Goal: Information Seeking & Learning: Learn about a topic

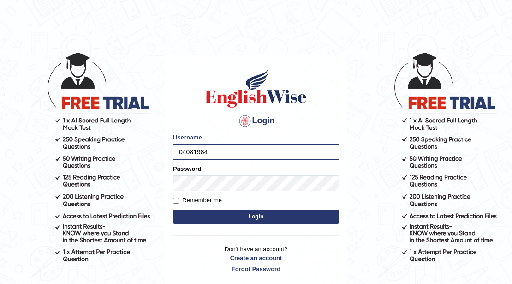
click at [362, 267] on body "Login Please fix the following errors: Username 04081984 Password Remember me L…" at bounding box center [256, 168] width 512 height 284
click at [287, 215] on button "Login" at bounding box center [256, 217] width 166 height 14
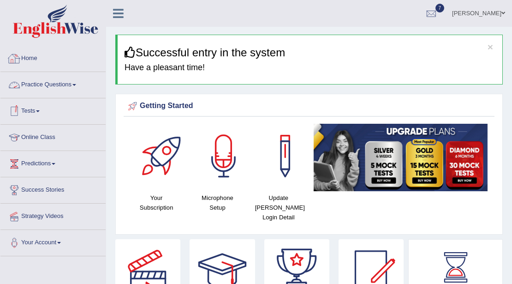
click at [32, 59] on link "Home" at bounding box center [52, 57] width 105 height 23
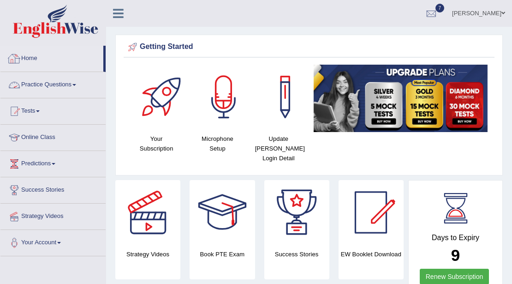
click at [51, 84] on link "Practice Questions" at bounding box center [52, 83] width 105 height 23
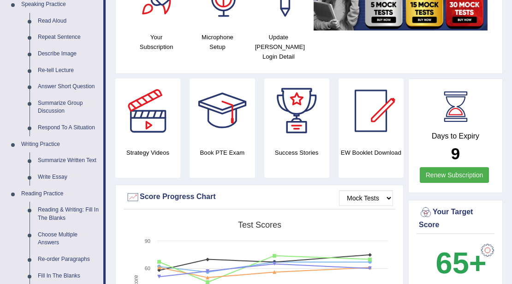
scroll to position [154, 0]
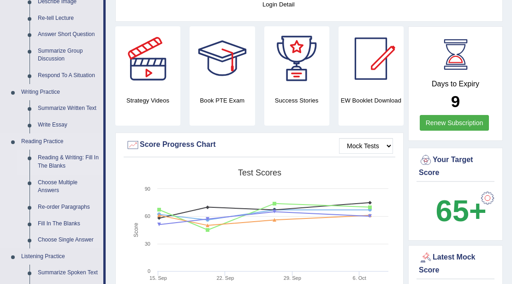
click at [50, 162] on link "Reading & Writing: Fill In The Blanks" at bounding box center [69, 162] width 70 height 24
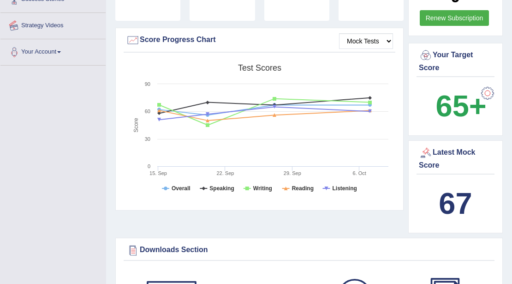
scroll to position [315, 0]
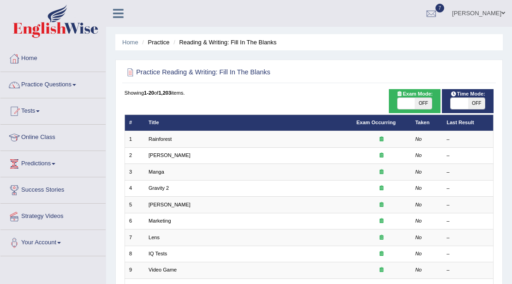
click at [482, 129] on th "Last Result" at bounding box center [468, 122] width 51 height 16
click at [469, 93] on span "Time Mode:" at bounding box center [468, 94] width 41 height 8
click at [408, 98] on span at bounding box center [406, 103] width 17 height 11
checkbox input "true"
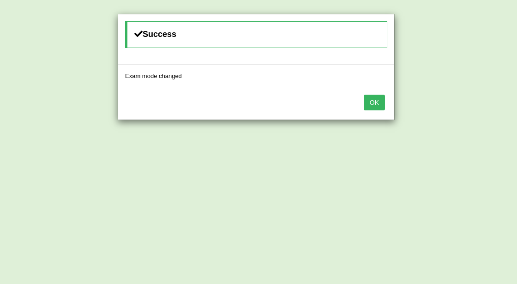
click at [371, 103] on button "OK" at bounding box center [374, 103] width 21 height 16
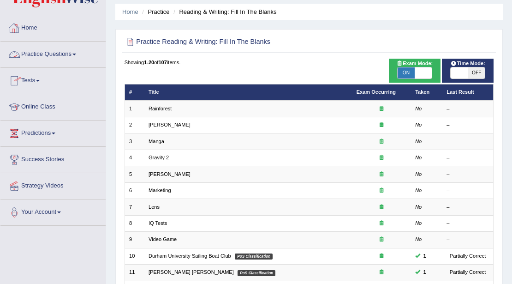
click at [72, 53] on link "Practice Questions" at bounding box center [52, 53] width 105 height 23
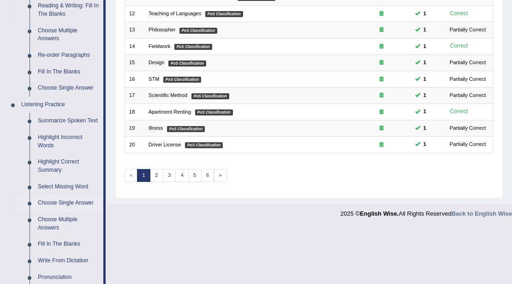
scroll to position [400, 0]
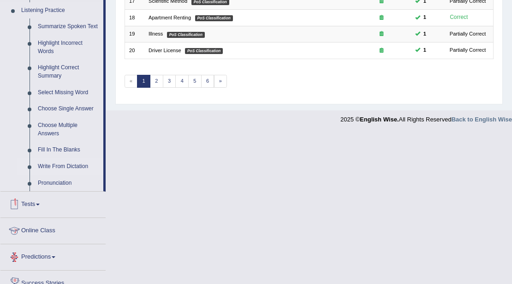
click at [72, 166] on link "Write From Dictation" at bounding box center [69, 166] width 70 height 17
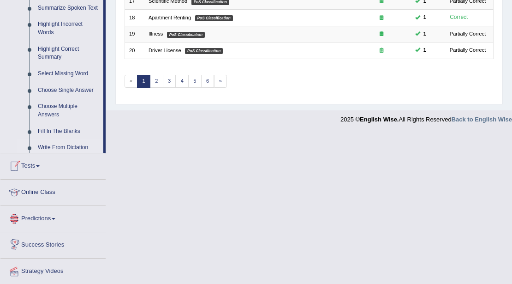
scroll to position [208, 0]
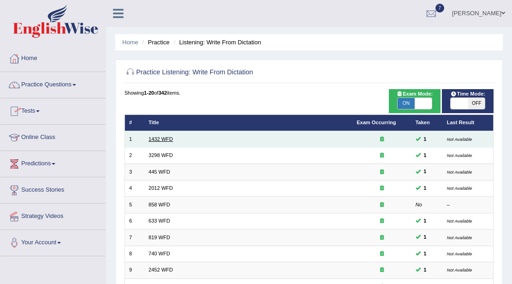
click at [164, 139] on link "1432 WFD" at bounding box center [161, 139] width 24 height 6
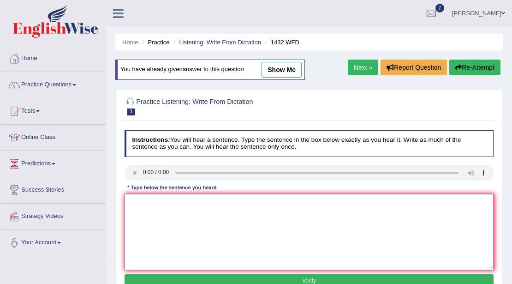
click at [137, 205] on textarea at bounding box center [310, 232] width 370 height 76
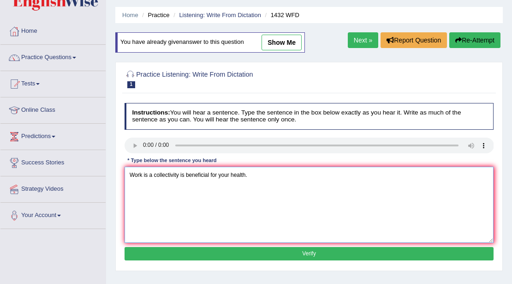
scroll to position [61, 0]
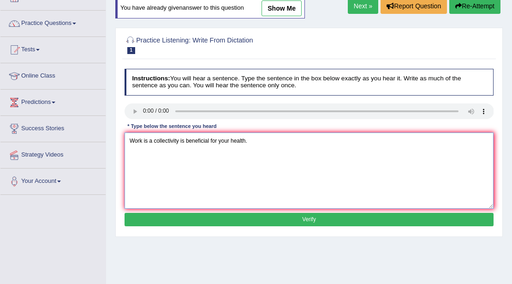
type textarea "Work is a collectivity is beneficial for your health."
click at [337, 217] on button "Verify" at bounding box center [310, 219] width 370 height 13
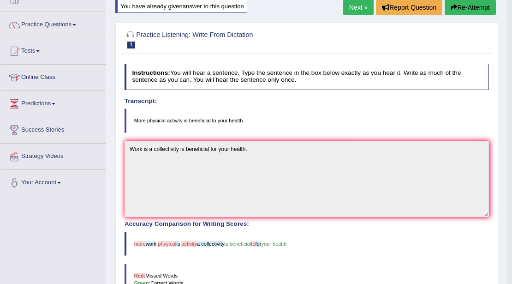
scroll to position [0, 0]
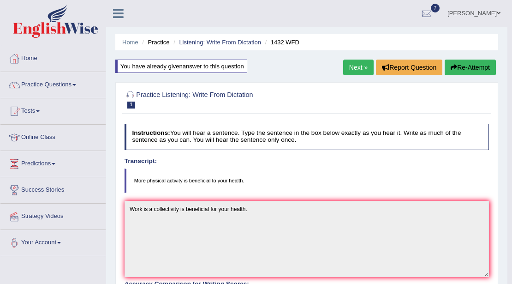
click at [488, 63] on button "Re-Attempt" at bounding box center [470, 68] width 51 height 16
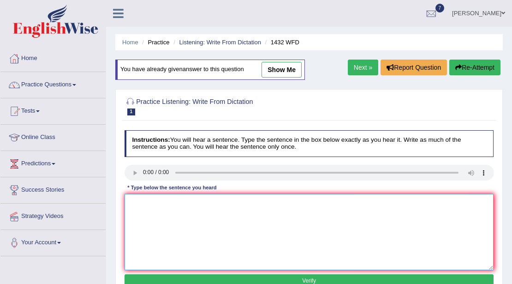
click at [153, 209] on textarea at bounding box center [310, 232] width 370 height 76
drag, startPoint x: 166, startPoint y: 207, endPoint x: 91, endPoint y: 16, distance: 204.8
type textarea "More physical activities beneficial for your health."
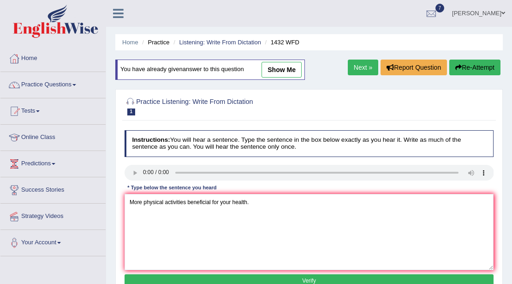
drag, startPoint x: 91, startPoint y: 16, endPoint x: 303, endPoint y: 277, distance: 335.4
click at [303, 277] on button "Verify" at bounding box center [310, 280] width 370 height 13
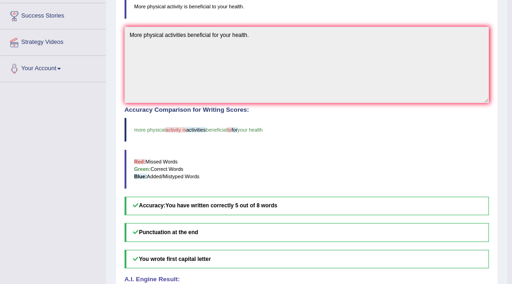
scroll to position [185, 0]
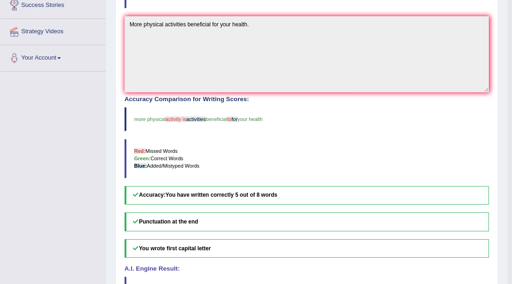
click at [392, 144] on blockquote "Red: Missed Words Green: Correct Words Blue: Added/Mistyped Words" at bounding box center [307, 158] width 365 height 39
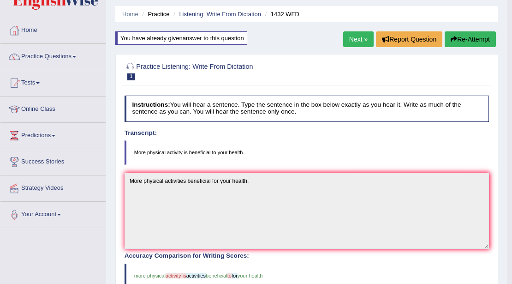
scroll to position [0, 0]
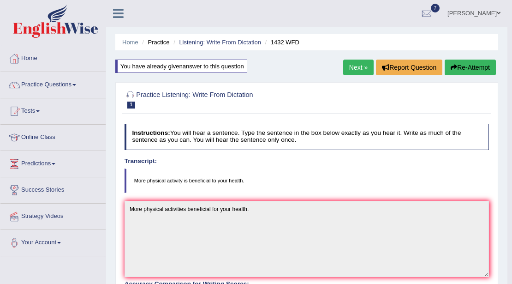
click at [361, 67] on link "Next »" at bounding box center [358, 68] width 30 height 16
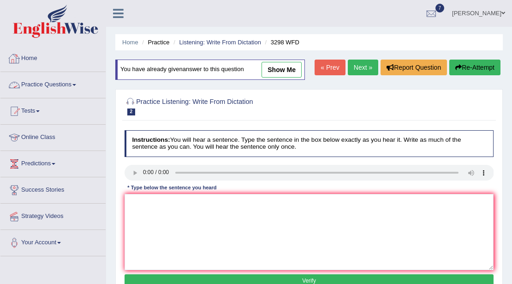
click at [76, 85] on link "Practice Questions" at bounding box center [52, 83] width 105 height 23
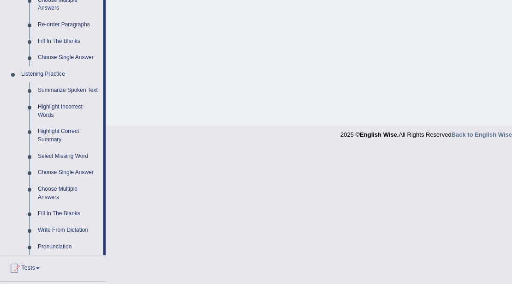
scroll to position [338, 0]
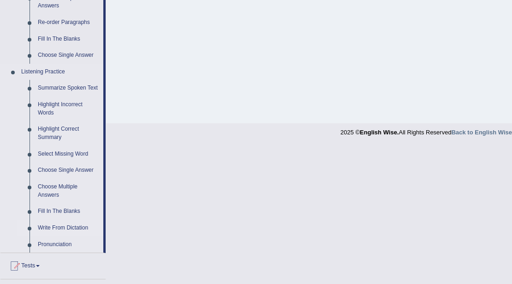
click at [61, 226] on link "Write From Dictation" at bounding box center [69, 228] width 70 height 17
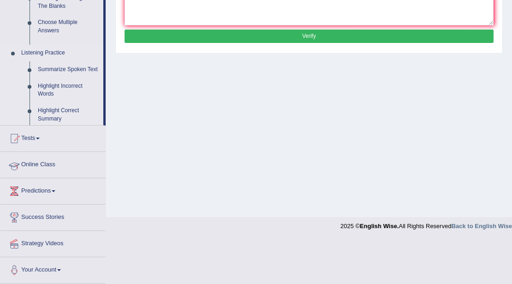
scroll to position [150, 0]
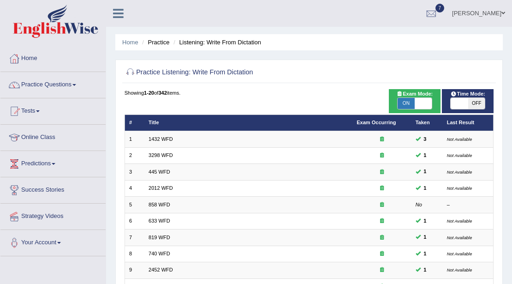
click at [463, 103] on span at bounding box center [459, 103] width 17 height 11
checkbox input "true"
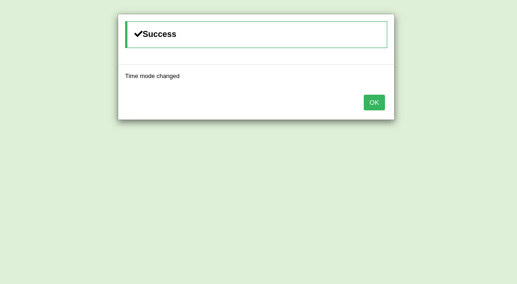
click at [375, 103] on button "OK" at bounding box center [374, 103] width 21 height 16
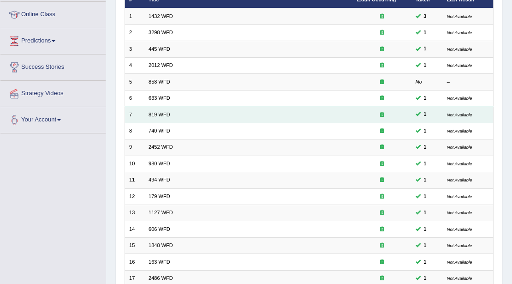
scroll to position [30, 0]
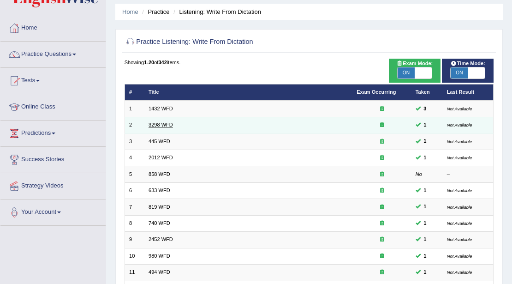
click at [153, 123] on link "3298 WFD" at bounding box center [161, 125] width 24 height 6
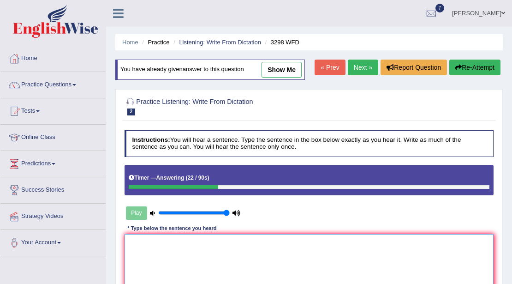
click at [147, 246] on textarea at bounding box center [310, 272] width 370 height 76
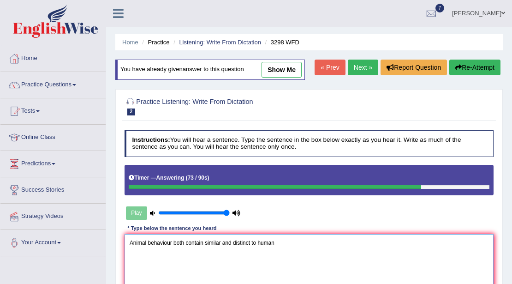
click at [251, 241] on textarea "Animal behaviour both contain similar and distinct to human" at bounding box center [310, 272] width 370 height 76
type textarea "Animal behaviour both contain similar and distinct aspectsc to human"
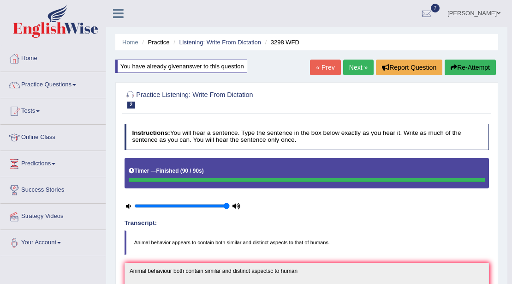
click at [353, 73] on link "Next »" at bounding box center [358, 68] width 30 height 16
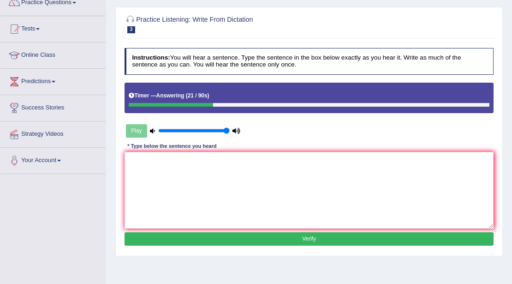
scroll to position [92, 0]
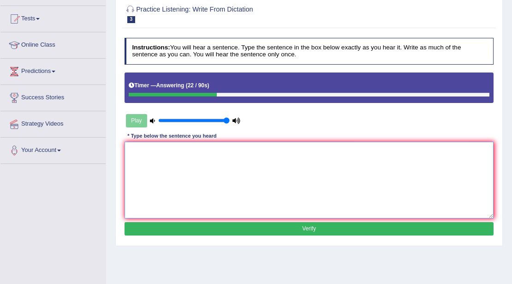
click at [147, 153] on textarea at bounding box center [310, 180] width 370 height 76
type textarea "A"
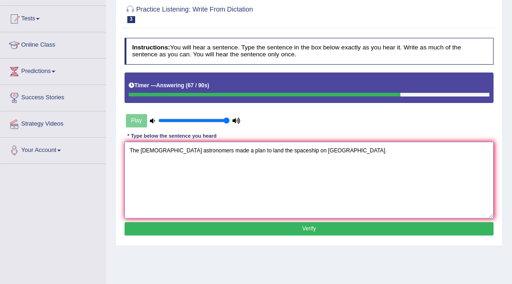
type textarea "The [DEMOGRAPHIC_DATA] astronomers made a plan to land the spaceship on [GEOGRA…"
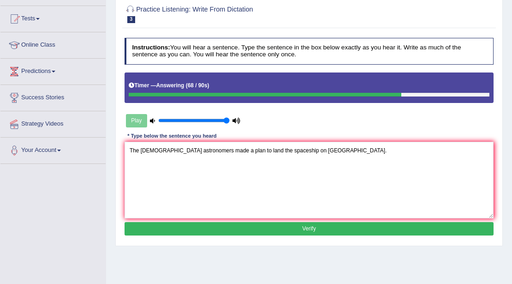
click at [311, 226] on button "Verify" at bounding box center [310, 228] width 370 height 13
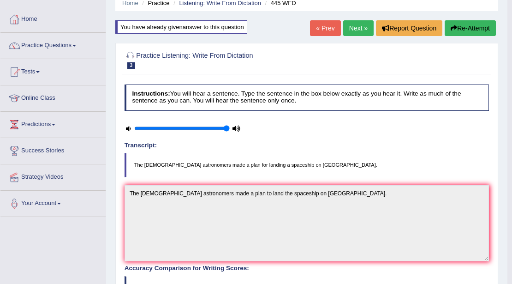
scroll to position [0, 0]
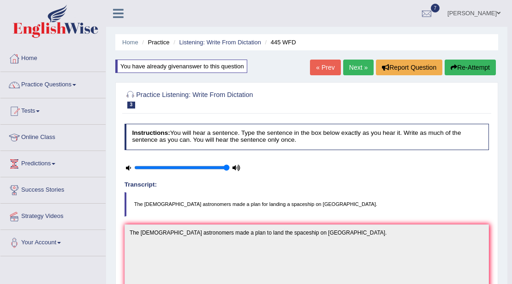
click at [361, 69] on link "Next »" at bounding box center [358, 68] width 30 height 16
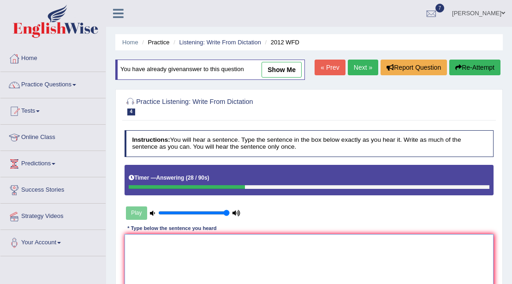
click at [168, 256] on textarea at bounding box center [310, 272] width 370 height 76
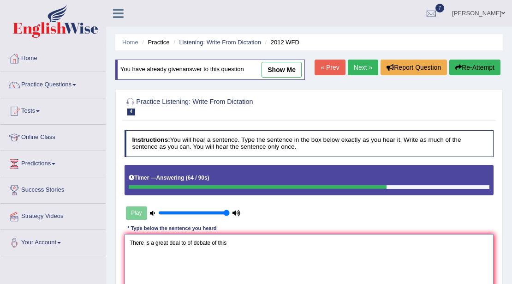
click at [217, 242] on textarea "There is a great deal to of debate of this" at bounding box center [310, 272] width 370 height 76
click at [238, 243] on textarea "There is a great deal to of debate of on this" at bounding box center [310, 272] width 370 height 76
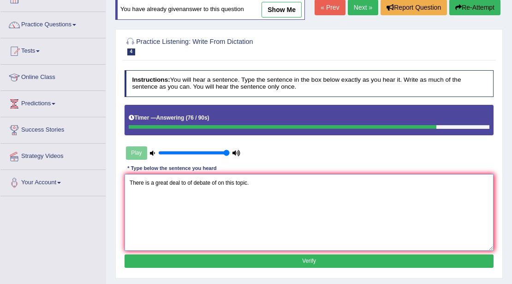
scroll to position [61, 0]
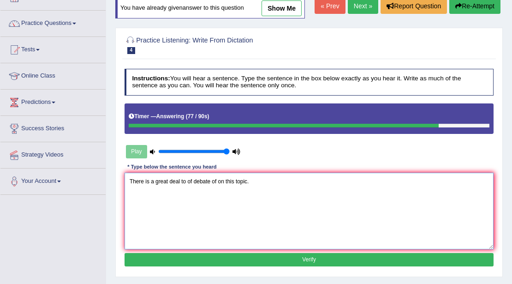
type textarea "There is a great deal to of debate of on this topic."
click at [322, 259] on button "Verify" at bounding box center [310, 259] width 370 height 13
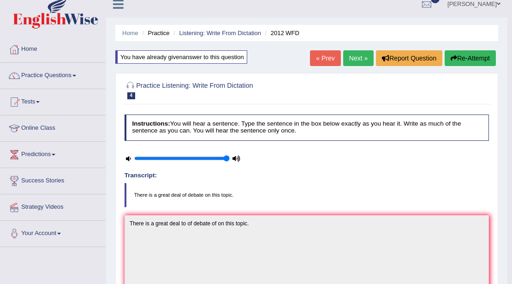
scroll to position [0, 0]
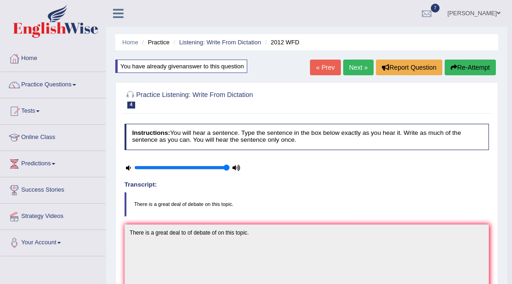
click at [352, 69] on link "Next »" at bounding box center [358, 68] width 30 height 16
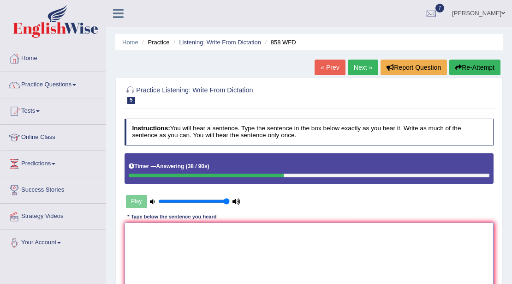
click at [177, 241] on textarea at bounding box center [310, 261] width 370 height 76
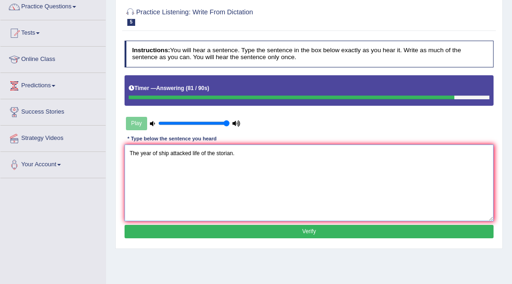
scroll to position [92, 0]
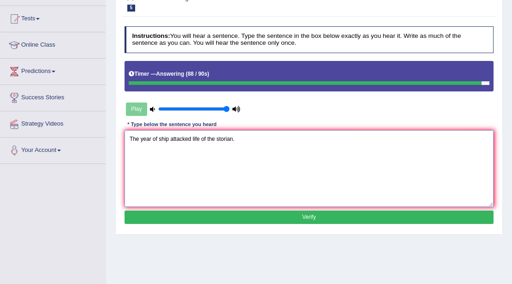
type textarea "The year of ship attacked life of the storian."
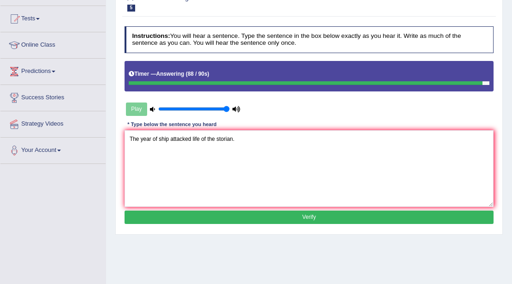
click at [315, 213] on button "Verify" at bounding box center [310, 217] width 370 height 13
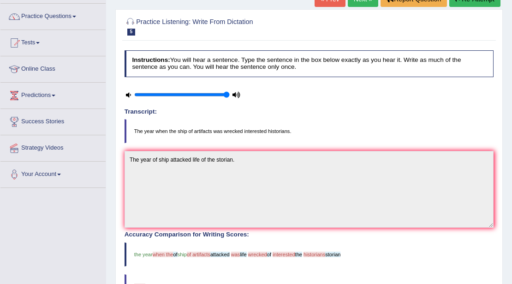
scroll to position [0, 0]
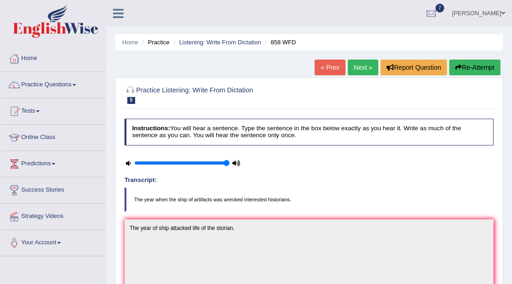
click at [367, 75] on link "Next »" at bounding box center [363, 68] width 30 height 16
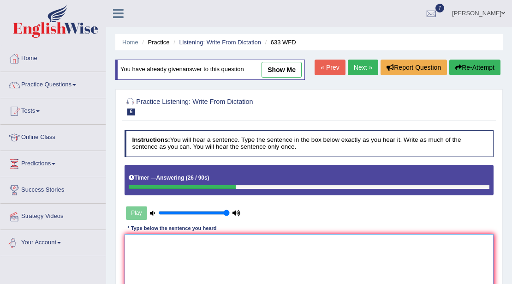
click at [140, 255] on textarea at bounding box center [310, 272] width 370 height 76
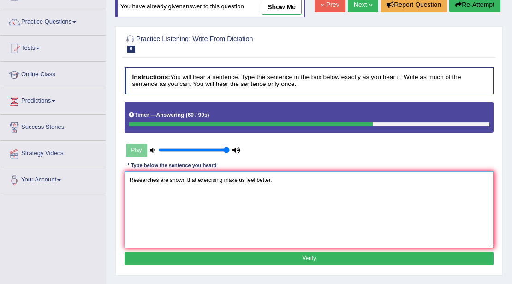
scroll to position [154, 0]
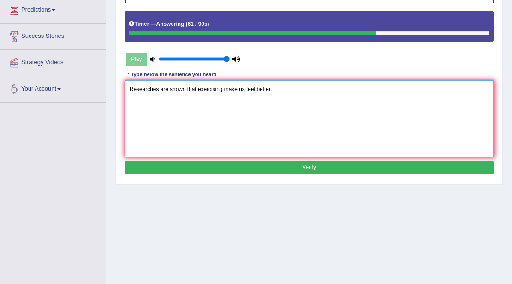
type textarea "Researches are shown that exercising make us feel better."
click at [355, 165] on button "Verify" at bounding box center [310, 167] width 370 height 13
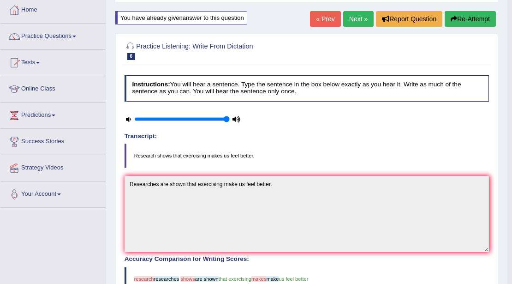
scroll to position [30, 0]
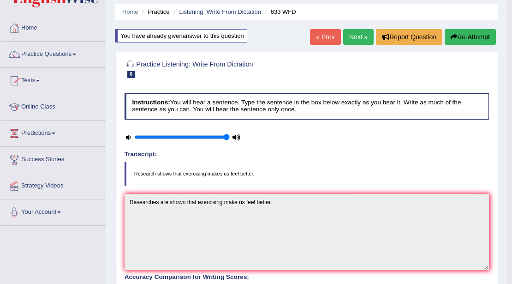
click at [361, 36] on link "Next »" at bounding box center [358, 37] width 30 height 16
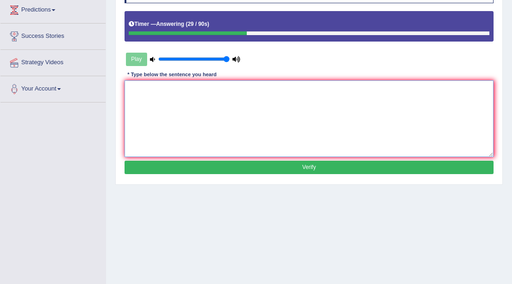
click at [147, 89] on textarea at bounding box center [310, 118] width 370 height 76
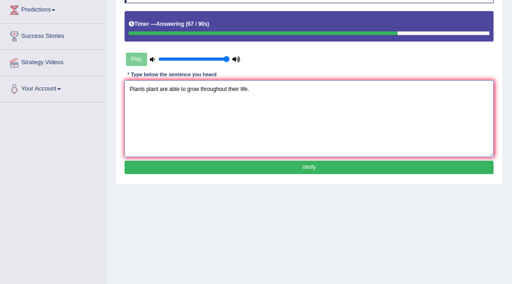
click at [239, 87] on textarea "Plants plant are able to grow throughout their life." at bounding box center [310, 118] width 370 height 76
type textarea "Plants plant are able to grow throughout their life."
click at [289, 164] on button "Verify" at bounding box center [310, 167] width 370 height 13
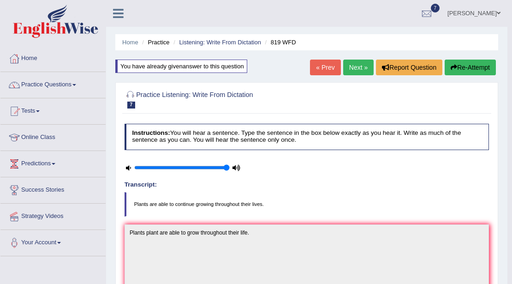
click at [475, 66] on button "Re-Attempt" at bounding box center [470, 68] width 51 height 16
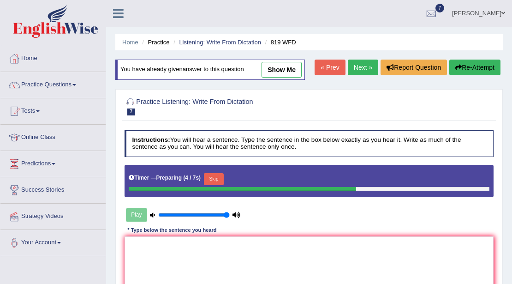
drag, startPoint x: 213, startPoint y: 179, endPoint x: 224, endPoint y: 179, distance: 11.1
click at [214, 179] on button "Skip" at bounding box center [214, 179] width 20 height 12
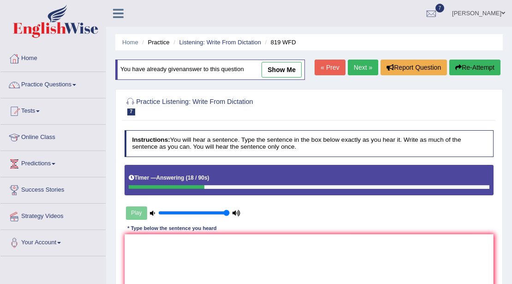
drag, startPoint x: 354, startPoint y: 63, endPoint x: 492, endPoint y: 189, distance: 186.9
click at [354, 64] on link "Next »" at bounding box center [363, 68] width 30 height 16
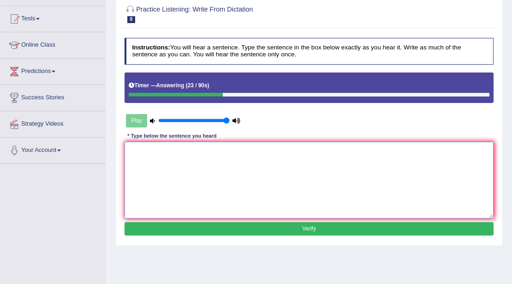
click at [189, 152] on textarea at bounding box center [310, 180] width 370 height 76
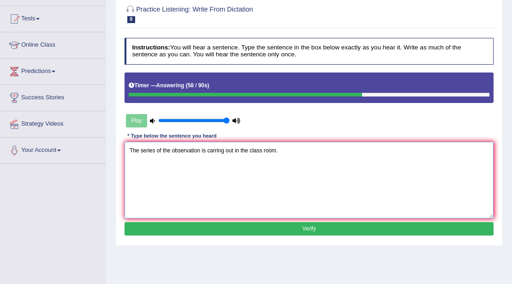
click at [171, 148] on textarea "The series of the observation is carring out in the class room." at bounding box center [310, 180] width 370 height 76
click at [233, 149] on textarea "The series of the observations observation is carring out in the class room." at bounding box center [310, 180] width 370 height 76
click at [249, 149] on textarea "The series of the observations observation are is carring out in the class room." at bounding box center [310, 180] width 370 height 76
type textarea "The series of the observations observation are is carryed carring out in the cl…"
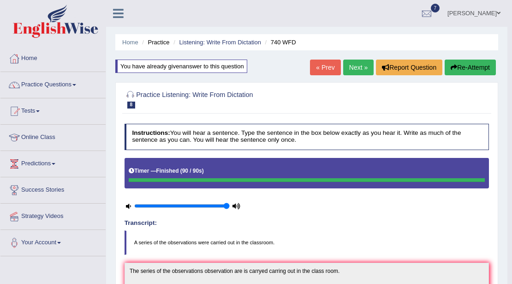
drag, startPoint x: 352, startPoint y: 69, endPoint x: 417, endPoint y: 156, distance: 108.8
click at [352, 69] on link "Next »" at bounding box center [358, 68] width 30 height 16
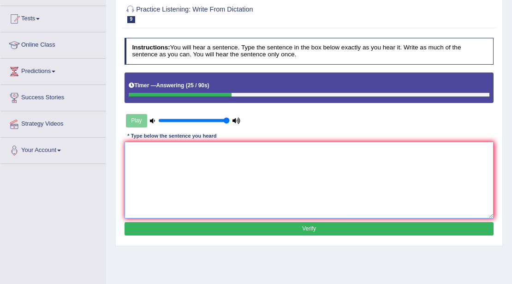
click at [163, 150] on textarea at bounding box center [310, 180] width 370 height 76
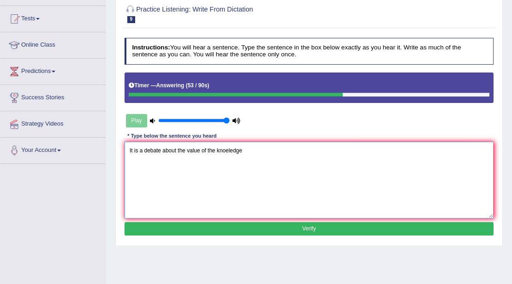
click at [229, 150] on textarea "It is a debate about the value of the knoeledge" at bounding box center [310, 180] width 370 height 76
click at [245, 150] on textarea "It is a debate about the value of the knowledge" at bounding box center [310, 180] width 370 height 76
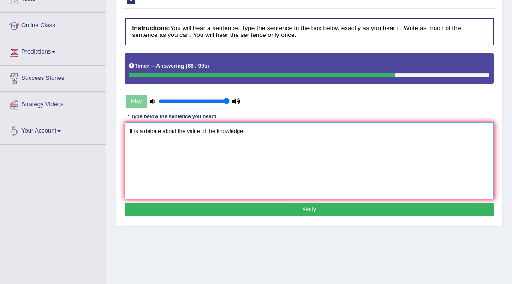
scroll to position [123, 0]
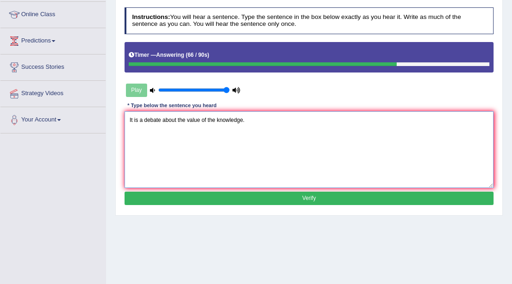
type textarea "It is a debate about the value of the knowledge."
click at [319, 198] on button "Verify" at bounding box center [310, 198] width 370 height 13
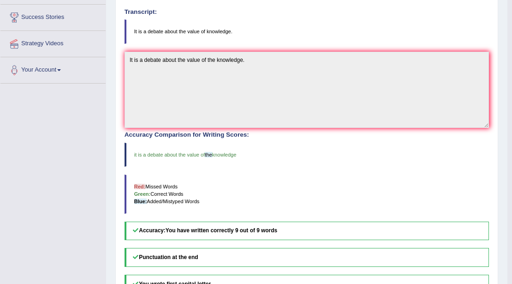
scroll to position [185, 0]
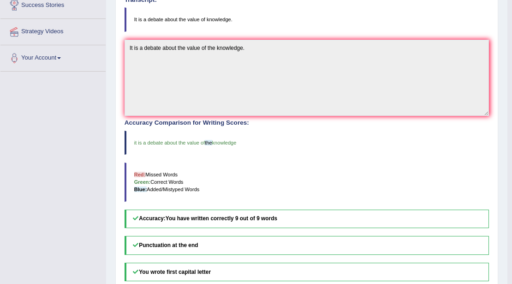
click at [13, 123] on div "Toggle navigation Home Practice Questions Speaking Practice Read Aloud Repeat S…" at bounding box center [254, 89] width 508 height 548
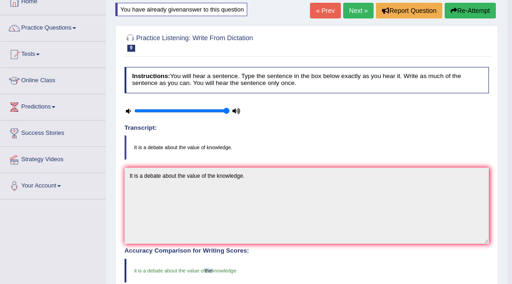
scroll to position [0, 0]
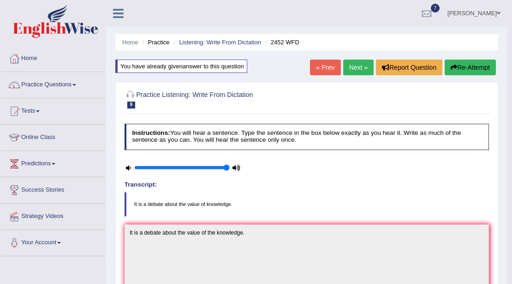
click at [366, 71] on link "Next »" at bounding box center [358, 68] width 30 height 16
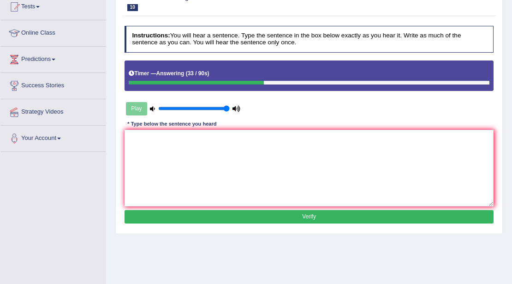
click at [0, 264] on div "Toggle navigation Home Practice Questions Speaking Practice Read Aloud Repeat S…" at bounding box center [256, 136] width 512 height 480
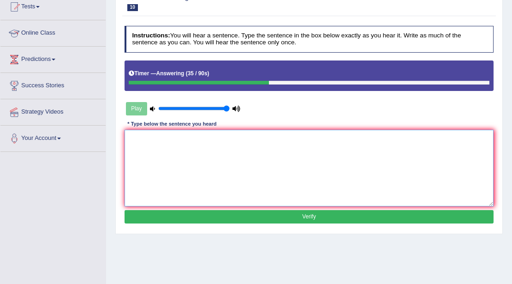
click at [175, 145] on textarea at bounding box center [310, 168] width 370 height 76
click at [155, 137] on textarea "Your ideas being" at bounding box center [310, 168] width 370 height 76
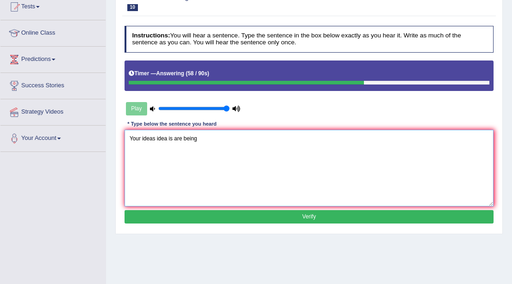
click at [203, 138] on textarea "Your ideas idea is are being" at bounding box center [310, 168] width 370 height 76
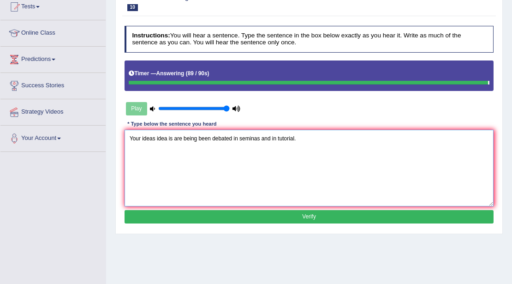
type textarea "Your ideas idea is are being been debated in seminas and in tutorial."
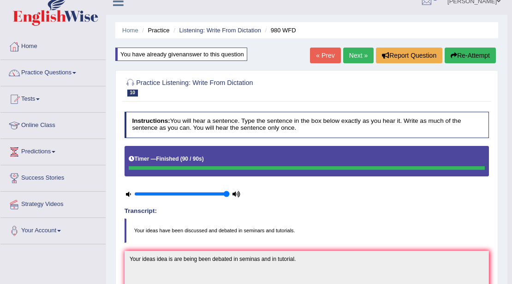
scroll to position [12, 0]
drag, startPoint x: 359, startPoint y: 54, endPoint x: 420, endPoint y: 146, distance: 110.2
click at [359, 54] on link "Next »" at bounding box center [358, 56] width 30 height 16
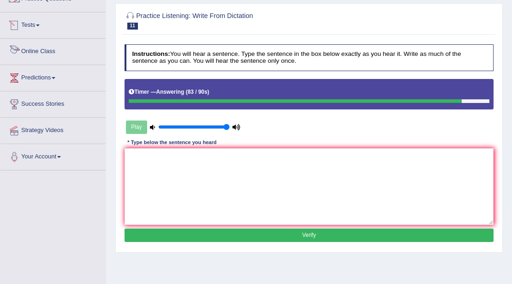
scroll to position [92, 0]
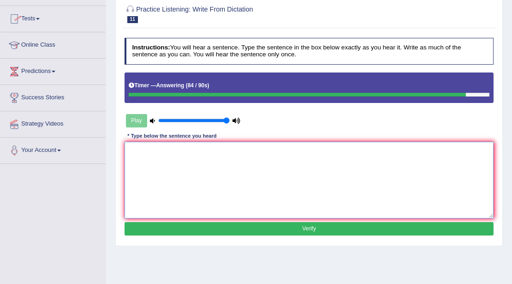
click at [173, 150] on textarea at bounding box center [310, 180] width 370 height 76
type textarea "The vocabu"
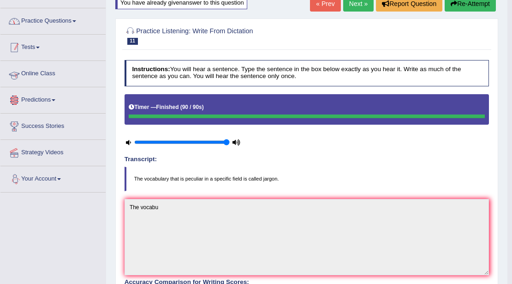
scroll to position [61, 0]
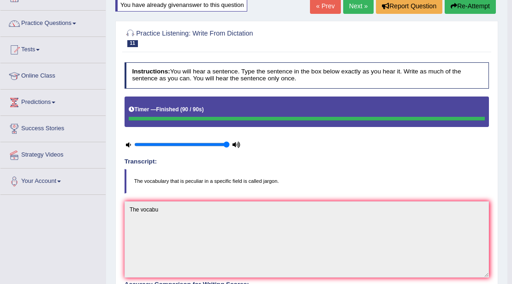
click at [347, 7] on link "Next »" at bounding box center [358, 6] width 30 height 16
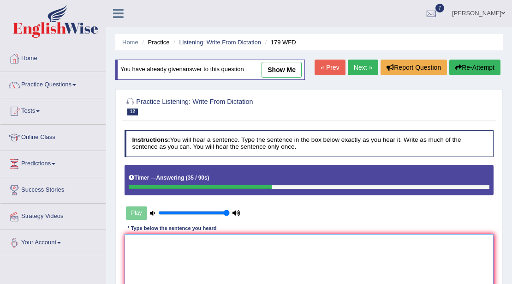
click at [163, 258] on textarea at bounding box center [310, 272] width 370 height 76
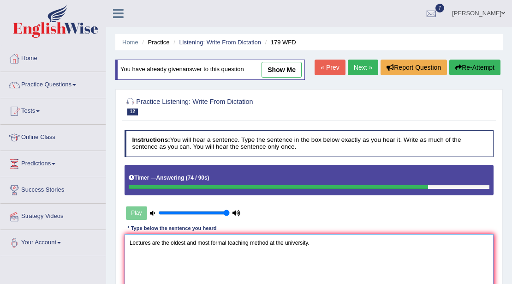
scroll to position [92, 0]
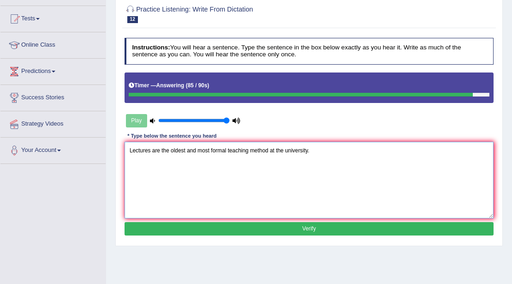
type textarea "Lectures are the oldest and most formal teaching method at the university."
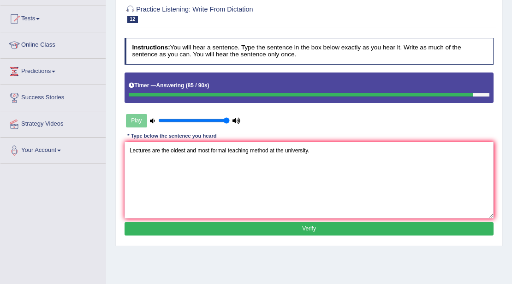
click at [328, 226] on button "Verify" at bounding box center [310, 228] width 370 height 13
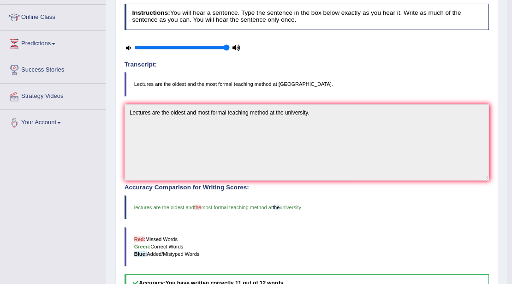
scroll to position [61, 0]
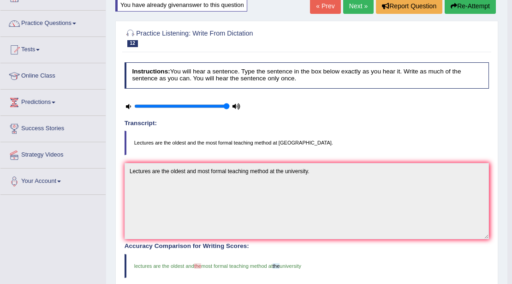
click at [355, 10] on link "Next »" at bounding box center [358, 6] width 30 height 16
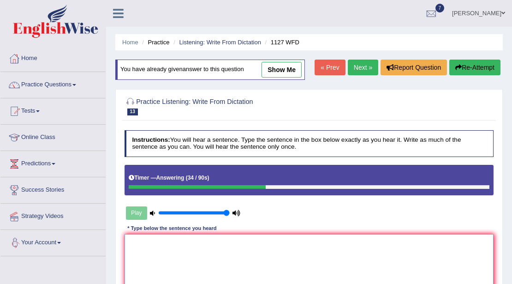
click at [149, 254] on textarea at bounding box center [310, 272] width 370 height 76
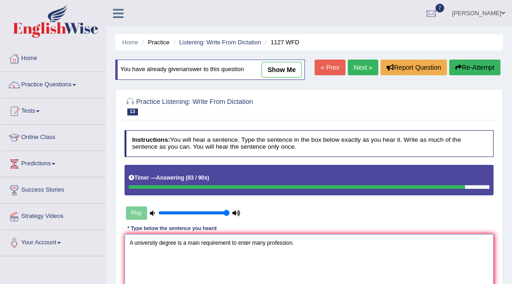
click at [187, 240] on textarea "A university degree is a main requirement to enter many profession." at bounding box center [310, 272] width 370 height 76
type textarea "A university degree is a the main requirement to enter many profession."
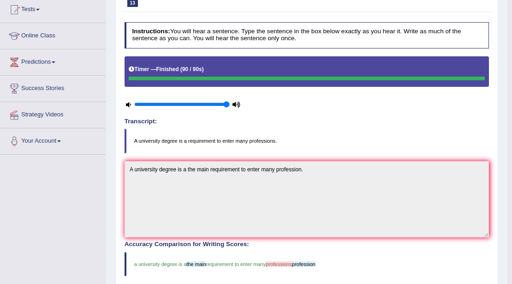
scroll to position [30, 0]
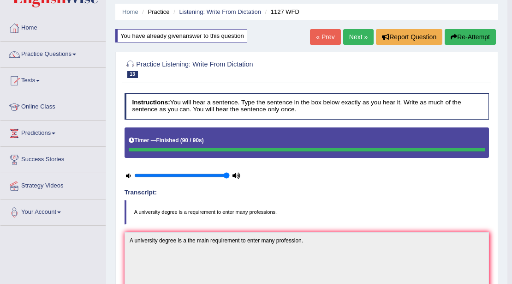
click at [353, 41] on link "Next »" at bounding box center [358, 37] width 30 height 16
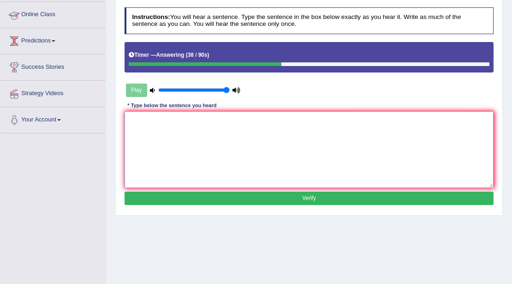
click at [150, 120] on textarea at bounding box center [310, 149] width 370 height 76
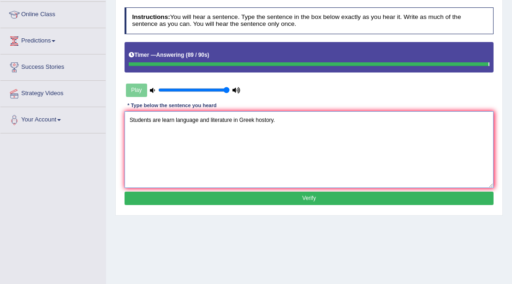
type textarea "Students are learn language and literature in Greek hostory."
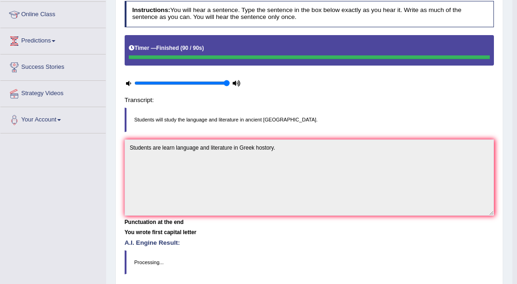
click at [174, 119] on body "Toggle navigation Home Practice Questions Speaking Practice Read Aloud Repeat S…" at bounding box center [258, 19] width 517 height 284
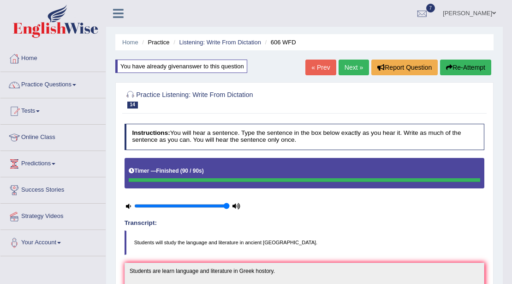
click at [345, 73] on link "Next »" at bounding box center [354, 68] width 30 height 16
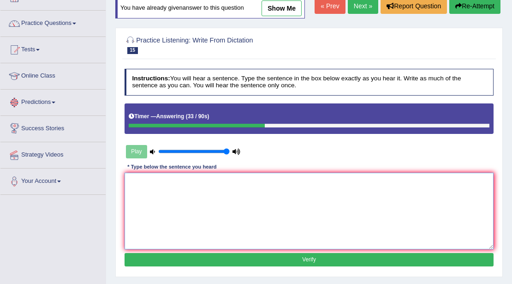
click at [168, 186] on textarea at bounding box center [310, 211] width 370 height 76
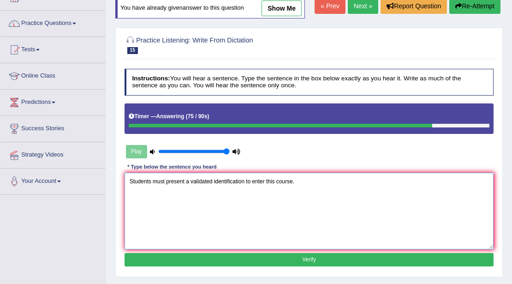
click at [151, 180] on textarea "Students must present a validated identification to enter this course." at bounding box center [310, 211] width 370 height 76
type textarea "Students student must present a validated identification to enter this course."
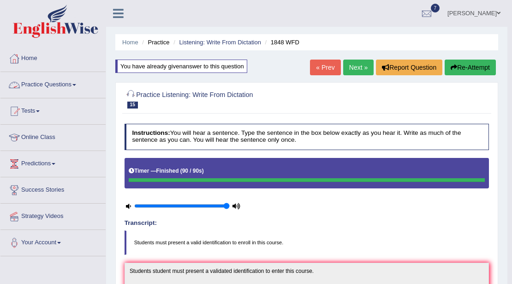
click at [74, 83] on link "Practice Questions" at bounding box center [52, 83] width 105 height 23
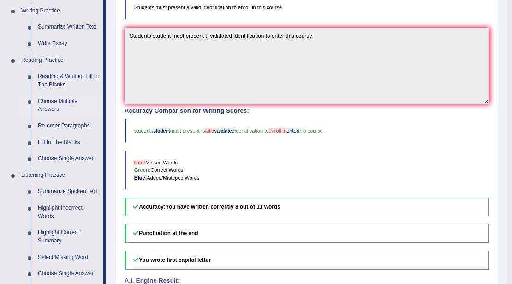
scroll to position [246, 0]
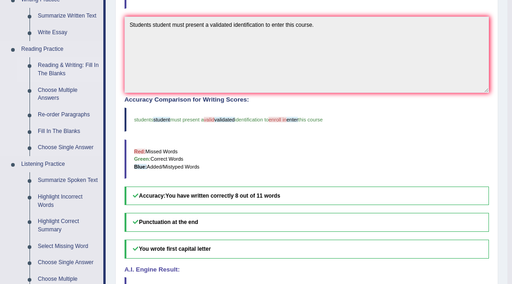
click at [61, 68] on link "Reading & Writing: Fill In The Blanks" at bounding box center [69, 69] width 70 height 24
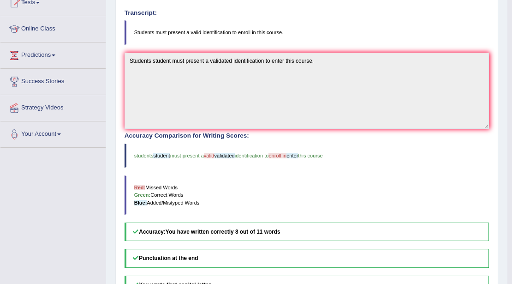
scroll to position [250, 0]
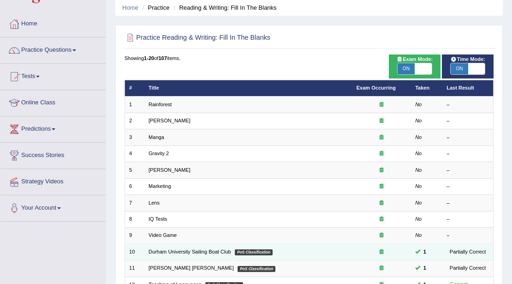
scroll to position [30, 0]
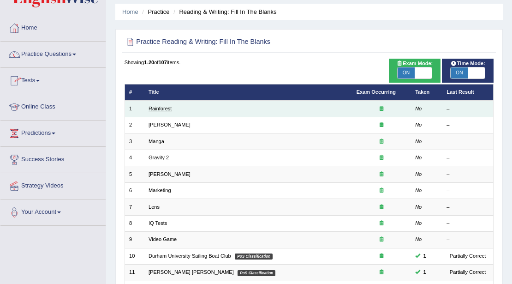
click at [163, 106] on link "Rainforest" at bounding box center [160, 109] width 23 height 6
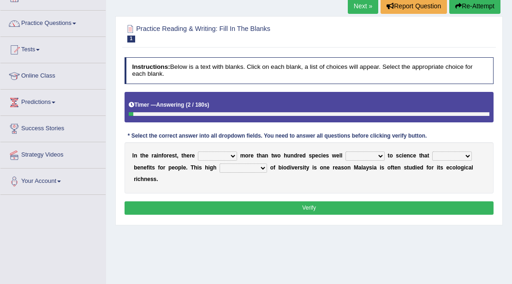
click at [233, 156] on select "have can be has is" at bounding box center [217, 155] width 39 height 9
click at [369, 158] on select "knowing known knew know" at bounding box center [365, 155] width 39 height 9
click at [456, 157] on select "contain contained containing contains" at bounding box center [453, 155] width 40 height 9
select select "containing"
click at [433, 151] on select "contain contained containing contains" at bounding box center [453, 155] width 40 height 9
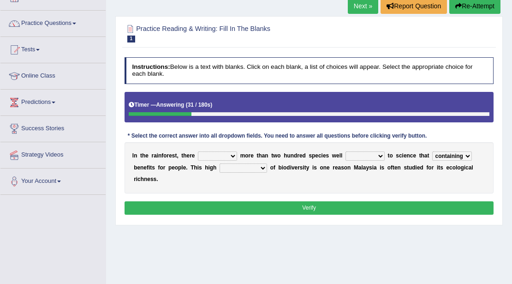
click at [451, 154] on select "contain contained containing contains" at bounding box center [453, 155] width 40 height 9
click at [226, 183] on div "I n t h e r a i n f o r e s t , t h e r e have can be has is m o r e t h a n t …" at bounding box center [310, 167] width 370 height 51
click at [247, 167] on select "condensation conjunction continuity complexity" at bounding box center [244, 167] width 48 height 9
select select "complexity"
click at [220, 163] on select "condensation conjunction continuity complexity" at bounding box center [244, 167] width 48 height 9
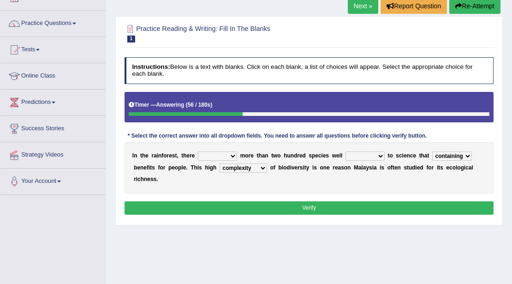
click at [229, 152] on select "have can be has is" at bounding box center [217, 155] width 39 height 9
select select "can be"
click at [198, 151] on select "have can be has is" at bounding box center [217, 155] width 39 height 9
click at [371, 158] on select "knowing known knew know" at bounding box center [365, 155] width 39 height 9
select select "known"
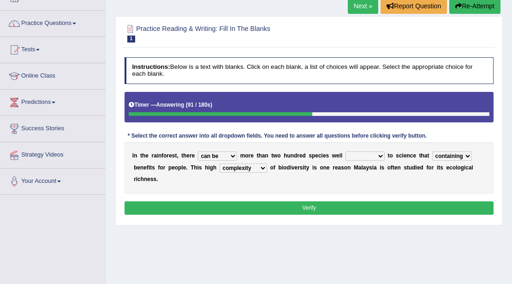
click at [346, 151] on select "knowing known knew know" at bounding box center [365, 155] width 39 height 9
click at [235, 154] on select "have can be has is" at bounding box center [217, 155] width 39 height 9
select select "is"
click at [198, 151] on select "have can be has is" at bounding box center [217, 155] width 39 height 9
click at [271, 213] on button "Verify" at bounding box center [310, 207] width 370 height 13
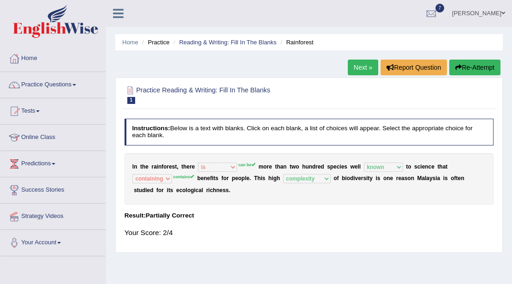
click at [352, 66] on link "Next »" at bounding box center [363, 68] width 30 height 16
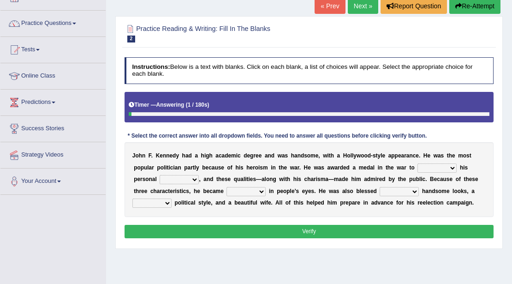
scroll to position [61, 0]
click at [447, 169] on select "prove show evidence upthrow" at bounding box center [437, 167] width 39 height 9
click at [187, 181] on select "passion courage charm liking" at bounding box center [179, 179] width 39 height 9
select select "passion"
click at [160, 175] on select "passion courage charm liking" at bounding box center [179, 179] width 39 height 9
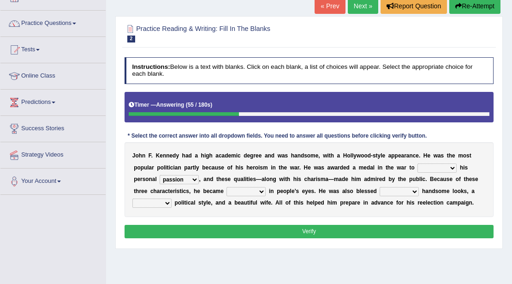
click at [184, 179] on select "passion courage charm liking" at bounding box center [179, 179] width 39 height 9
click at [454, 163] on select "prove show evidence upthrow" at bounding box center [437, 167] width 39 height 9
select select "show"
click at [418, 163] on select "prove show evidence upthrow" at bounding box center [437, 167] width 39 height 9
click at [249, 193] on select "iconic ironic identical impotent" at bounding box center [246, 191] width 39 height 9
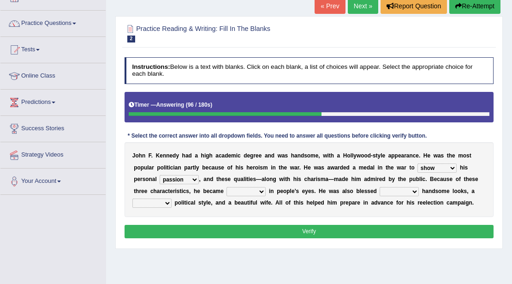
select select "iconic"
click at [227, 187] on select "iconic ironic identical impotent" at bounding box center [246, 191] width 39 height 9
click at [406, 193] on select "with in upon to" at bounding box center [399, 191] width 39 height 9
click at [165, 205] on select "mending mends mended mend" at bounding box center [151, 203] width 39 height 9
select select "mended"
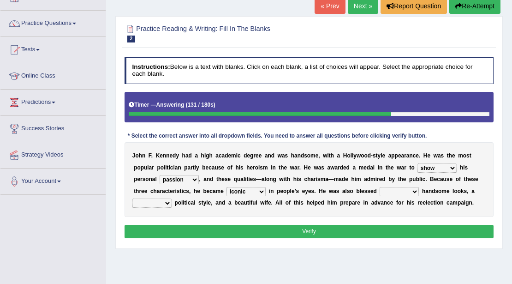
click at [132, 199] on select "mending mends mended mend" at bounding box center [151, 203] width 39 height 9
click at [418, 190] on select "with in upon to" at bounding box center [399, 191] width 39 height 9
select select "in"
click at [380, 187] on select "with in upon to" at bounding box center [399, 191] width 39 height 9
click at [389, 228] on button "Verify" at bounding box center [310, 231] width 370 height 13
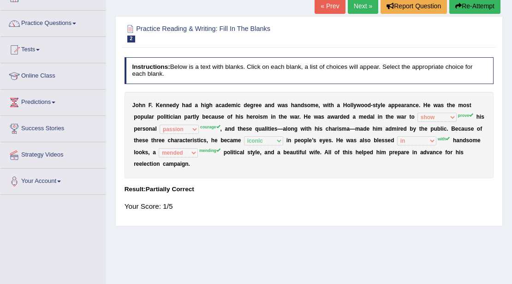
click at [358, 9] on link "Next »" at bounding box center [363, 6] width 30 height 16
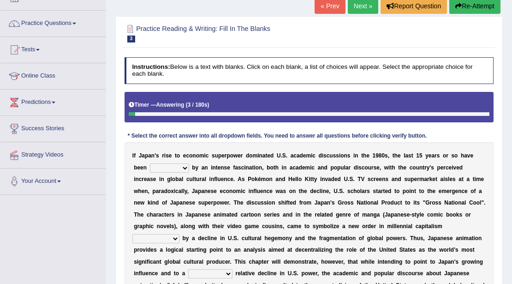
click at [187, 167] on select "marked dedicated made inspired" at bounding box center [169, 167] width 39 height 9
click at [410, 166] on b "c" at bounding box center [411, 167] width 3 height 6
click at [181, 169] on select "marked dedicated made inspired" at bounding box center [169, 167] width 39 height 9
click at [242, 177] on b "s" at bounding box center [243, 179] width 3 height 6
click at [184, 167] on select "marked dedicated made inspired" at bounding box center [169, 167] width 39 height 9
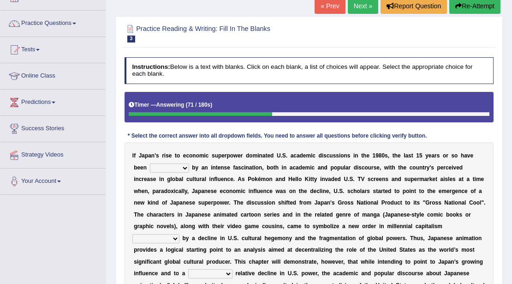
click at [215, 179] on b "f" at bounding box center [215, 179] width 2 height 6
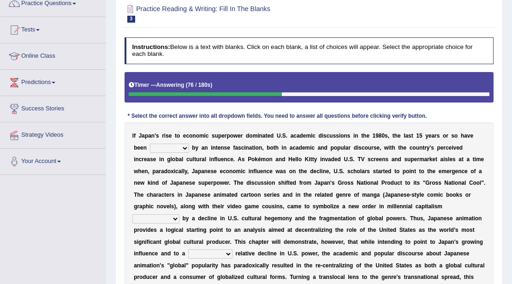
scroll to position [92, 0]
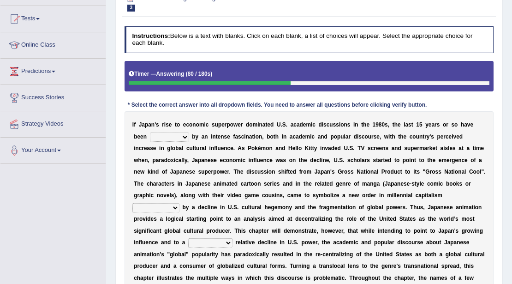
click at [186, 137] on select "marked dedicated made inspired" at bounding box center [169, 136] width 39 height 9
select select "inspired"
click at [150, 132] on select "marked dedicated made inspired" at bounding box center [169, 136] width 39 height 9
click at [175, 210] on select "pocessed characterized opposed tangled" at bounding box center [155, 207] width 47 height 9
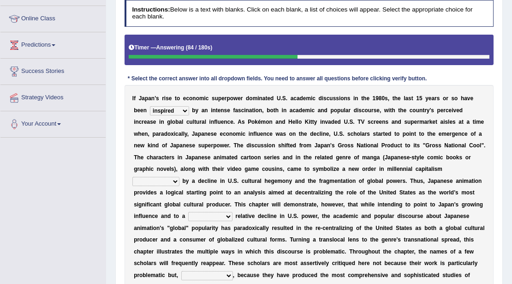
scroll to position [185, 0]
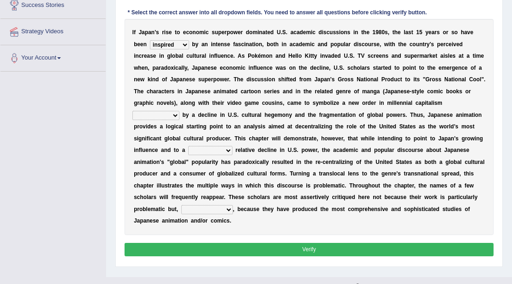
click at [169, 114] on select "pocessed characterized opposed tangled" at bounding box center [155, 115] width 47 height 9
select select "pocessed"
click at [132, 111] on select "pocessed characterized opposed tangled" at bounding box center [155, 115] width 47 height 9
click at [221, 150] on select "concomitant discrete proportional legitimate" at bounding box center [210, 150] width 44 height 9
select select "concomitant"
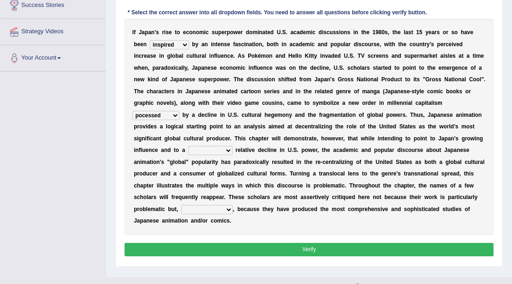
click at [188, 146] on select "concomitant discrete proportional legitimate" at bounding box center [210, 150] width 44 height 9
click at [225, 207] on select "however on the contrary in addition on the whole" at bounding box center [207, 209] width 52 height 9
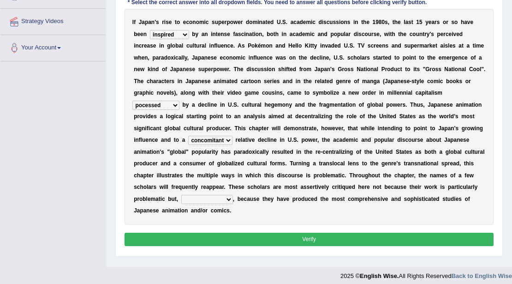
scroll to position [200, 0]
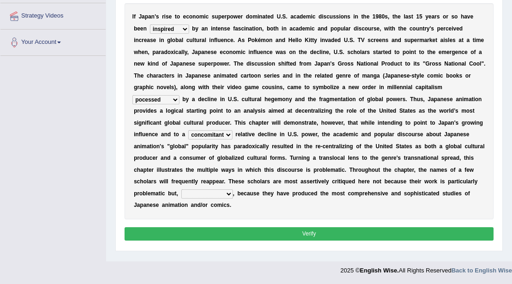
click at [225, 193] on select "however on the contrary in addition on the whole" at bounding box center [207, 193] width 52 height 9
select select "on the whole"
click at [181, 189] on select "however on the contrary in addition on the whole" at bounding box center [207, 193] width 52 height 9
click at [223, 195] on select "however on the contrary in addition on the whole" at bounding box center [207, 193] width 52 height 9
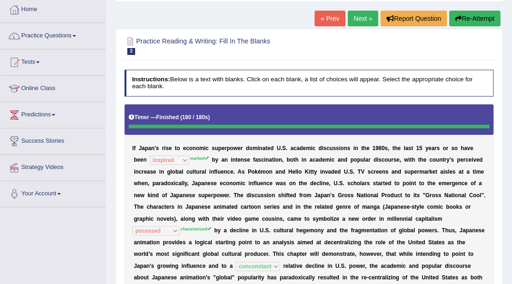
scroll to position [47, 0]
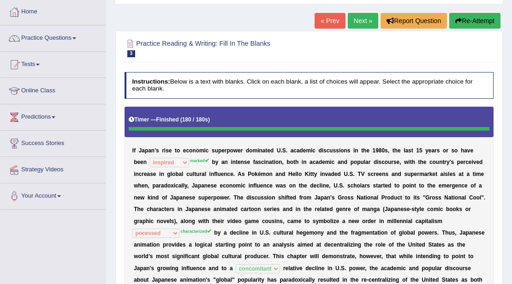
click at [363, 21] on link "Next »" at bounding box center [363, 21] width 30 height 16
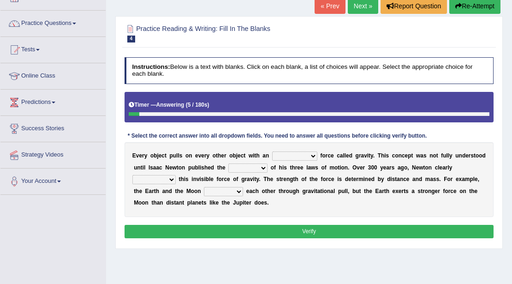
click at [308, 154] on select "invisible unknown unbelievable inconsistent" at bounding box center [294, 155] width 45 height 9
select select "invisible"
click at [272, 151] on select "invisible unknown unbelievable inconsistent" at bounding box center [294, 155] width 45 height 9
click at [265, 166] on select "concept theory method argument" at bounding box center [248, 167] width 39 height 9
select select "theory"
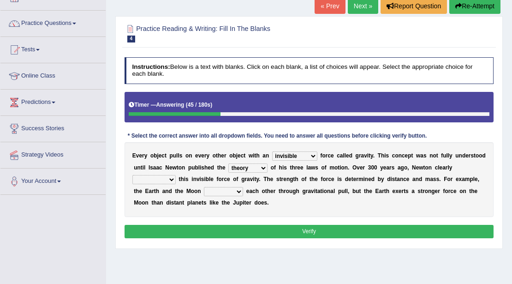
click at [229, 163] on select "concept theory method argument" at bounding box center [248, 167] width 39 height 9
click at [169, 180] on select "explained undermined overturned realized" at bounding box center [153, 179] width 43 height 9
select select "explained"
click at [132, 175] on select "explained undermined overturned realized" at bounding box center [153, 179] width 43 height 9
click at [232, 192] on select "affect spin evade span" at bounding box center [223, 191] width 39 height 9
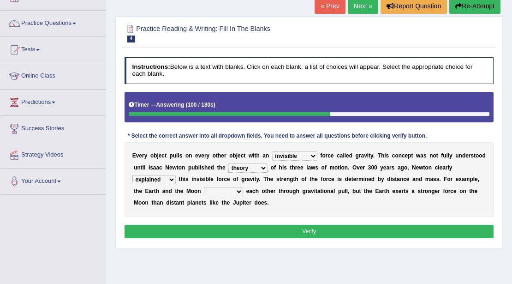
select select "affect"
click at [204, 187] on select "affect spin evade span" at bounding box center [223, 191] width 39 height 9
click at [305, 231] on button "Verify" at bounding box center [310, 231] width 370 height 13
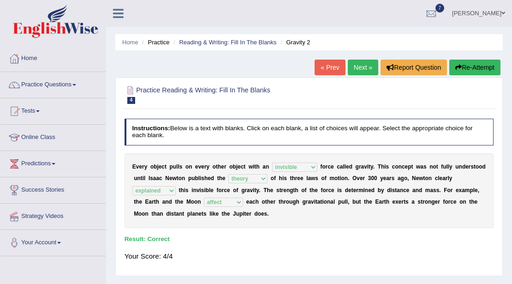
click at [363, 66] on link "Next »" at bounding box center [363, 68] width 30 height 16
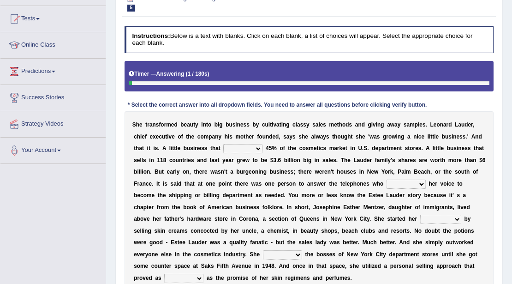
scroll to position [92, 0]
click at [252, 148] on select "has controls makes maintains" at bounding box center [242, 148] width 39 height 9
select select "maintains"
click at [223, 144] on select "has controls makes maintains" at bounding box center [242, 148] width 39 height 9
click at [421, 184] on select "switched changed raised used" at bounding box center [406, 184] width 39 height 9
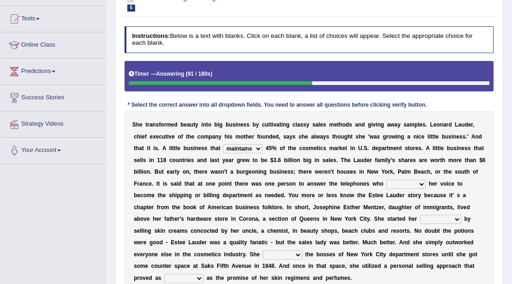
select select "used"
click at [387, 180] on select "switched changed raised used" at bounding box center [406, 184] width 39 height 9
click at [457, 222] on select "job institute companion enterprise" at bounding box center [441, 219] width 41 height 9
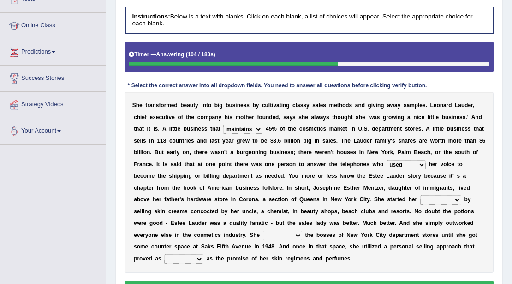
scroll to position [123, 0]
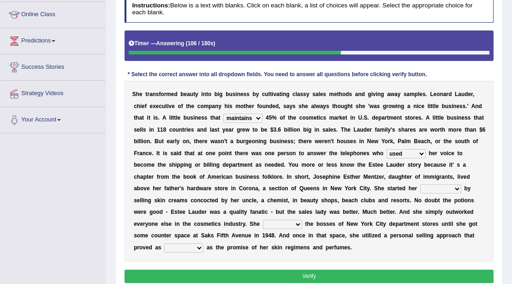
click at [455, 189] on select "job institute companion enterprise" at bounding box center [441, 188] width 41 height 9
select select "job"
click at [421, 184] on select "job institute companion enterprise" at bounding box center [441, 188] width 41 height 9
click at [291, 223] on select "stated bridged stalked heaved" at bounding box center [282, 224] width 39 height 9
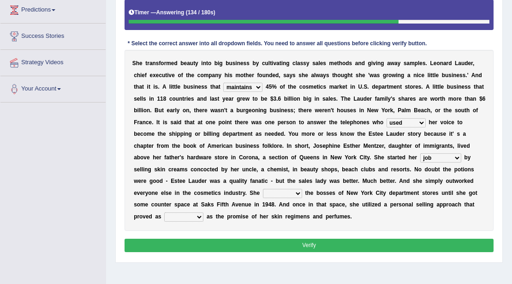
click at [291, 192] on select "stated bridged stalked heaved" at bounding box center [282, 193] width 39 height 9
click at [377, 228] on div "S h e t r a n s f o r m e d b e a u t y i n t o b i g b u s i n e s s b y c u l…" at bounding box center [310, 140] width 370 height 181
click at [194, 217] on select "potent ruthless potential expensive" at bounding box center [183, 216] width 39 height 9
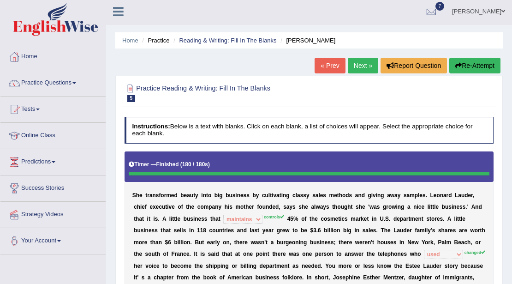
scroll to position [0, 0]
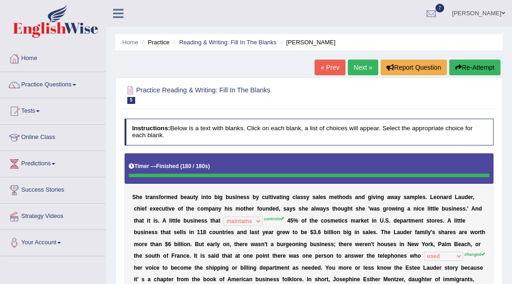
click at [360, 66] on link "Next »" at bounding box center [363, 68] width 30 height 16
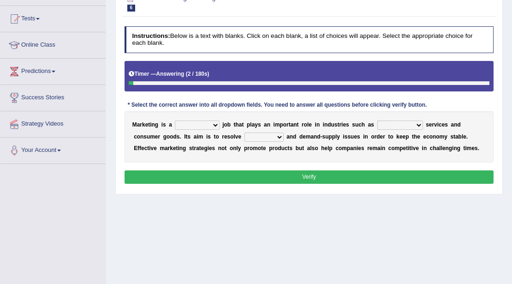
click at [212, 122] on select "professional flexible parochial descriptive" at bounding box center [197, 124] width 44 height 9
select select "professional"
click at [175, 120] on select "professional flexible parochial descriptive" at bounding box center [197, 124] width 44 height 9
click at [411, 122] on select "civil financial conventional foremost" at bounding box center [401, 124] width 46 height 9
click at [290, 160] on div "M a r k e t i n g i s a professional flexible parochial descriptive j o b t h a…" at bounding box center [310, 136] width 370 height 51
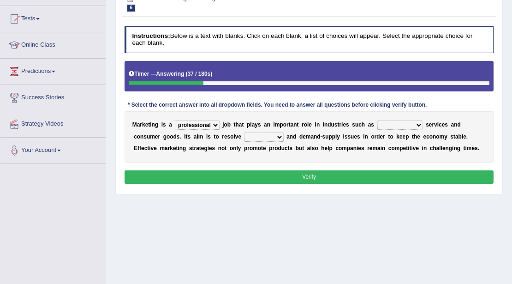
click at [277, 135] on select "imbalance excess symmetry budget" at bounding box center [264, 136] width 39 height 9
select select "imbalance"
click at [245, 132] on select "imbalance excess symmetry budget" at bounding box center [264, 136] width 39 height 9
click at [413, 124] on select "civil financial conventional foremost" at bounding box center [401, 124] width 46 height 9
select select "financial"
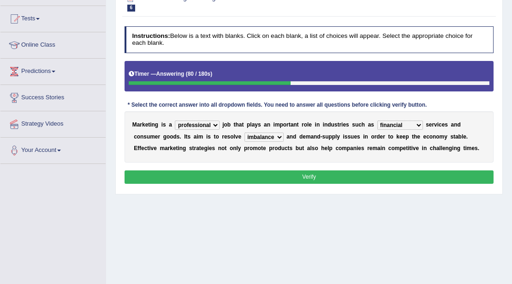
click at [378, 120] on select "civil financial conventional foremost" at bounding box center [401, 124] width 46 height 9
click at [368, 177] on button "Verify" at bounding box center [310, 176] width 370 height 13
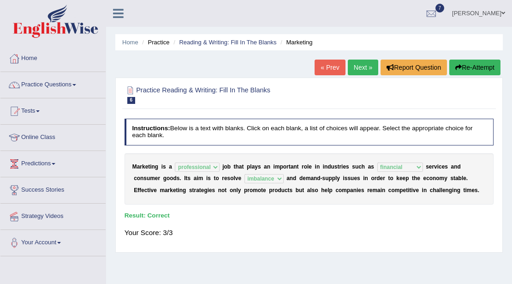
click at [361, 69] on link "Next »" at bounding box center [363, 68] width 30 height 16
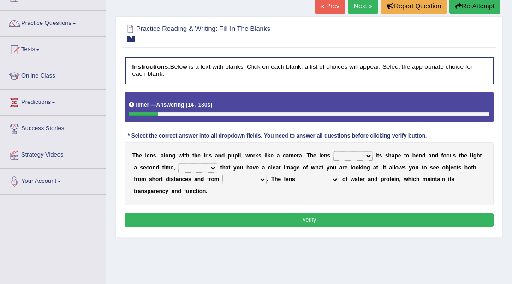
click at [362, 155] on select "adjusts shows selects presents" at bounding box center [353, 155] width 39 height 9
select select "adjusts"
click at [334, 151] on select "adjusts shows selects presents" at bounding box center [353, 155] width 39 height 9
click at [199, 167] on select "ensures to ensure ensure ensured" at bounding box center [197, 167] width 39 height 9
select select "to ensure"
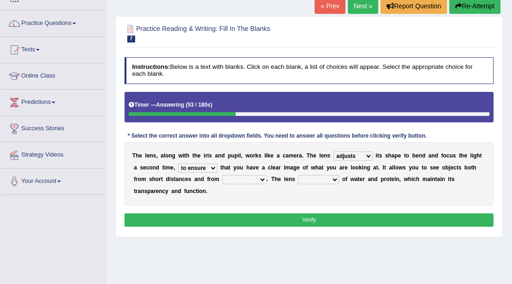
click at [178, 163] on select "ensures to ensure ensure ensured" at bounding box center [197, 167] width 39 height 9
click at [256, 179] on select "far away in between further apart all along" at bounding box center [245, 179] width 44 height 9
select select "far away"
click at [223, 175] on select "far away in between further apart all along" at bounding box center [245, 179] width 44 height 9
click at [314, 181] on select "constitutes comprises composes consists" at bounding box center [318, 179] width 41 height 9
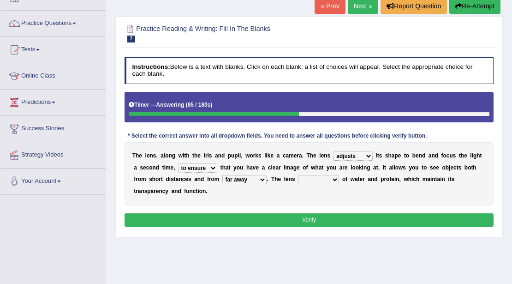
select select "consists"
click at [298, 175] on select "constitutes comprises composes consists" at bounding box center [318, 179] width 41 height 9
click at [326, 218] on button "Verify" at bounding box center [310, 219] width 370 height 13
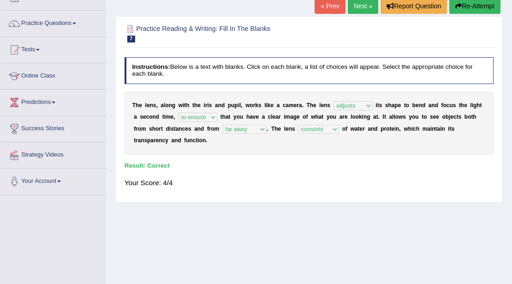
click at [352, 4] on link "Next »" at bounding box center [363, 6] width 30 height 16
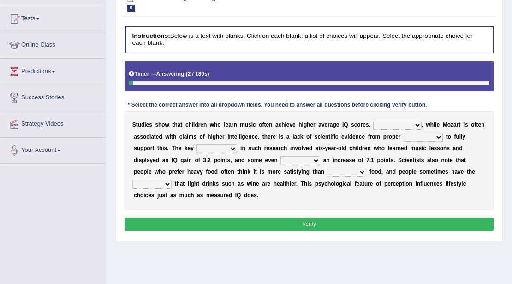
click at [400, 125] on select "However Therefore Consequently While" at bounding box center [397, 124] width 48 height 9
click at [370, 202] on div "S t u d i e s s h o w t h a t c h i l d r e n w h o l e a r n m u s i c o f t e…" at bounding box center [310, 160] width 370 height 98
click at [413, 123] on select "However Therefore Consequently While" at bounding box center [397, 124] width 48 height 9
select select "However"
click at [373, 120] on select "However Therefore Consequently While" at bounding box center [397, 124] width 48 height 9
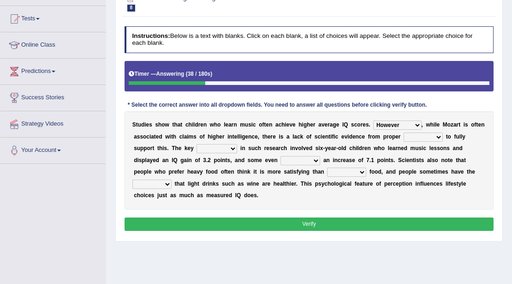
click at [408, 125] on select "However Therefore Consequently While" at bounding box center [397, 124] width 48 height 9
click at [313, 208] on div "S t u d i e s s h o w t h a t c h i l d r e n w h o l e a r n m u s i c o f t e…" at bounding box center [310, 160] width 370 height 98
click at [439, 137] on select "test tests testing tested" at bounding box center [423, 136] width 39 height 9
select select "tests"
click at [404, 132] on select "test tests testing tested" at bounding box center [423, 136] width 39 height 9
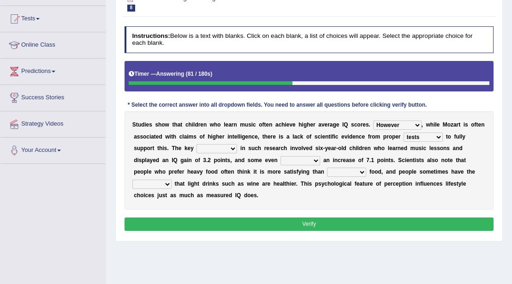
click at [209, 151] on select "process goal implication odd" at bounding box center [217, 148] width 41 height 9
click at [222, 150] on select "process goal implication odd" at bounding box center [217, 148] width 41 height 9
select select "goal"
click at [197, 144] on select "process goal implication odd" at bounding box center [217, 148] width 41 height 9
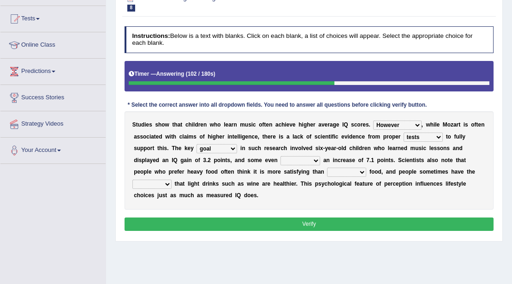
click at [313, 159] on select "exhibited taught learned threatened" at bounding box center [301, 160] width 40 height 9
select select "exhibited"
click at [281, 156] on select "exhibited taught learned threatened" at bounding box center [301, 160] width 40 height 9
click at [336, 172] on select "choosy lighter cushiony spooky" at bounding box center [346, 172] width 39 height 9
select select "lighter"
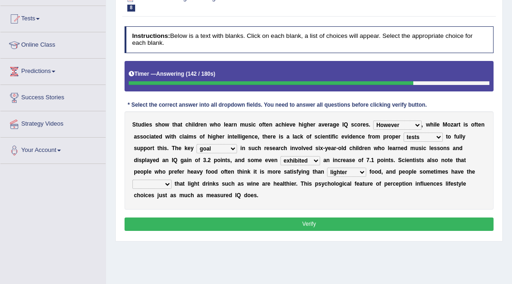
click at [327, 168] on select "choosy lighter cushiony spooky" at bounding box center [346, 172] width 39 height 9
click at [157, 185] on select "illusion sight anecdote intention" at bounding box center [151, 184] width 39 height 9
select select "illusion"
click at [132, 180] on select "illusion sight anecdote intention" at bounding box center [151, 184] width 39 height 9
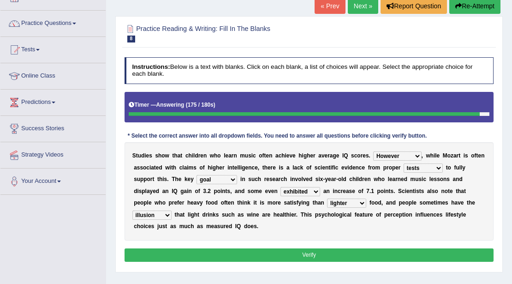
click at [222, 181] on select "process goal implication odd" at bounding box center [217, 179] width 41 height 9
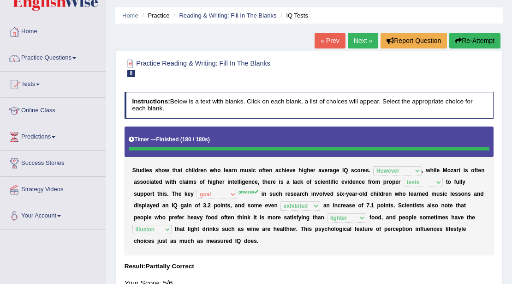
scroll to position [0, 0]
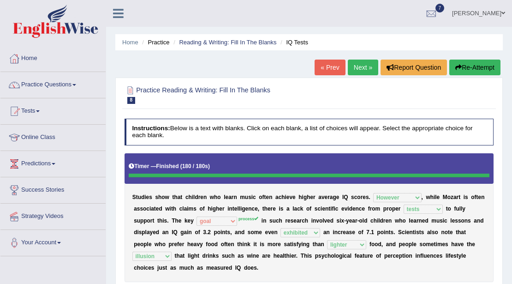
click at [360, 73] on link "Next »" at bounding box center [363, 68] width 30 height 16
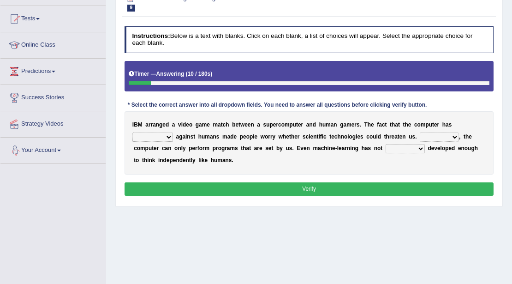
click at [159, 134] on select "competed fought acted challenged" at bounding box center [152, 136] width 41 height 9
click at [377, 233] on div "Home Practice Reading & Writing: Fill In The Blanks Video Game « Prev Next » Re…" at bounding box center [309, 139] width 406 height 462
click at [447, 138] on select "Moreover However Thus So" at bounding box center [439, 136] width 39 height 9
select select "However"
click at [420, 132] on select "Moreover However Thus So" at bounding box center [439, 136] width 39 height 9
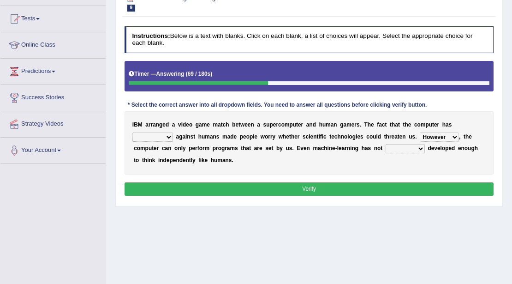
click at [409, 148] on select "yet still only just" at bounding box center [405, 148] width 39 height 9
select select "yet"
click at [386, 144] on select "yet still only just" at bounding box center [405, 148] width 39 height 9
click at [162, 138] on select "competed fought acted challenged" at bounding box center [152, 136] width 41 height 9
select select "fought"
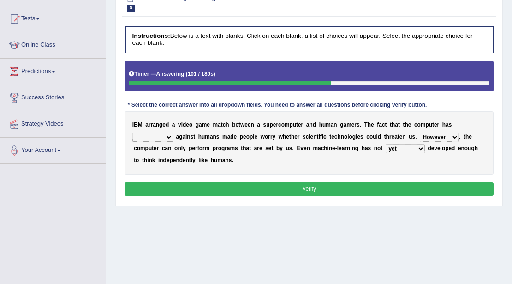
click at [132, 132] on select "competed fought acted challenged" at bounding box center [152, 136] width 41 height 9
click at [335, 187] on button "Verify" at bounding box center [310, 188] width 370 height 13
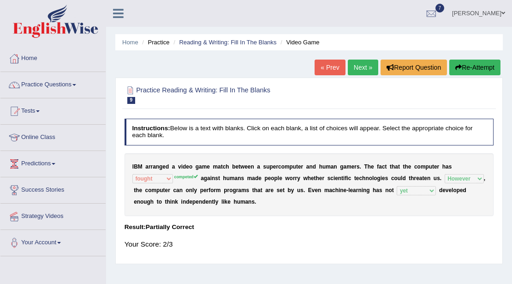
click at [362, 66] on link "Next »" at bounding box center [363, 68] width 30 height 16
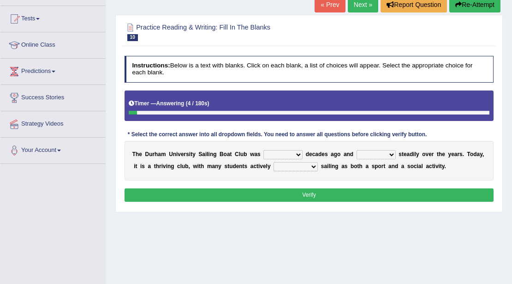
click at [292, 154] on select "found fund founded find" at bounding box center [283, 154] width 39 height 9
select select "found"
click at [264, 150] on select "found fund founded find" at bounding box center [283, 154] width 39 height 9
click at [294, 153] on select "found fund founded find" at bounding box center [283, 154] width 39 height 9
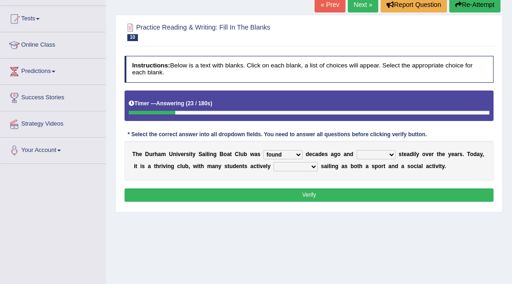
click at [386, 155] on select "grow growing has grown grown" at bounding box center [376, 154] width 39 height 9
select select "has grown"
click at [357, 150] on select "grow growing has grown grown" at bounding box center [376, 154] width 39 height 9
click at [289, 165] on select "enjoy enjoyed are enjoying enjoying" at bounding box center [296, 166] width 44 height 9
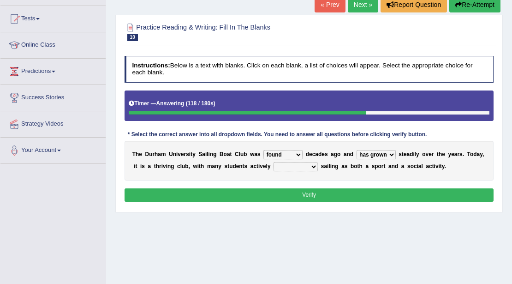
select select "are enjoying"
click at [274, 162] on select "enjoy enjoyed are enjoying enjoying" at bounding box center [296, 166] width 44 height 9
click at [355, 192] on button "Verify" at bounding box center [310, 194] width 370 height 13
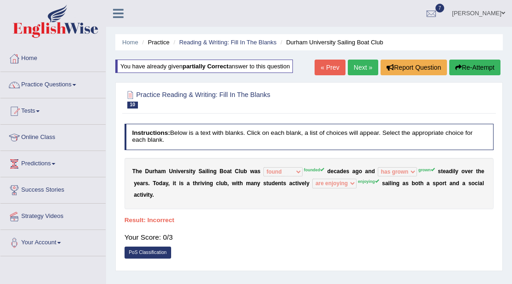
click at [356, 67] on link "Next »" at bounding box center [363, 68] width 30 height 16
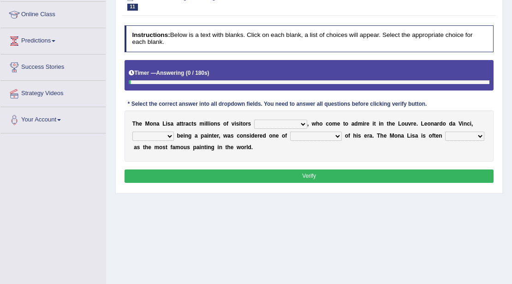
scroll to position [123, 0]
click at [296, 122] on select "around the year the all year all year round per year" at bounding box center [280, 124] width 53 height 9
click at [366, 208] on div "Home Practice Reading & Writing: Fill In The [PERSON_NAME] [PERSON_NAME] You ha…" at bounding box center [309, 108] width 406 height 462
click at [171, 132] on select "rather than as much as as well as as long as" at bounding box center [153, 136] width 42 height 9
click at [322, 134] on select "better artists artist the better artist the best artists" at bounding box center [316, 136] width 52 height 9
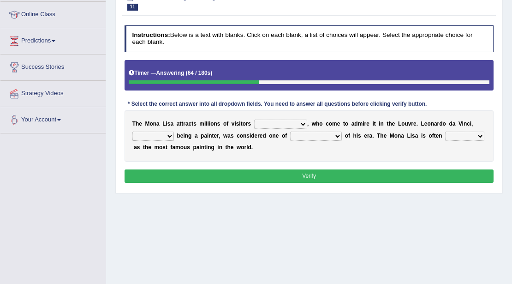
select select "the best artists"
click at [290, 132] on select "better artists artist the better artist the best artists" at bounding box center [316, 136] width 52 height 9
click at [167, 135] on select "rather than as much as as well as as long as" at bounding box center [153, 136] width 42 height 9
select select "rather than"
click at [132, 132] on select "rather than as much as as well as as long as" at bounding box center [153, 136] width 42 height 9
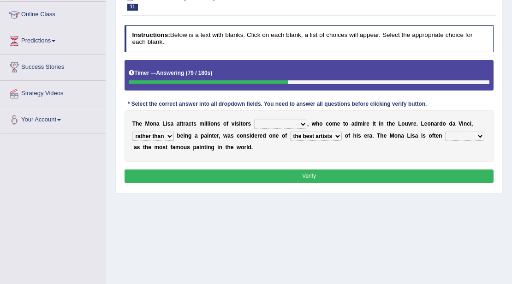
click at [461, 137] on select "classified suggested predicted described" at bounding box center [464, 136] width 39 height 9
select select "classified"
click at [445, 132] on select "classified suggested predicted described" at bounding box center [464, 136] width 39 height 9
click at [298, 124] on select "around the year the all year all year round per year" at bounding box center [280, 124] width 53 height 9
select select "per year"
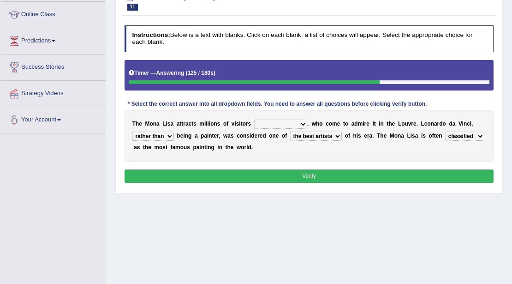
click at [254, 120] on select "around the year the all year all year round per year" at bounding box center [280, 124] width 53 height 9
click at [161, 134] on select "rather than as much as as well as as long as" at bounding box center [153, 136] width 42 height 9
click at [283, 206] on div "Home Practice Reading & Writing: Fill In The Blanks Mona Lisa You have already …" at bounding box center [309, 108] width 406 height 462
click at [283, 172] on button "Verify" at bounding box center [310, 175] width 370 height 13
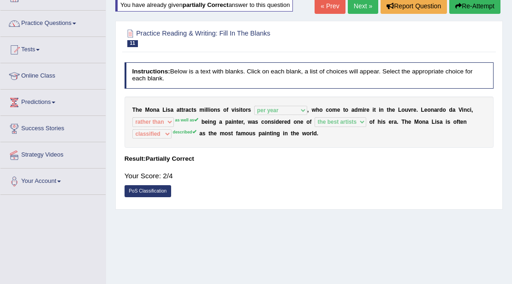
scroll to position [30, 0]
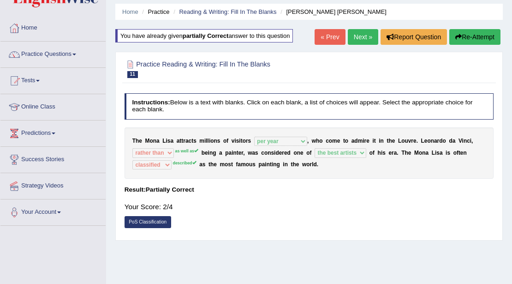
click at [361, 35] on link "Next »" at bounding box center [363, 37] width 30 height 16
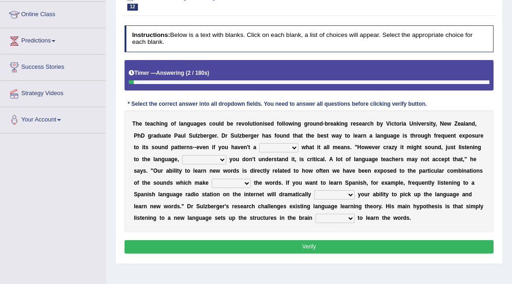
click at [281, 148] on select "dew claw clue due" at bounding box center [278, 147] width 39 height 9
select select "clue"
click at [259, 143] on select "dew claw clue due" at bounding box center [278, 147] width 39 height 9
click at [216, 158] on select "but also all together even though if so" at bounding box center [204, 159] width 44 height 9
select select "even though"
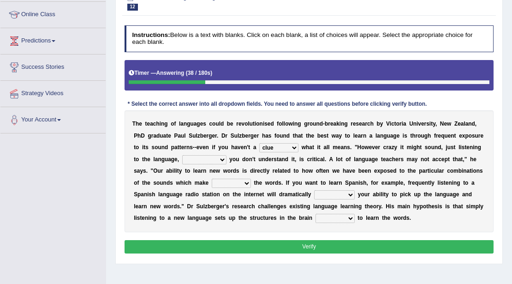
click at [182, 155] on select "but also all together even though if so" at bounding box center [204, 159] width 44 height 9
click at [240, 183] on select "down up of on" at bounding box center [231, 183] width 39 height 9
select select "up"
click at [212, 179] on select "down up of on" at bounding box center [231, 183] width 39 height 9
click at [352, 195] on select "evaluate exaggerate describe boost" at bounding box center [334, 194] width 41 height 9
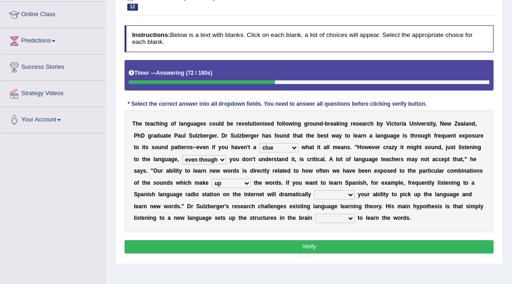
select select "boost"
click at [314, 190] on select "evaluate exaggerate describe boost" at bounding box center [334, 194] width 41 height 9
click at [335, 219] on select "requiring required directed to require" at bounding box center [335, 218] width 39 height 9
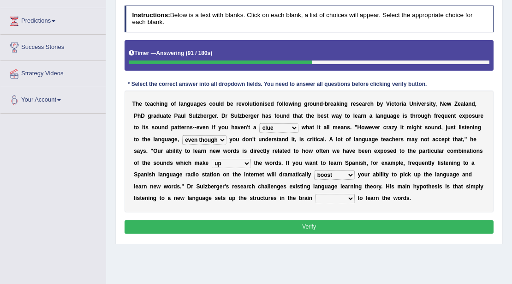
scroll to position [154, 0]
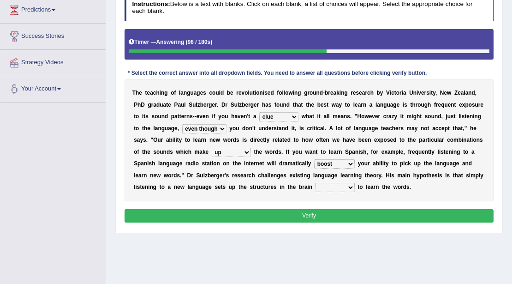
click at [339, 186] on select "requiring required directed to require" at bounding box center [335, 187] width 39 height 9
select select "required"
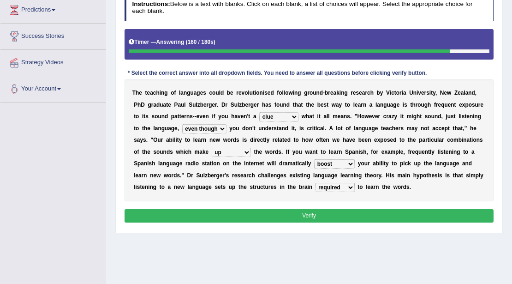
click at [316, 183] on select "requiring required directed to require" at bounding box center [335, 187] width 39 height 9
click at [353, 212] on button "Verify" at bounding box center [310, 215] width 370 height 13
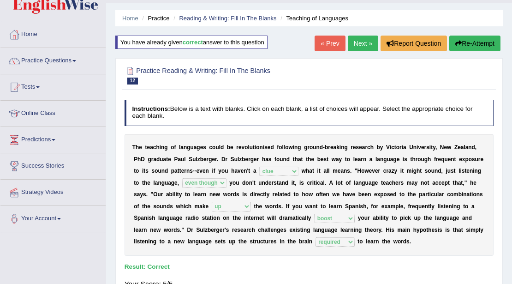
scroll to position [0, 0]
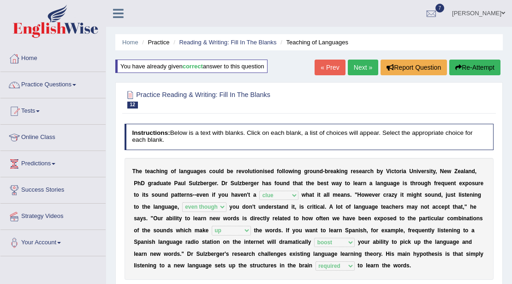
click at [355, 63] on link "Next »" at bounding box center [363, 68] width 30 height 16
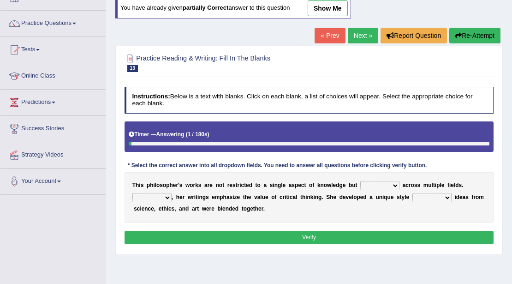
click at [379, 187] on select "constrain contain assemble extend" at bounding box center [380, 185] width 39 height 9
select select "extend"
click at [361, 181] on select "constrain contain assemble extend" at bounding box center [380, 185] width 39 height 9
click at [168, 195] on select "Rather So Moreover Likely" at bounding box center [151, 197] width 39 height 9
click at [430, 196] on select "in that that which in which" at bounding box center [432, 197] width 39 height 9
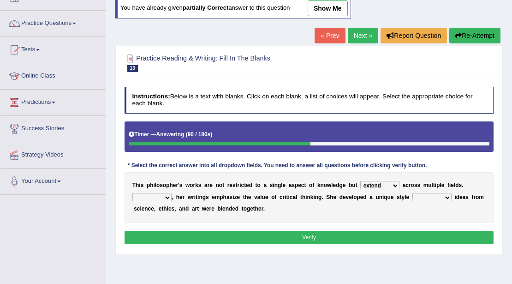
click at [166, 194] on select "Rather So Moreover Likely" at bounding box center [151, 197] width 39 height 9
select select "Moreover"
click at [132, 193] on select "Rather So Moreover Likely" at bounding box center [151, 197] width 39 height 9
click at [439, 195] on select "in that that which in which" at bounding box center [432, 197] width 39 height 9
select select "in which"
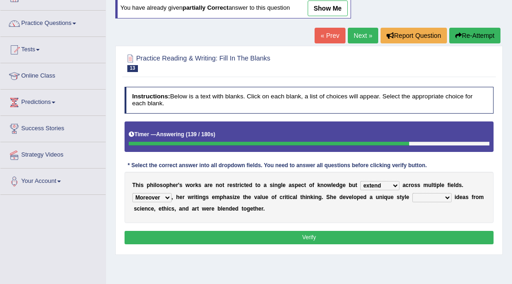
click at [413, 193] on select "in that that which in which" at bounding box center [432, 197] width 39 height 9
click at [403, 243] on div "Instructions: Below is a text with blanks. Click on each blank, a list of choic…" at bounding box center [308, 167] width 373 height 168
click at [399, 235] on button "Verify" at bounding box center [310, 237] width 370 height 13
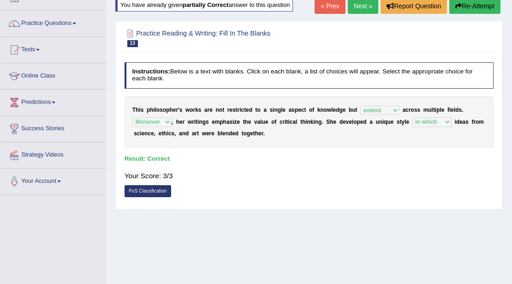
click at [401, 275] on div "Home Practice Reading & Writing: Fill In The Blanks Philosopher You have alread…" at bounding box center [309, 170] width 406 height 462
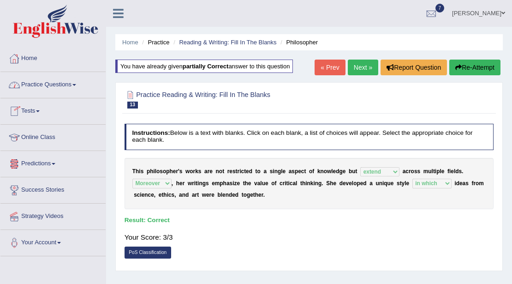
click at [76, 84] on span at bounding box center [74, 85] width 4 height 2
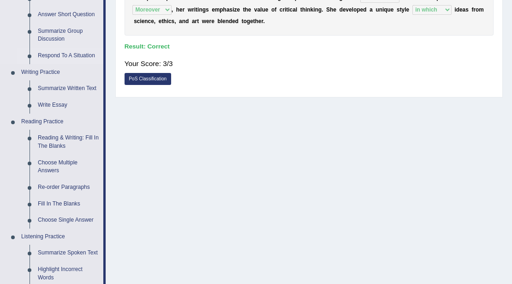
scroll to position [185, 0]
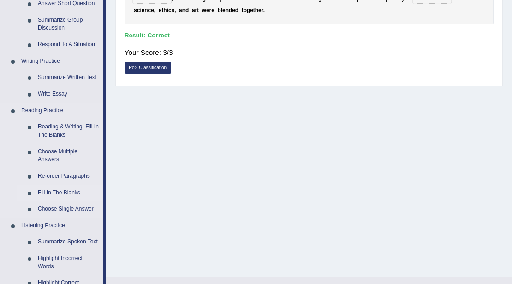
click at [57, 193] on link "Fill In The Blanks" at bounding box center [69, 193] width 70 height 17
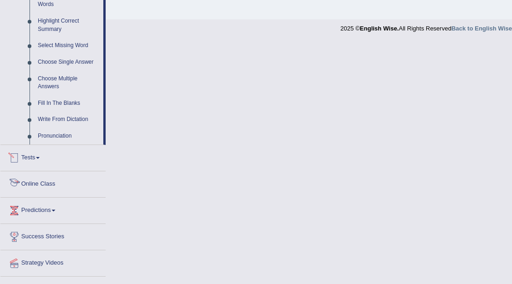
scroll to position [394, 0]
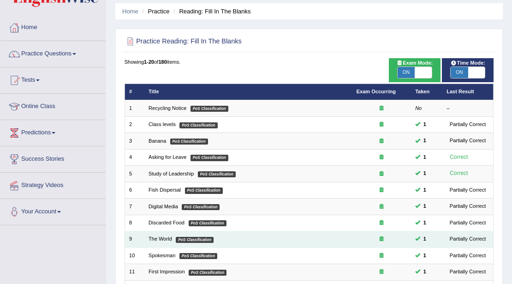
scroll to position [30, 0]
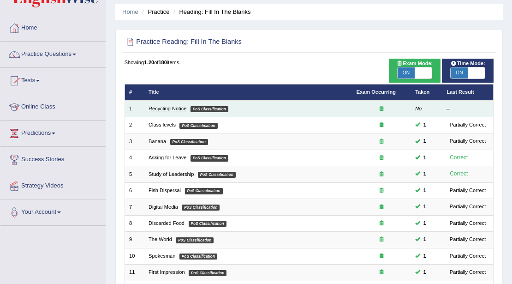
click at [177, 110] on link "Recycling Notice" at bounding box center [168, 109] width 38 height 6
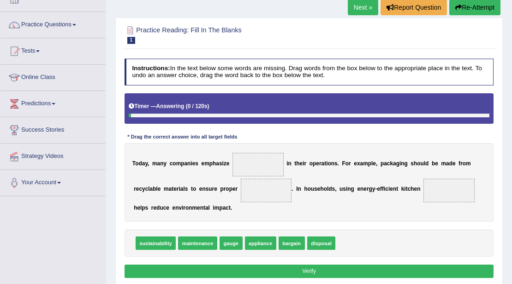
scroll to position [92, 0]
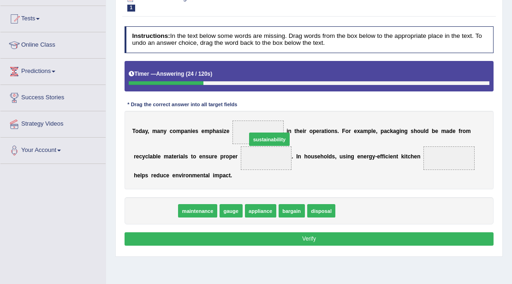
drag, startPoint x: 151, startPoint y: 208, endPoint x: 285, endPoint y: 124, distance: 158.1
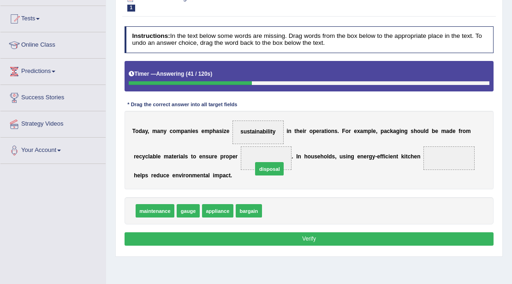
drag, startPoint x: 277, startPoint y: 210, endPoint x: 266, endPoint y: 155, distance: 56.0
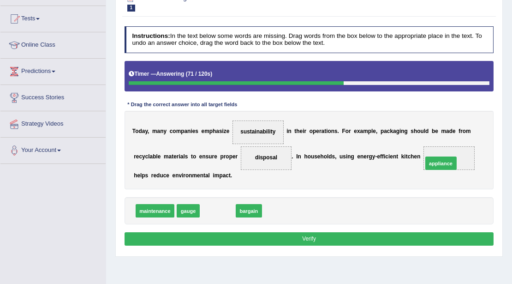
drag, startPoint x: 218, startPoint y: 207, endPoint x: 483, endPoint y: 151, distance: 270.4
click at [304, 235] on button "Verify" at bounding box center [310, 238] width 370 height 13
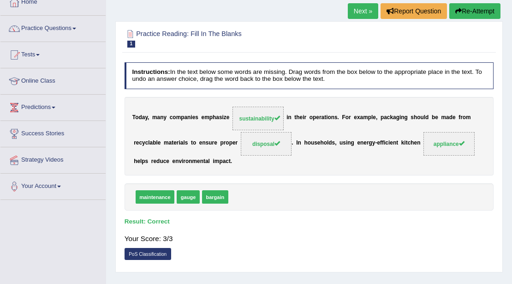
scroll to position [0, 0]
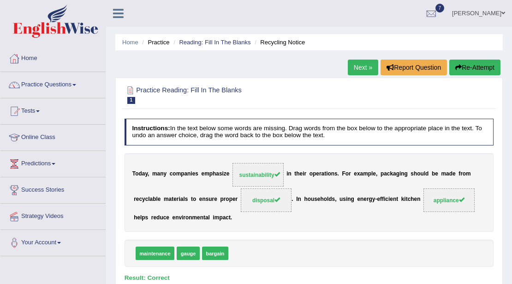
drag, startPoint x: 359, startPoint y: 69, endPoint x: 361, endPoint y: 81, distance: 11.7
click at [359, 69] on link "Next »" at bounding box center [363, 68] width 30 height 16
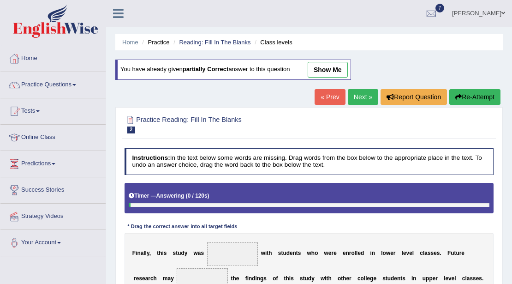
click at [55, 83] on link "Practice Questions" at bounding box center [52, 83] width 105 height 23
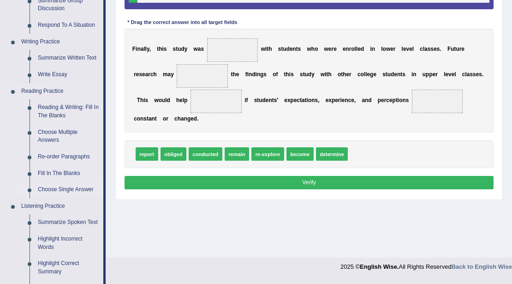
scroll to position [215, 0]
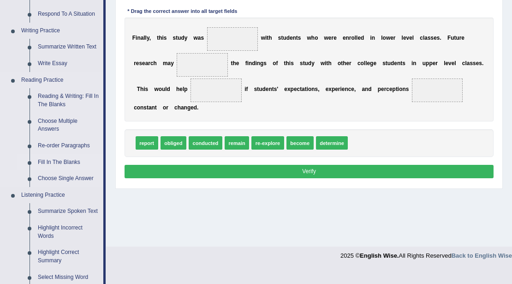
click at [67, 160] on link "Fill In The Blanks" at bounding box center [69, 162] width 70 height 17
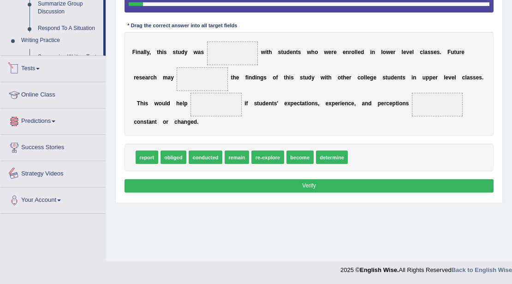
scroll to position [439, 0]
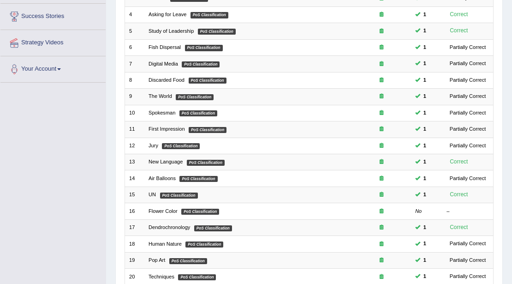
scroll to position [185, 0]
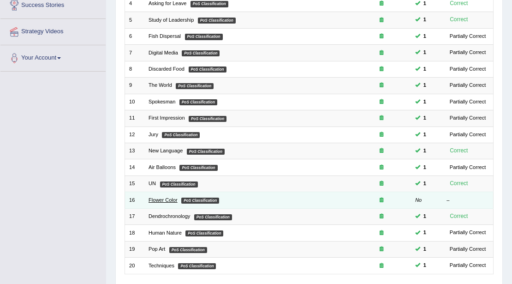
click at [169, 197] on link "Flower Color" at bounding box center [163, 200] width 29 height 6
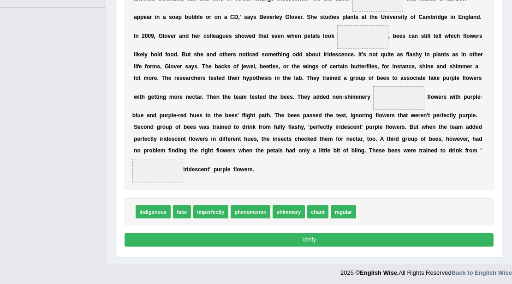
scroll to position [249, 0]
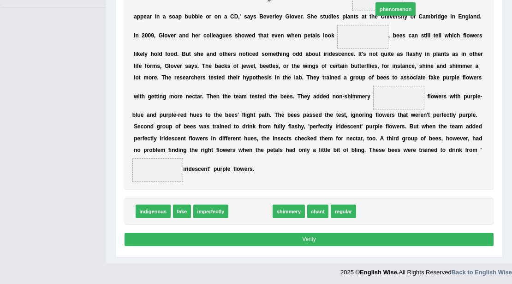
drag, startPoint x: 250, startPoint y: 212, endPoint x: 421, endPoint y: -26, distance: 293.1
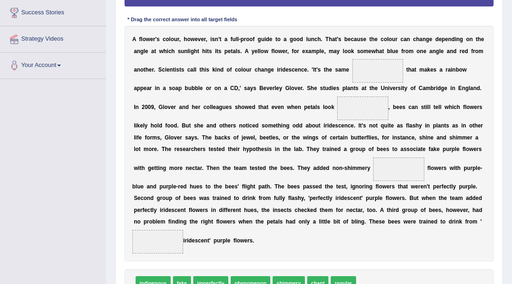
scroll to position [187, 0]
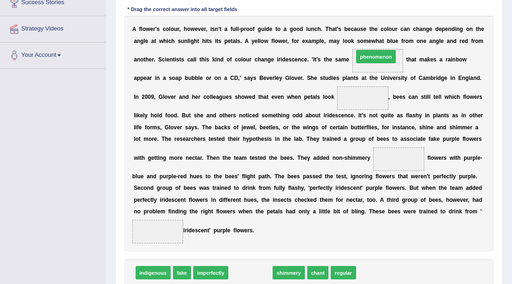
drag, startPoint x: 241, startPoint y: 271, endPoint x: 390, endPoint y: 19, distance: 292.1
click at [390, 19] on div "Instructions: In the text below some words are missing. Drag words from the box…" at bounding box center [308, 121] width 373 height 386
drag, startPoint x: 263, startPoint y: 271, endPoint x: 406, endPoint y: 19, distance: 290.1
click at [406, 19] on div "Instructions: In the text below some words are missing. Drag words from the box…" at bounding box center [308, 121] width 373 height 386
drag, startPoint x: 245, startPoint y: 270, endPoint x: 401, endPoint y: 23, distance: 291.5
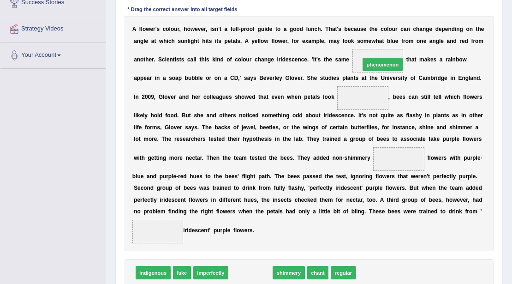
click at [401, 23] on div "Instructions: In the text below some words are missing. Drag words from the box…" at bounding box center [308, 121] width 373 height 386
click at [368, 58] on span at bounding box center [378, 61] width 51 height 24
drag, startPoint x: 244, startPoint y: 272, endPoint x: 393, endPoint y: 26, distance: 288.0
click at [393, 26] on div "Instructions: In the text below some words are missing. Drag words from the box…" at bounding box center [308, 121] width 373 height 386
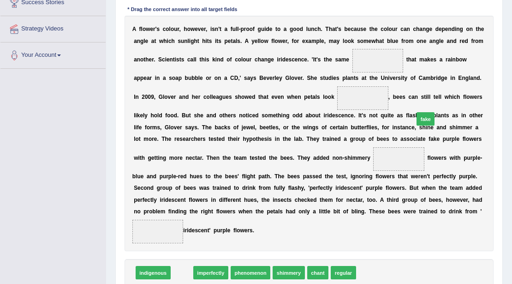
drag, startPoint x: 183, startPoint y: 272, endPoint x: 444, endPoint y: 64, distance: 334.4
click at [474, 66] on div "Instructions: In the text below some words are missing. Drag words from the box…" at bounding box center [308, 121] width 373 height 386
drag, startPoint x: 179, startPoint y: 271, endPoint x: 384, endPoint y: 67, distance: 288.6
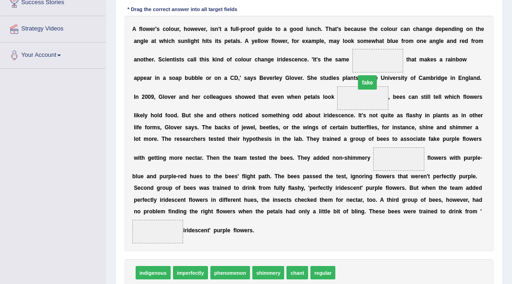
drag, startPoint x: 380, startPoint y: 61, endPoint x: 367, endPoint y: 93, distance: 34.1
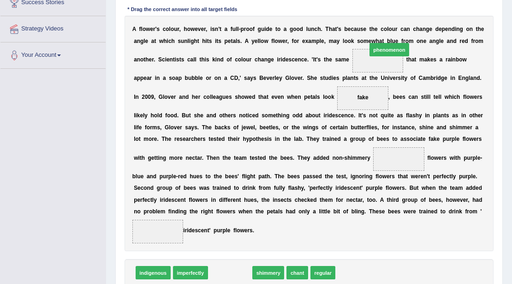
drag, startPoint x: 232, startPoint y: 272, endPoint x: 414, endPoint y: 20, distance: 310.6
click at [414, 20] on div "Instructions: In the text below some words are missing. Drag words from the box…" at bounding box center [308, 121] width 373 height 386
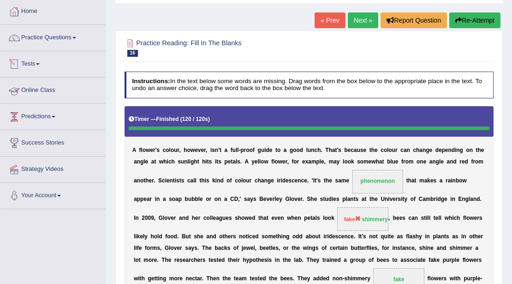
scroll to position [0, 0]
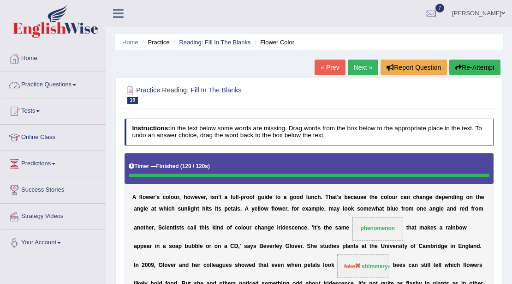
click at [49, 86] on link "Practice Questions" at bounding box center [52, 83] width 105 height 23
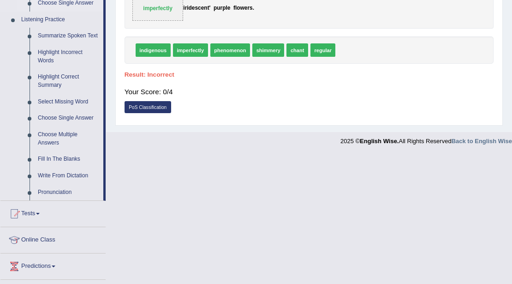
scroll to position [400, 0]
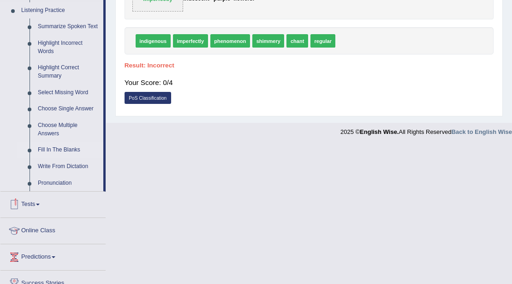
click at [63, 149] on link "Fill In The Blanks" at bounding box center [69, 150] width 70 height 17
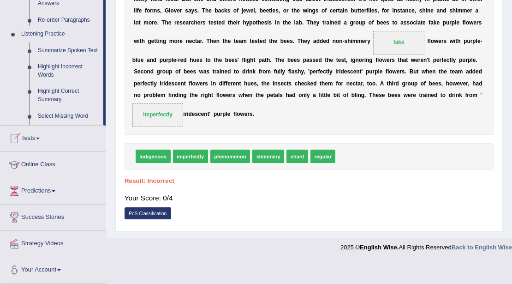
scroll to position [259, 0]
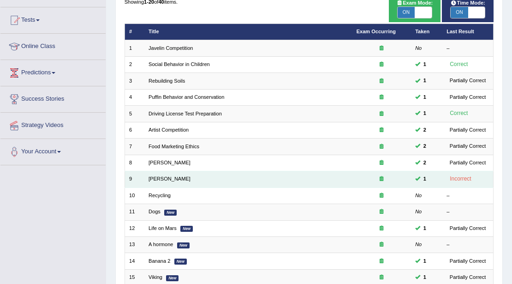
scroll to position [92, 0]
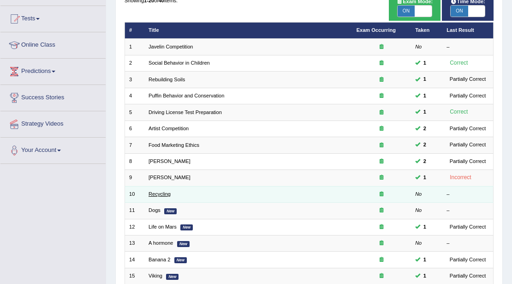
click at [165, 194] on link "Recycling" at bounding box center [160, 194] width 22 height 6
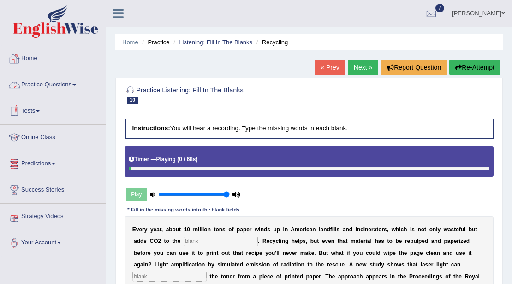
click at [67, 84] on link "Practice Questions" at bounding box center [52, 83] width 105 height 23
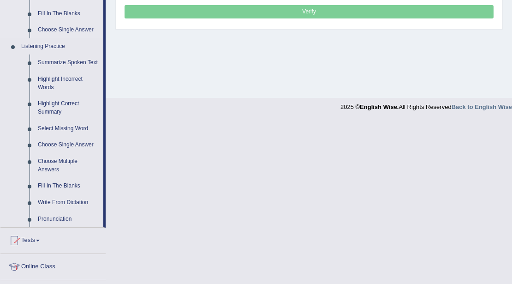
scroll to position [462, 0]
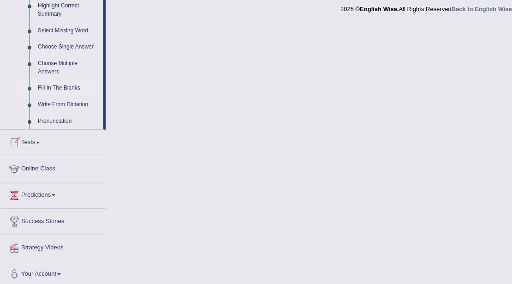
click at [48, 86] on link "Fill In The Blanks" at bounding box center [69, 88] width 70 height 17
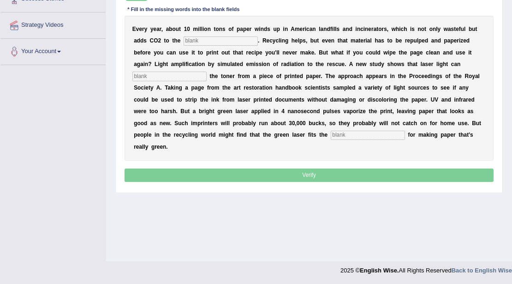
scroll to position [109, 0]
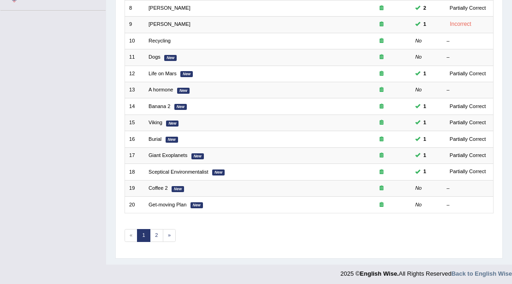
scroll to position [61, 0]
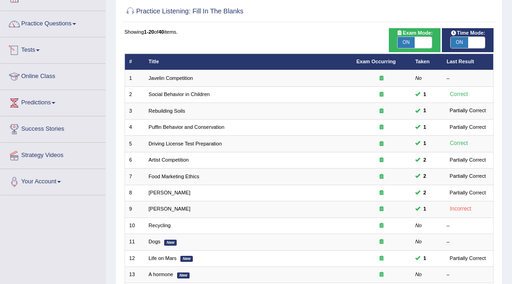
click at [35, 50] on link "Tests" at bounding box center [52, 48] width 105 height 23
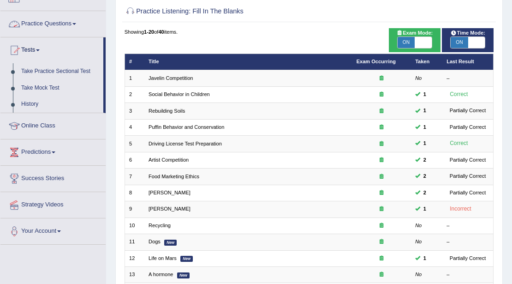
click at [69, 23] on link "Practice Questions" at bounding box center [52, 22] width 105 height 23
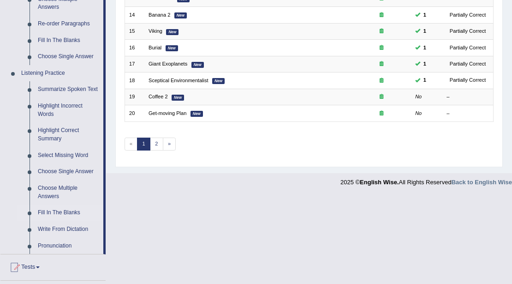
scroll to position [338, 0]
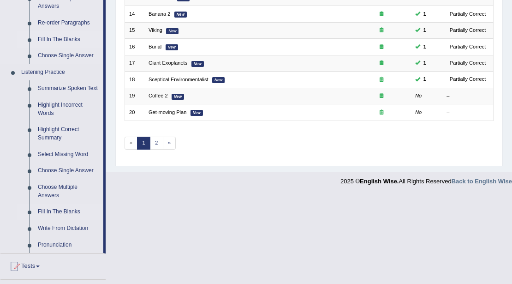
click at [50, 40] on link "Fill In The Blanks" at bounding box center [69, 39] width 70 height 17
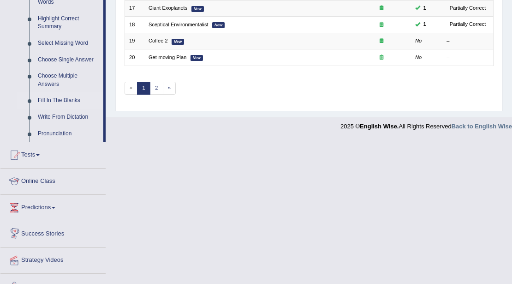
scroll to position [366, 0]
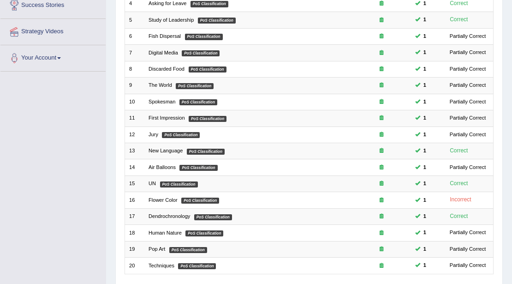
scroll to position [246, 0]
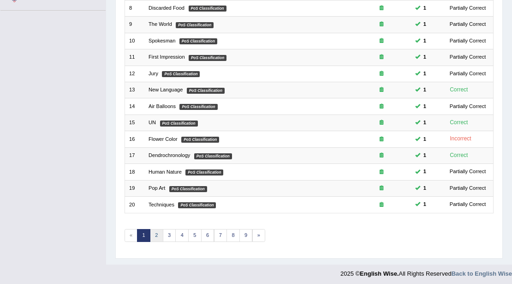
click at [154, 229] on link "2" at bounding box center [156, 235] width 13 height 13
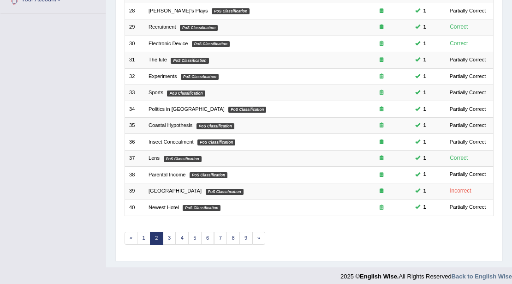
scroll to position [246, 0]
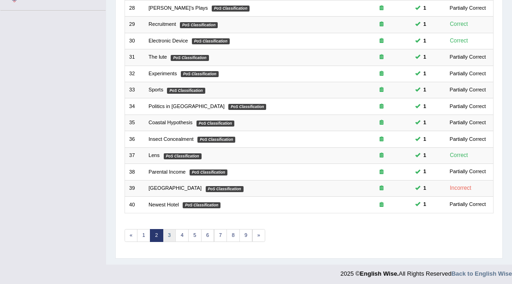
click at [163, 234] on link "3" at bounding box center [169, 235] width 13 height 13
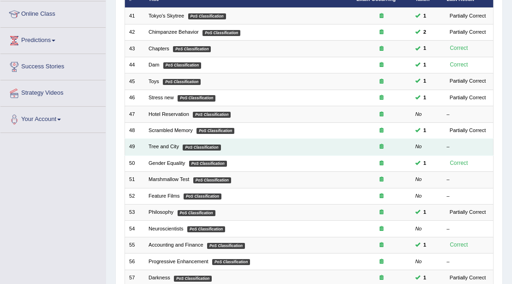
scroll to position [123, 0]
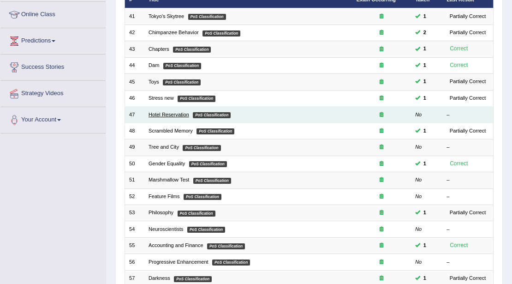
click at [179, 112] on link "Hotel Reservation" at bounding box center [169, 115] width 41 height 6
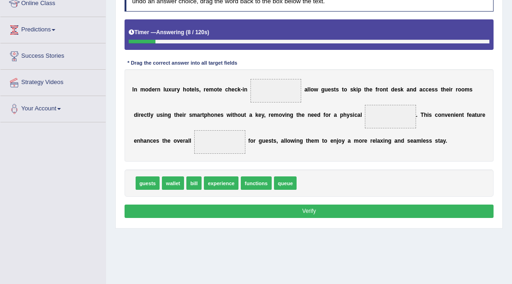
scroll to position [123, 0]
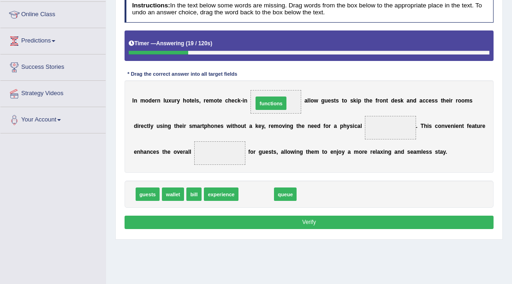
drag, startPoint x: 261, startPoint y: 195, endPoint x: 279, endPoint y: 87, distance: 109.0
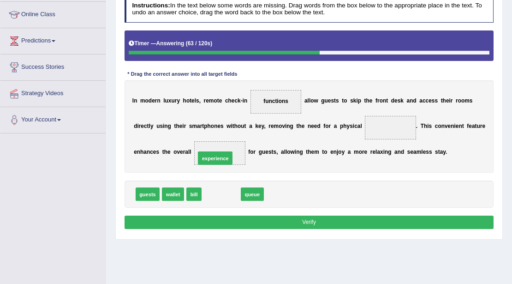
drag, startPoint x: 221, startPoint y: 194, endPoint x: 214, endPoint y: 151, distance: 43.5
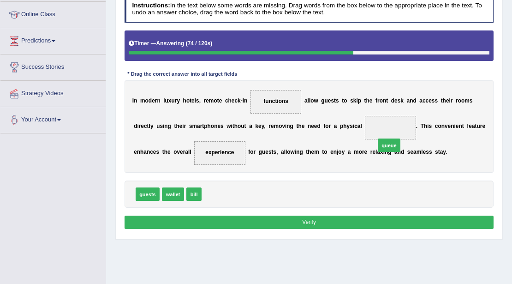
drag, startPoint x: 214, startPoint y: 194, endPoint x: 417, endPoint y: 119, distance: 216.6
click at [347, 222] on button "Verify" at bounding box center [310, 222] width 370 height 13
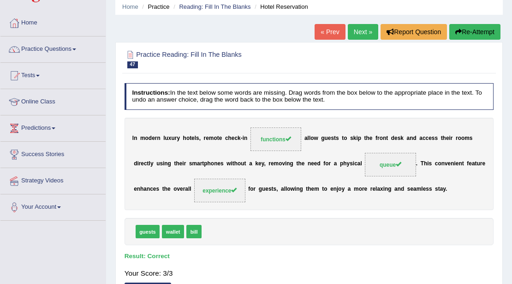
scroll to position [0, 0]
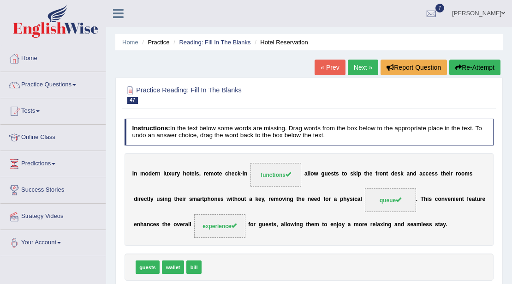
click at [363, 65] on link "Next »" at bounding box center [363, 68] width 30 height 16
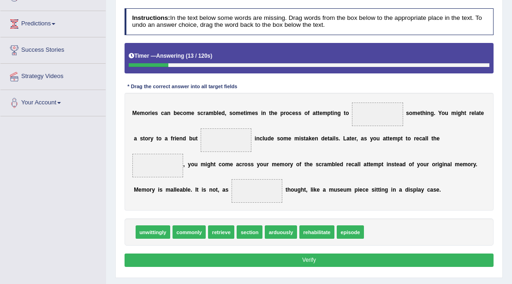
scroll to position [154, 0]
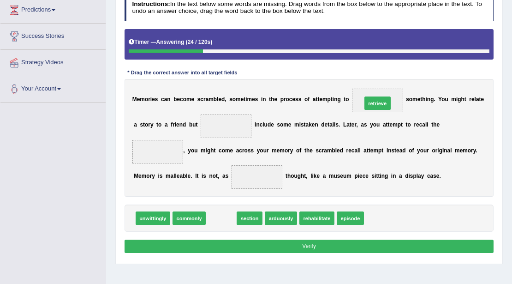
drag, startPoint x: 237, startPoint y: 207, endPoint x: 410, endPoint y: 79, distance: 214.6
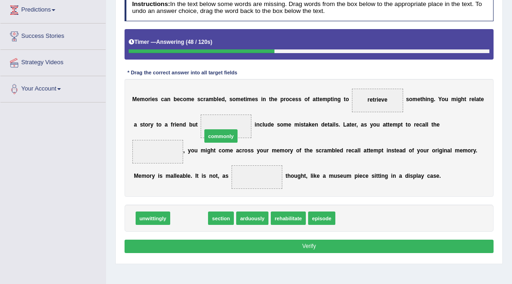
drag, startPoint x: 192, startPoint y: 214, endPoint x: 231, endPoint y: 117, distance: 105.0
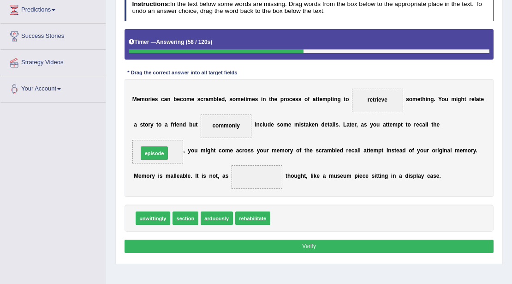
drag, startPoint x: 290, startPoint y: 214, endPoint x: 139, endPoint y: 141, distance: 167.2
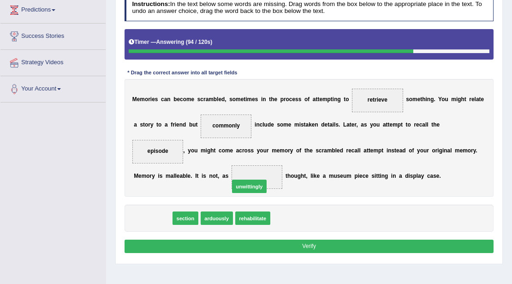
drag, startPoint x: 155, startPoint y: 219, endPoint x: 269, endPoint y: 181, distance: 119.7
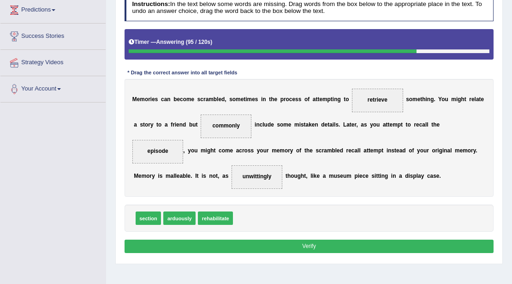
click at [297, 243] on button "Verify" at bounding box center [310, 246] width 370 height 13
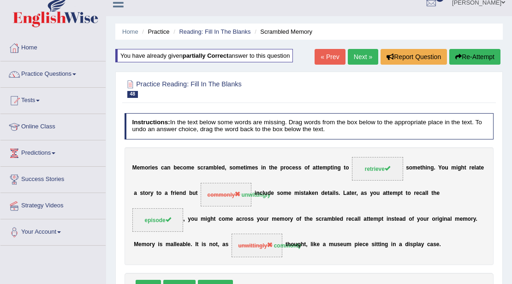
scroll to position [0, 0]
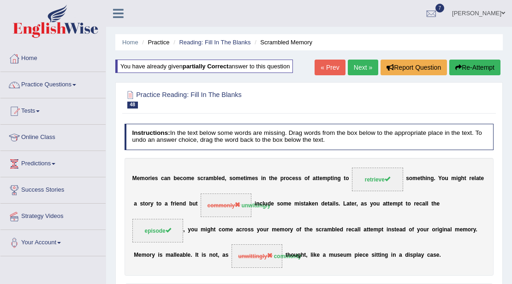
click at [357, 73] on link "Next »" at bounding box center [363, 68] width 30 height 16
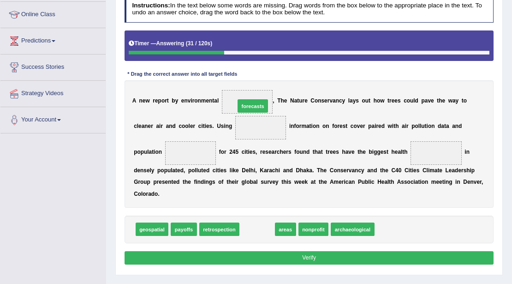
drag, startPoint x: 255, startPoint y: 229, endPoint x: 250, endPoint y: 84, distance: 145.5
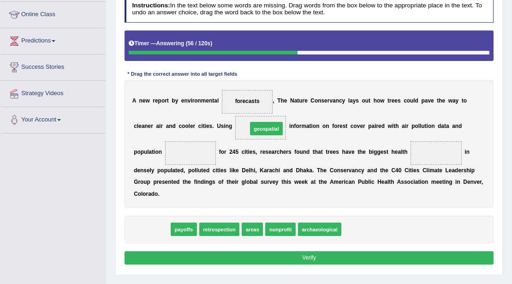
drag, startPoint x: 147, startPoint y: 228, endPoint x: 282, endPoint y: 110, distance: 179.3
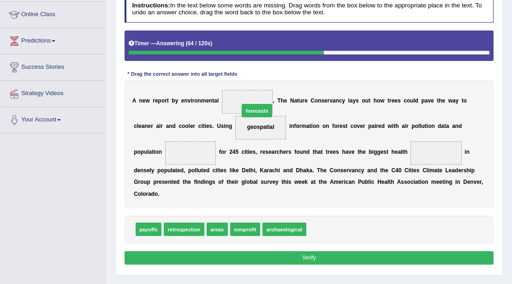
drag, startPoint x: 317, startPoint y: 223, endPoint x: 237, endPoint y: 87, distance: 158.0
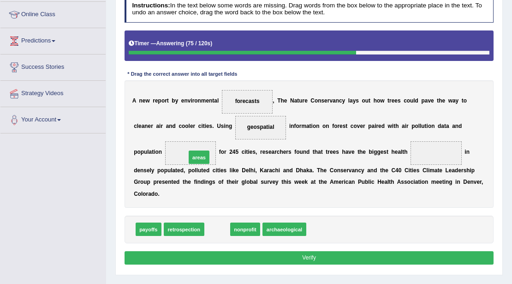
drag, startPoint x: 217, startPoint y: 196, endPoint x: 202, endPoint y: 140, distance: 57.8
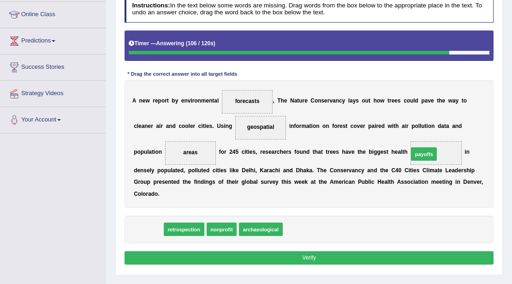
drag, startPoint x: 144, startPoint y: 229, endPoint x: 469, endPoint y: 140, distance: 336.3
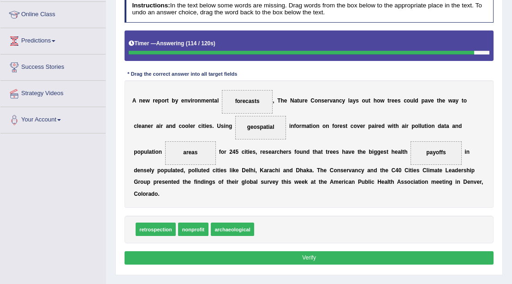
click at [331, 257] on button "Verify" at bounding box center [310, 257] width 370 height 13
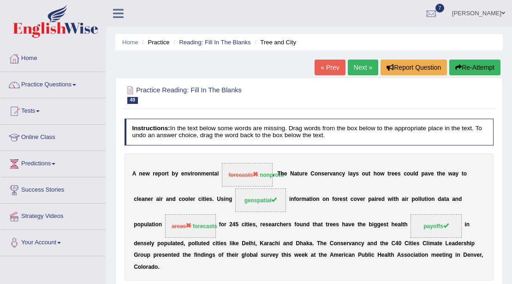
click at [352, 73] on link "Next »" at bounding box center [363, 68] width 30 height 16
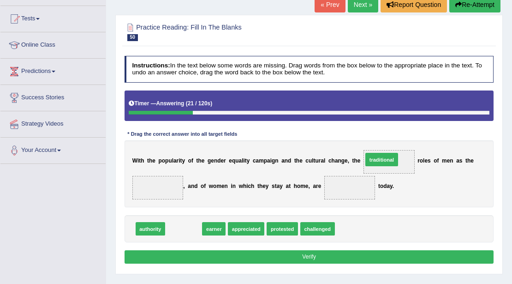
drag, startPoint x: 177, startPoint y: 227, endPoint x: 410, endPoint y: 146, distance: 246.9
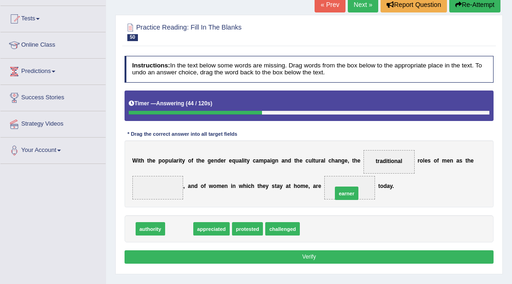
drag, startPoint x: 179, startPoint y: 227, endPoint x: 378, endPoint y: 195, distance: 201.1
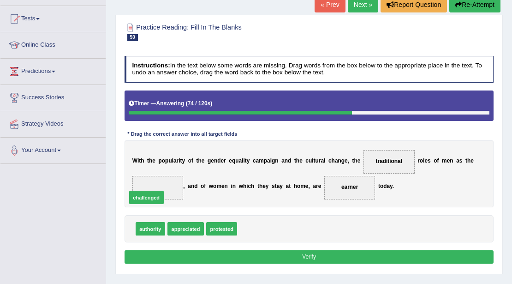
drag, startPoint x: 268, startPoint y: 229, endPoint x: 138, endPoint y: 193, distance: 135.2
click at [297, 252] on button "Verify" at bounding box center [310, 256] width 370 height 13
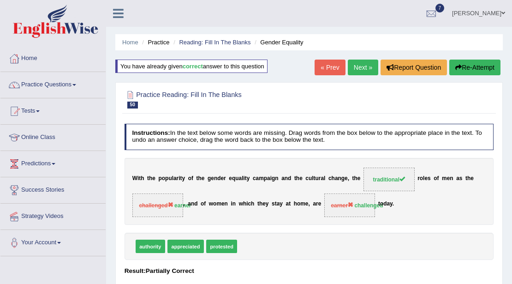
click at [350, 70] on link "Next »" at bounding box center [363, 68] width 30 height 16
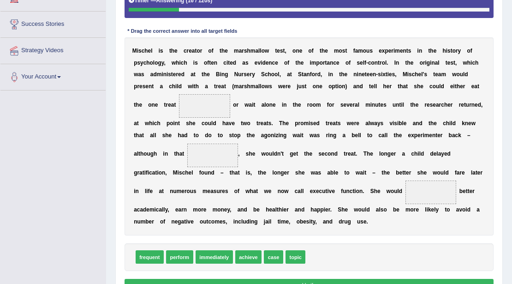
click at [214, 108] on span at bounding box center [204, 106] width 51 height 24
click at [215, 102] on span at bounding box center [204, 106] width 51 height 24
click at [216, 102] on span at bounding box center [204, 106] width 51 height 24
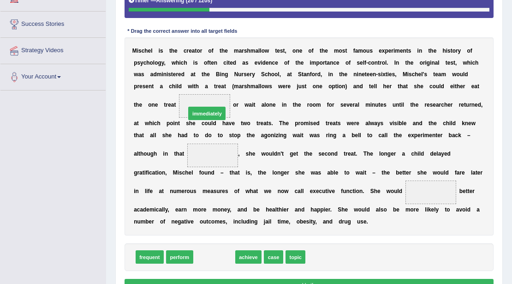
drag, startPoint x: 212, startPoint y: 243, endPoint x: 202, endPoint y: 85, distance: 158.2
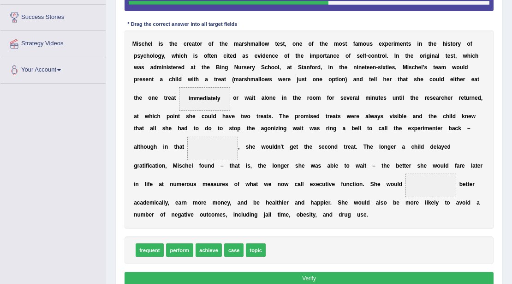
scroll to position [166, 0]
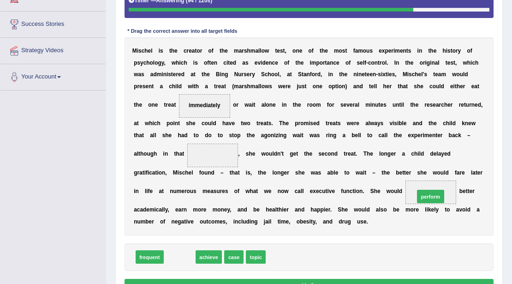
drag, startPoint x: 181, startPoint y: 255, endPoint x: 476, endPoint y: 184, distance: 302.5
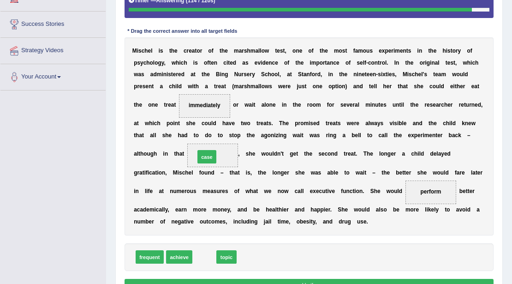
drag, startPoint x: 215, startPoint y: 230, endPoint x: 211, endPoint y: 141, distance: 88.7
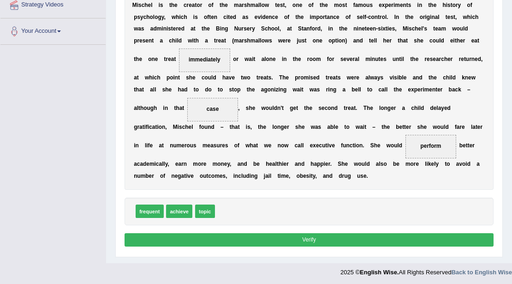
click at [329, 239] on button "Verify" at bounding box center [310, 239] width 370 height 13
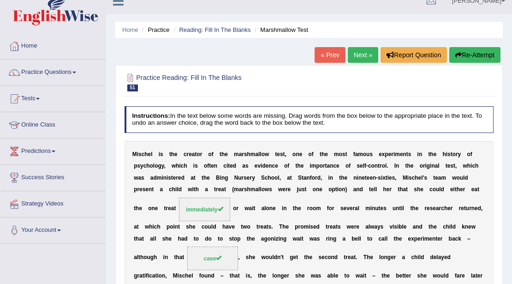
scroll to position [0, 0]
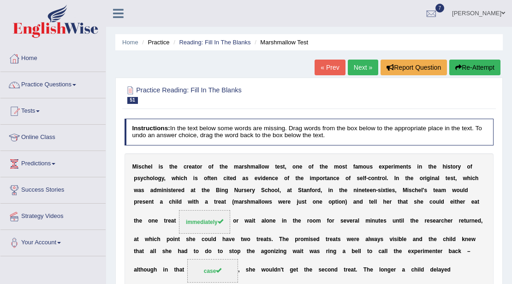
click at [358, 65] on link "Next »" at bounding box center [363, 68] width 30 height 16
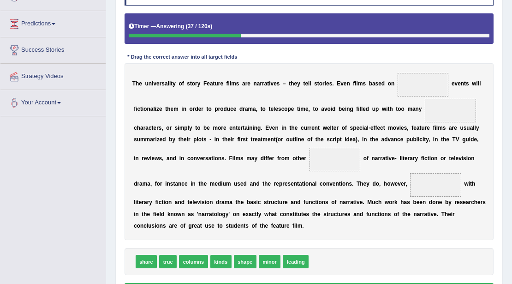
scroll to position [169, 0]
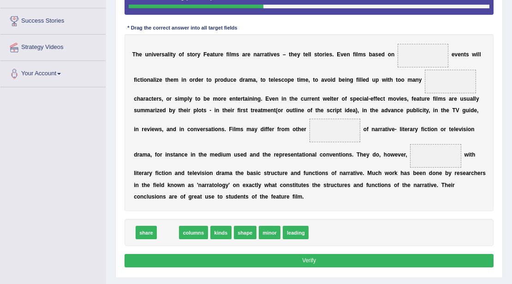
drag, startPoint x: 163, startPoint y: 230, endPoint x: 511, endPoint y: 89, distance: 375.8
click at [405, 180] on div "Instructions: In the text below some words are missing. Drag words from the box…" at bounding box center [308, 110] width 373 height 328
drag, startPoint x: 503, startPoint y: 40, endPoint x: 510, endPoint y: 33, distance: 9.8
click at [505, 32] on div "Home Practice Reading: Fill In The Blanks Feature Films « Prev Next » Report Qu…" at bounding box center [309, 62] width 406 height 462
drag, startPoint x: 167, startPoint y: 228, endPoint x: 462, endPoint y: 17, distance: 362.3
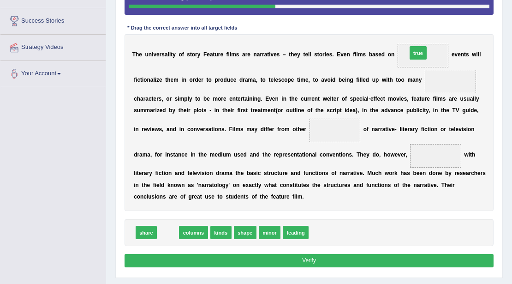
click at [462, 17] on div "Instructions: In the text below some words are missing. Drag words from the box…" at bounding box center [308, 110] width 373 height 328
drag, startPoint x: 167, startPoint y: 235, endPoint x: 419, endPoint y: 59, distance: 307.0
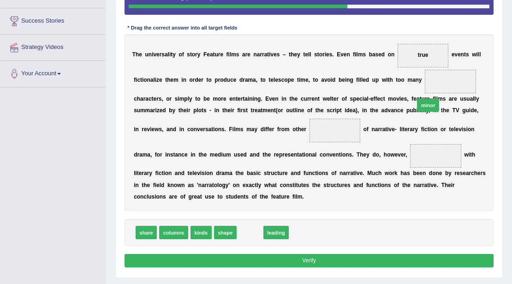
drag, startPoint x: 255, startPoint y: 231, endPoint x: 465, endPoint y: 81, distance: 257.9
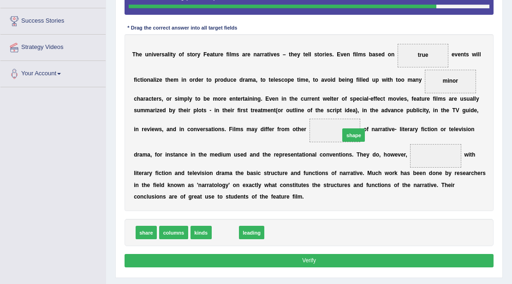
drag, startPoint x: 223, startPoint y: 232, endPoint x: 356, endPoint y: 120, distance: 174.4
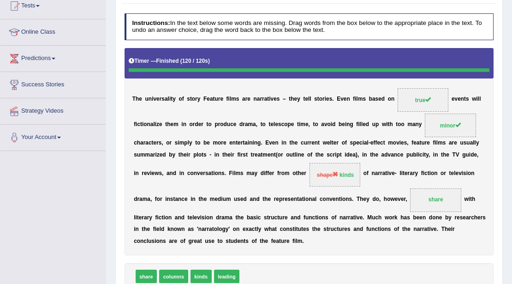
scroll to position [15, 0]
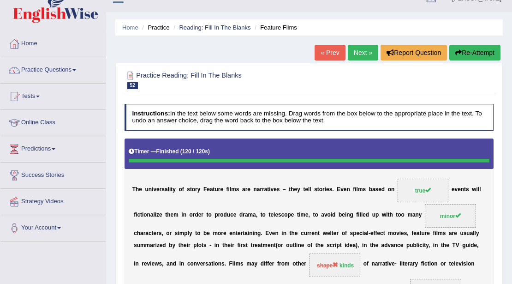
click at [364, 50] on link "Next »" at bounding box center [363, 53] width 30 height 16
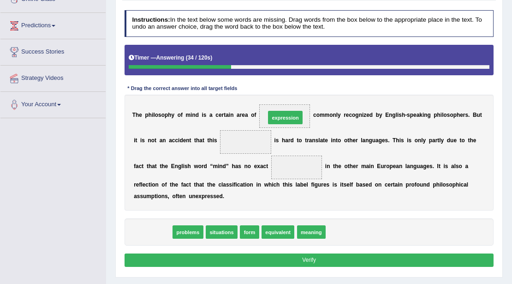
drag, startPoint x: 155, startPoint y: 233, endPoint x: 311, endPoint y: 98, distance: 206.2
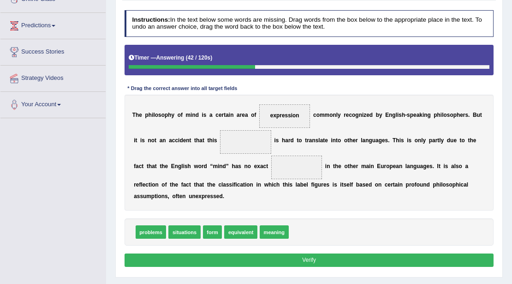
click at [280, 114] on span "expression" at bounding box center [285, 115] width 29 height 6
drag, startPoint x: 280, startPoint y: 114, endPoint x: 273, endPoint y: 236, distance: 122.5
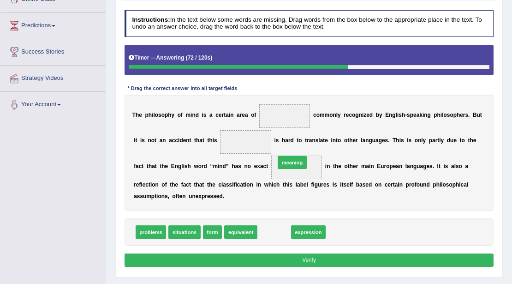
drag, startPoint x: 278, startPoint y: 232, endPoint x: 299, endPoint y: 151, distance: 83.5
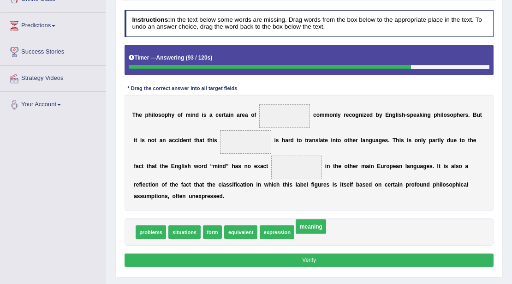
drag, startPoint x: 298, startPoint y: 164, endPoint x: 316, endPoint y: 241, distance: 78.7
drag, startPoint x: 215, startPoint y: 230, endPoint x: 313, endPoint y: 160, distance: 120.7
drag, startPoint x: 258, startPoint y: 229, endPoint x: 291, endPoint y: 151, distance: 84.6
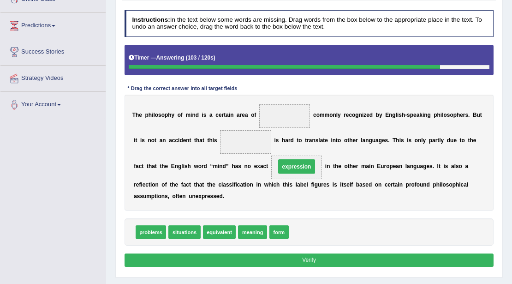
click at [290, 51] on div "Instructions: In the text below some words are missing. Drag words from the box…" at bounding box center [308, 139] width 373 height 267
drag, startPoint x: 295, startPoint y: 151, endPoint x: 283, endPoint y: 116, distance: 37.2
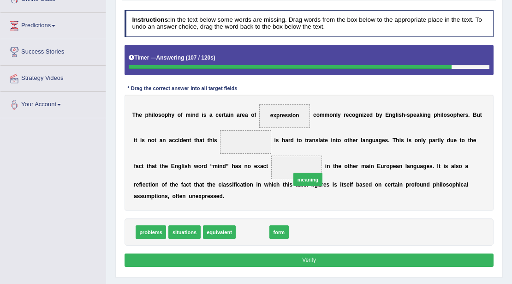
drag, startPoint x: 253, startPoint y: 232, endPoint x: 302, endPoint y: 159, distance: 87.5
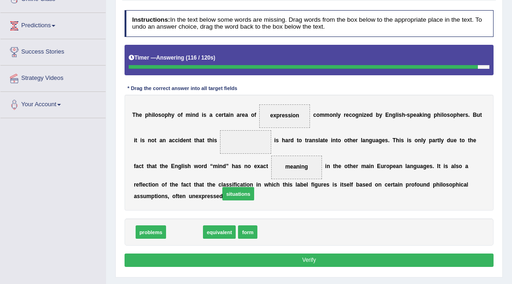
drag, startPoint x: 180, startPoint y: 230, endPoint x: 216, endPoint y: 225, distance: 36.4
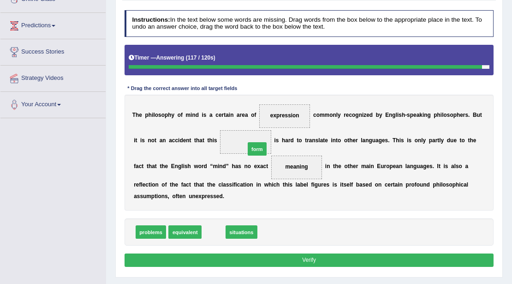
drag, startPoint x: 217, startPoint y: 229, endPoint x: 265, endPoint y: 129, distance: 110.7
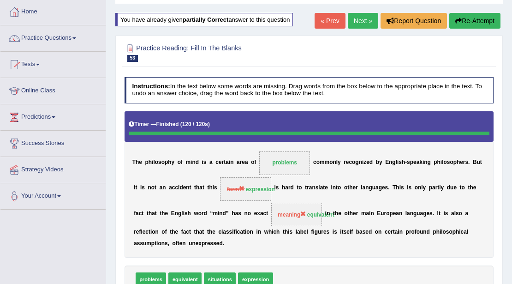
scroll to position [15, 0]
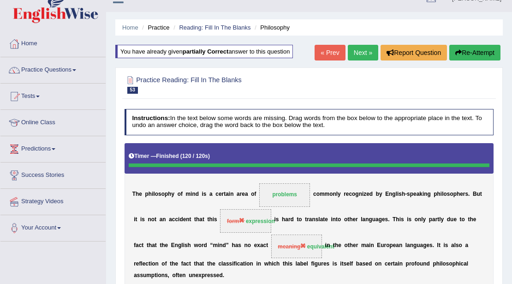
click at [361, 50] on link "Next »" at bounding box center [363, 53] width 30 height 16
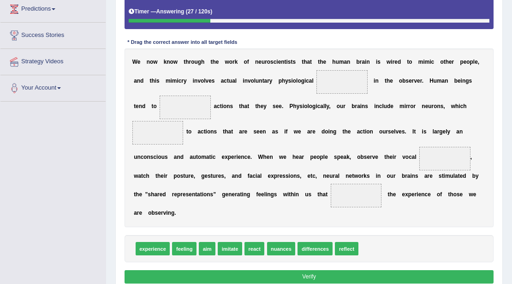
scroll to position [166, 0]
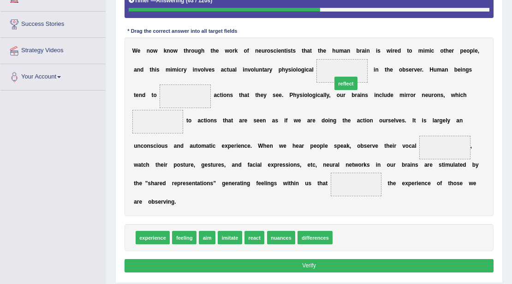
drag, startPoint x: 345, startPoint y: 236, endPoint x: 343, endPoint y: 51, distance: 185.1
drag, startPoint x: 230, startPoint y: 237, endPoint x: 198, endPoint y: 76, distance: 164.2
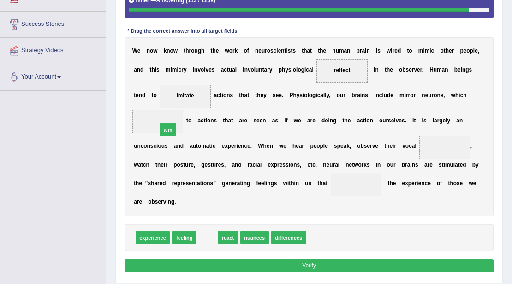
drag, startPoint x: 215, startPoint y: 229, endPoint x: 175, endPoint y: 105, distance: 129.8
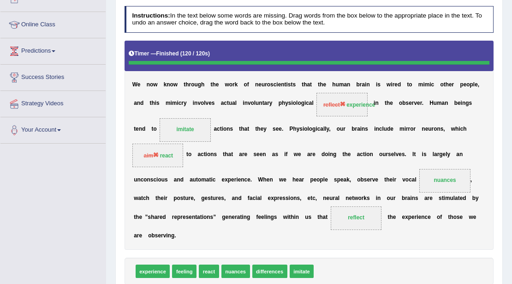
scroll to position [42, 0]
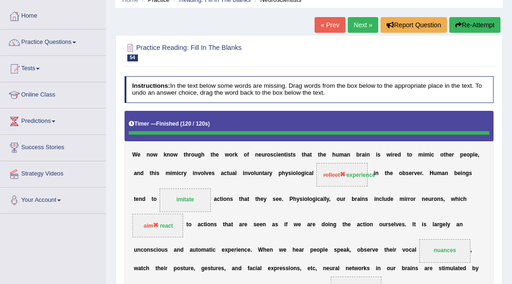
click at [358, 21] on link "Next »" at bounding box center [363, 25] width 30 height 16
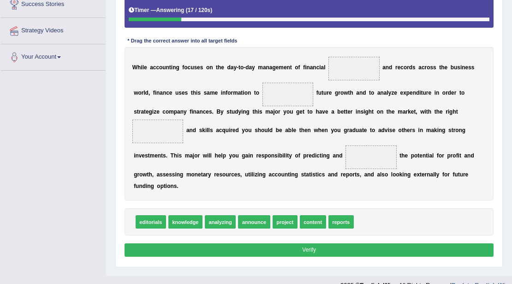
scroll to position [197, 0]
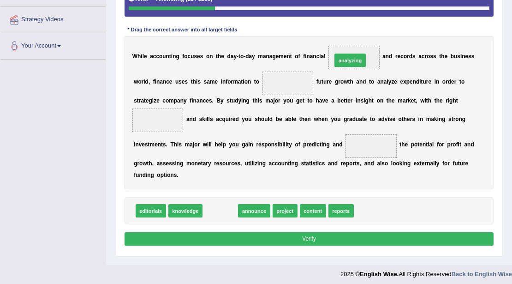
drag, startPoint x: 212, startPoint y: 206, endPoint x: 365, endPoint y: 30, distance: 233.7
click at [365, 30] on div "Instructions: In the text below some words are missing. Drag words from the box…" at bounding box center [308, 100] width 373 height 304
drag, startPoint x: 223, startPoint y: 208, endPoint x: 373, endPoint y: 30, distance: 233.2
click at [373, 30] on div "Instructions: In the text below some words are missing. Drag words from the box…" at bounding box center [308, 100] width 373 height 304
drag, startPoint x: 219, startPoint y: 210, endPoint x: 338, endPoint y: 71, distance: 183.0
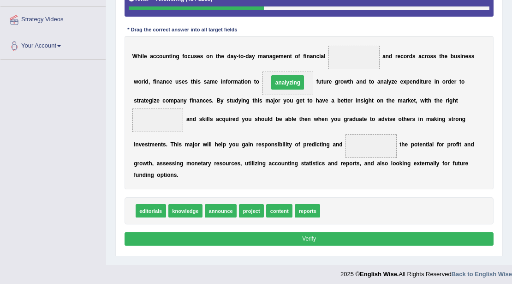
click at [349, 50] on span at bounding box center [354, 58] width 51 height 24
drag, startPoint x: 294, startPoint y: 81, endPoint x: 363, endPoint y: 56, distance: 73.2
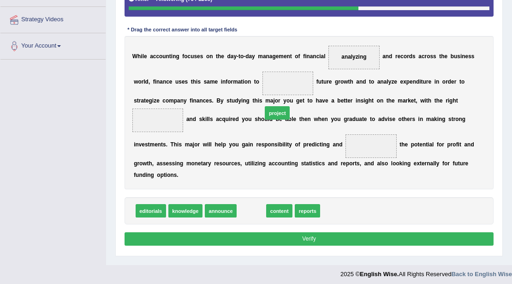
drag, startPoint x: 284, startPoint y: 175, endPoint x: 280, endPoint y: 92, distance: 82.8
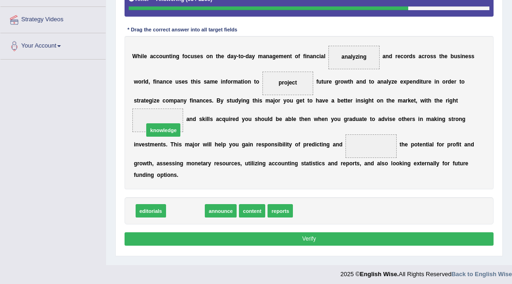
drag, startPoint x: 188, startPoint y: 201, endPoint x: 166, endPoint y: 114, distance: 90.6
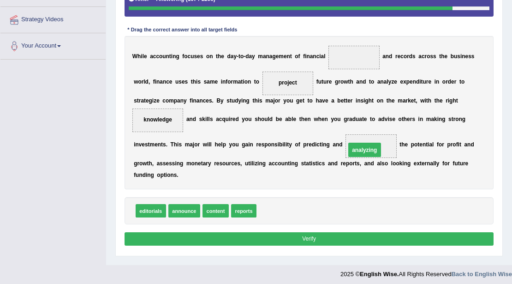
drag, startPoint x: 364, startPoint y: 64, endPoint x: 375, endPoint y: 152, distance: 88.9
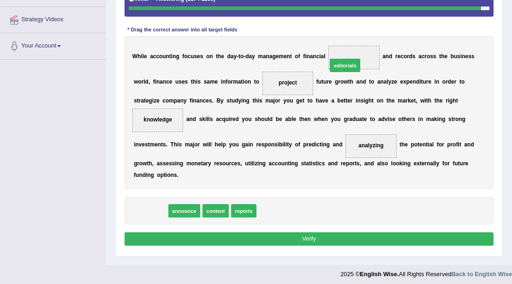
drag, startPoint x: 150, startPoint y: 206, endPoint x: 379, endPoint y: 35, distance: 285.7
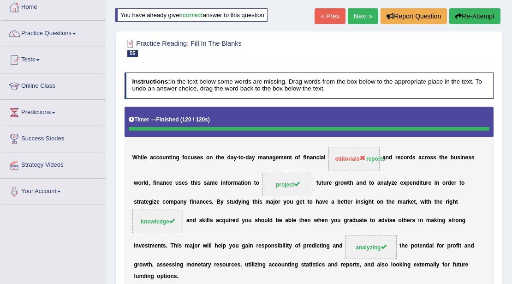
scroll to position [42, 0]
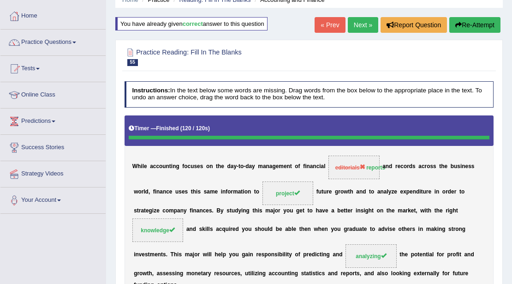
click at [356, 25] on link "Next »" at bounding box center [363, 25] width 30 height 16
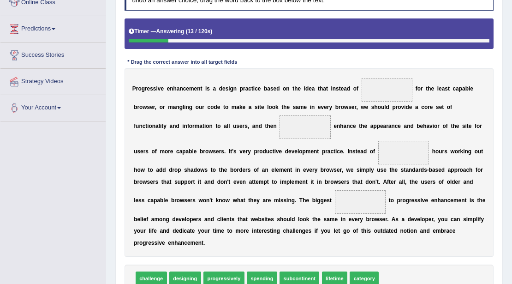
scroll to position [166, 0]
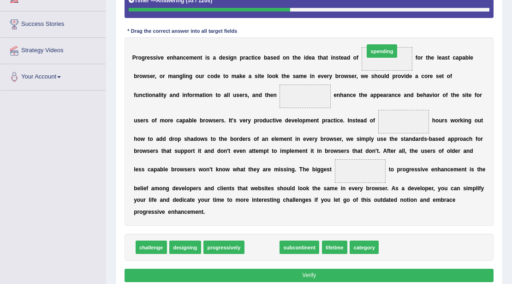
drag, startPoint x: 259, startPoint y: 245, endPoint x: 399, endPoint y: 15, distance: 269.6
click at [400, 15] on div "Instructions: In the text below some words are missing. Drag words from the box…" at bounding box center [308, 118] width 373 height 339
drag, startPoint x: 269, startPoint y: 247, endPoint x: 388, endPoint y: 60, distance: 222.5
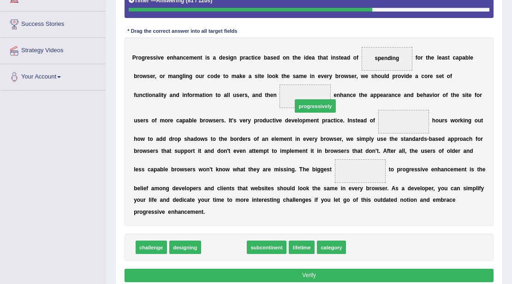
drag, startPoint x: 221, startPoint y: 247, endPoint x: 321, endPoint y: 89, distance: 187.8
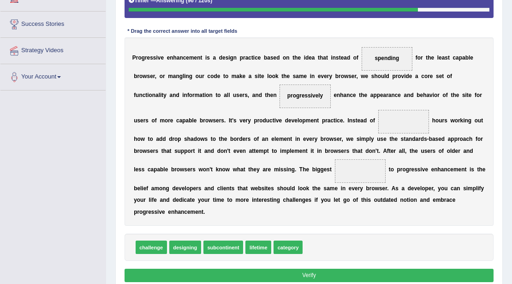
drag, startPoint x: 397, startPoint y: 54, endPoint x: 355, endPoint y: 55, distance: 43.0
click at [394, 111] on div "P r o g r e s s i v e e n h a n c e m e n t i s a d e s i g n p r a c t i c e b…" at bounding box center [310, 131] width 370 height 188
drag, startPoint x: 375, startPoint y: 54, endPoint x: 387, endPoint y: 132, distance: 78.9
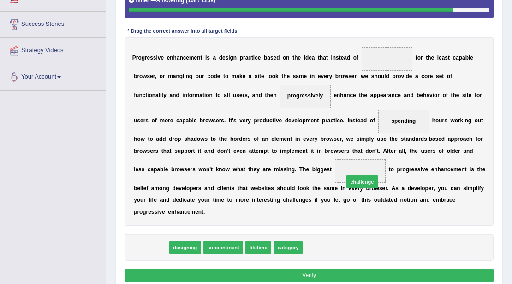
drag, startPoint x: 150, startPoint y: 250, endPoint x: 396, endPoint y: 168, distance: 259.4
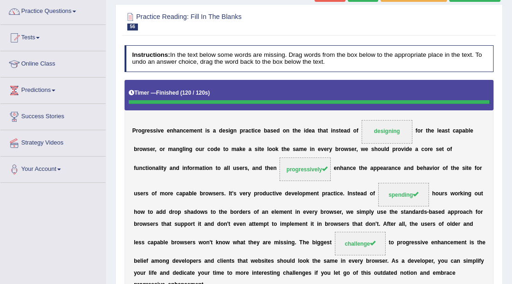
scroll to position [0, 0]
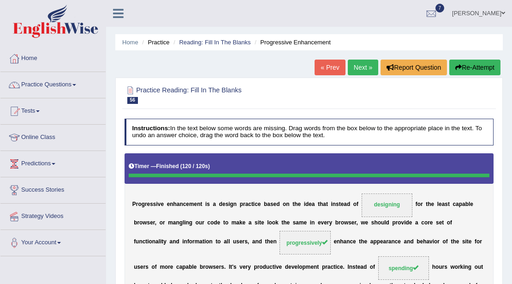
click at [362, 72] on link "Next »" at bounding box center [363, 68] width 30 height 16
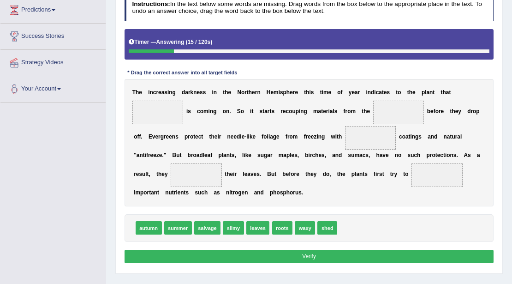
click at [162, 116] on span at bounding box center [157, 113] width 51 height 24
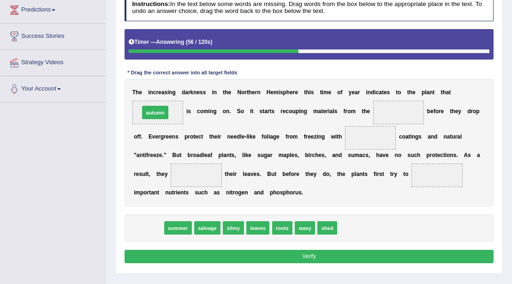
drag, startPoint x: 149, startPoint y: 226, endPoint x: 157, endPoint y: 90, distance: 136.4
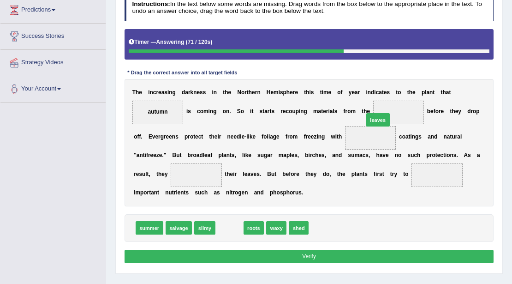
drag, startPoint x: 229, startPoint y: 226, endPoint x: 407, endPoint y: 97, distance: 219.8
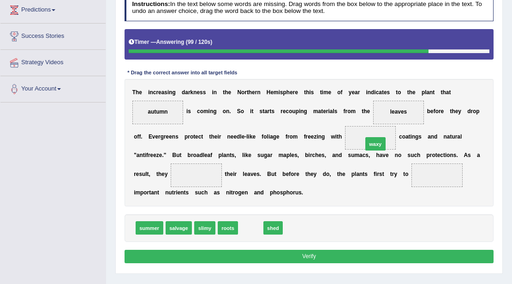
drag, startPoint x: 281, startPoint y: 210, endPoint x: 395, endPoint y: 124, distance: 142.8
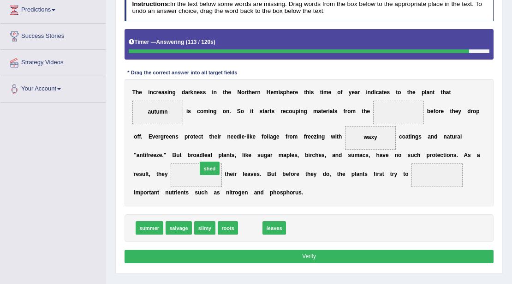
drag, startPoint x: 252, startPoint y: 227, endPoint x: 204, endPoint y: 157, distance: 85.4
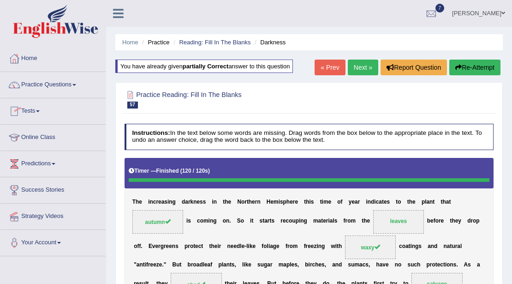
click at [56, 87] on link "Practice Questions" at bounding box center [52, 83] width 105 height 23
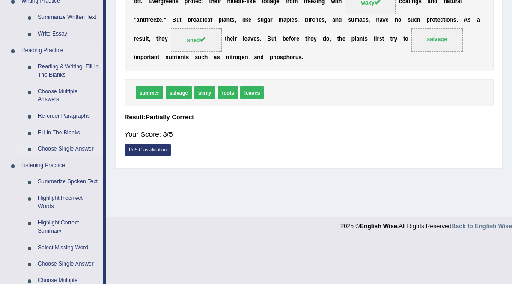
scroll to position [246, 0]
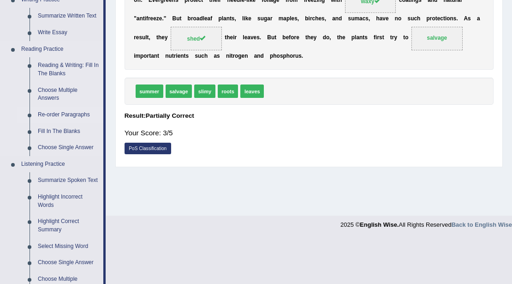
click at [54, 114] on link "Re-order Paragraphs" at bounding box center [69, 115] width 70 height 17
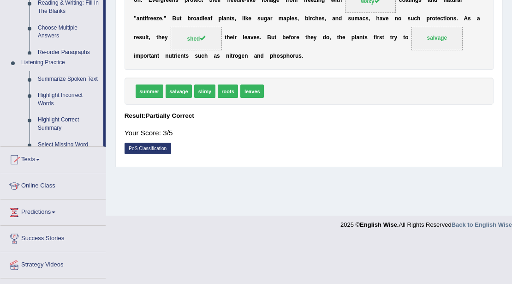
scroll to position [200, 0]
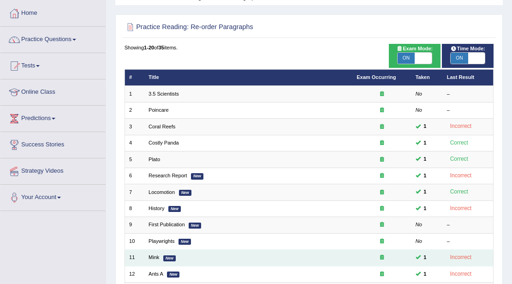
scroll to position [30, 0]
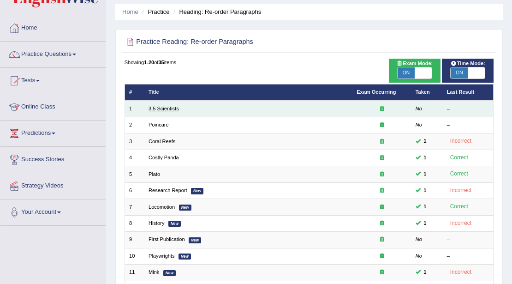
click at [167, 108] on link "3.5 Scientists" at bounding box center [164, 109] width 30 height 6
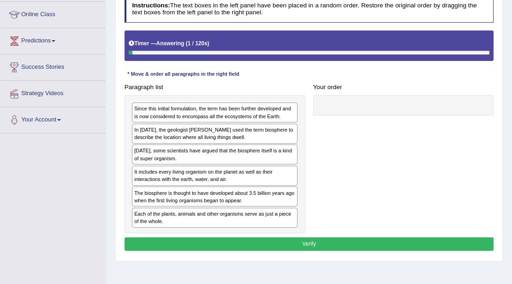
scroll to position [123, 0]
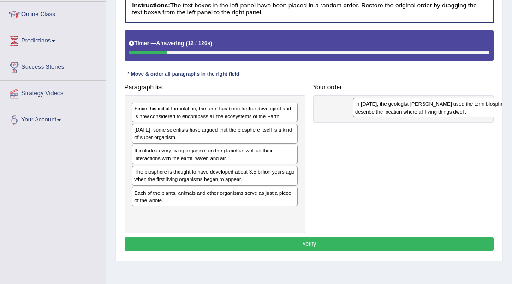
drag, startPoint x: 198, startPoint y: 131, endPoint x: 414, endPoint y: 110, distance: 217.1
click at [433, 111] on div "In [DATE], the geologist [PERSON_NAME] used the term biosphere to describe the …" at bounding box center [436, 107] width 166 height 19
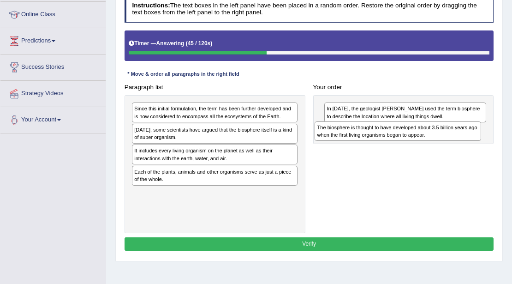
drag, startPoint x: 193, startPoint y: 175, endPoint x: 410, endPoint y: 138, distance: 220.4
click at [410, 138] on div "The biosphere is thought to have developed about 3.5 billion years ago when the…" at bounding box center [398, 130] width 166 height 19
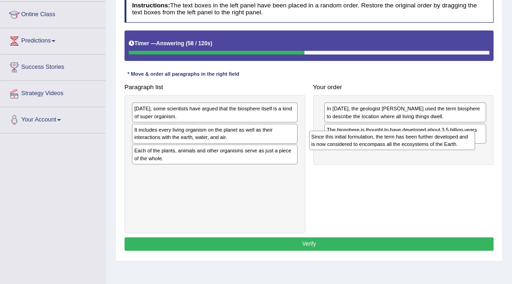
drag, startPoint x: 252, startPoint y: 114, endPoint x: 469, endPoint y: 147, distance: 219.4
click at [469, 147] on div "Paragraph list Since this initial formulation, the term has been further develo…" at bounding box center [309, 156] width 378 height 153
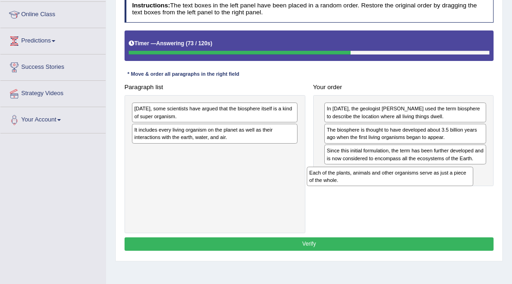
drag, startPoint x: 287, startPoint y: 165, endPoint x: 421, endPoint y: 186, distance: 136.4
click at [421, 186] on div "Paragraph list Today, some scientists have argued that the biosphere itself is …" at bounding box center [309, 156] width 378 height 153
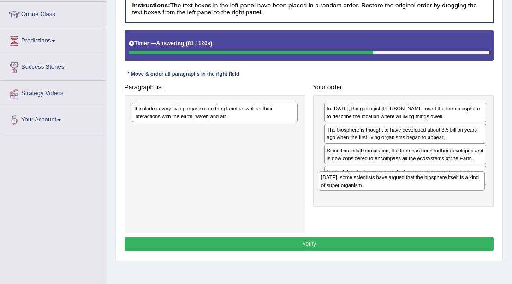
drag, startPoint x: 206, startPoint y: 108, endPoint x: 428, endPoint y: 193, distance: 237.7
click at [428, 193] on div "Paragraph list Today, some scientists have argued that the biosphere itself is …" at bounding box center [309, 156] width 378 height 153
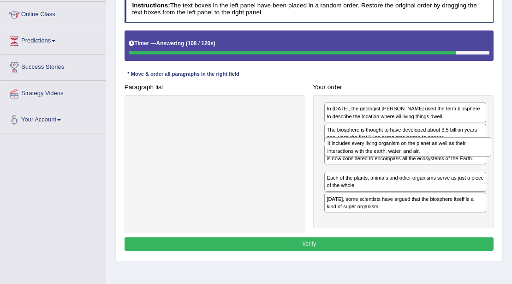
drag, startPoint x: 210, startPoint y: 120, endPoint x: 426, endPoint y: 157, distance: 219.3
click at [426, 157] on div "Paragraph list It includes every living organism on the planet as well as their…" at bounding box center [309, 156] width 378 height 153
drag, startPoint x: 366, startPoint y: 174, endPoint x: 365, endPoint y: 158, distance: 15.7
click at [366, 158] on div "In 1875, the geologist Eduard Suess used the term biosphere to describe the loc…" at bounding box center [403, 161] width 181 height 133
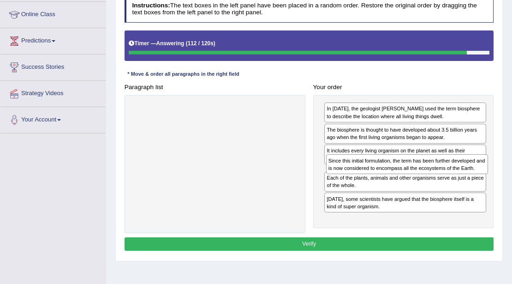
drag, startPoint x: 363, startPoint y: 153, endPoint x: 367, endPoint y: 176, distance: 23.5
click at [367, 176] on div "In 1875, the geologist Eduard Suess used the term biosphere to describe the loc…" at bounding box center [403, 161] width 181 height 133
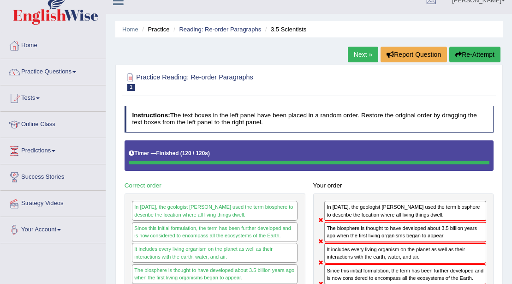
scroll to position [0, 0]
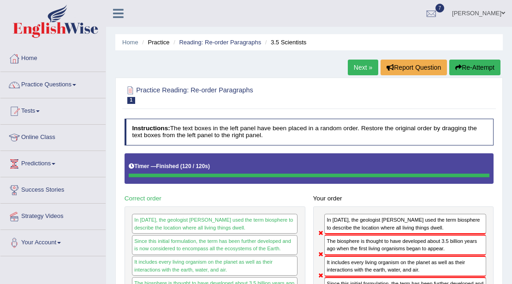
click at [355, 65] on link "Next »" at bounding box center [363, 68] width 30 height 16
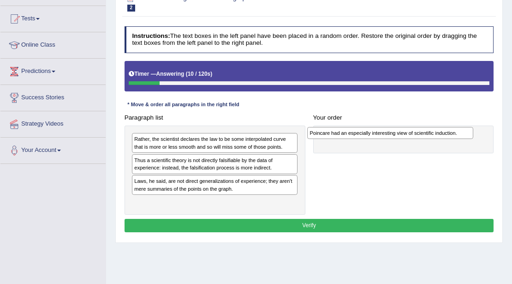
drag, startPoint x: 157, startPoint y: 161, endPoint x: 366, endPoint y: 137, distance: 210.0
click at [366, 137] on div "Poincare had an especially interesting view of scientific induction." at bounding box center [390, 133] width 166 height 12
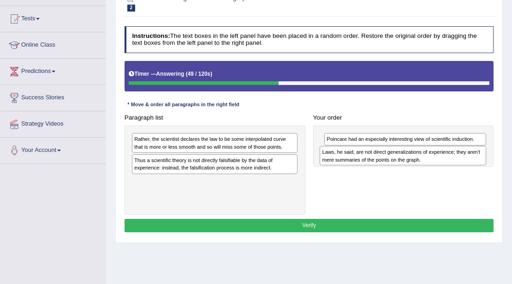
drag, startPoint x: 305, startPoint y: 188, endPoint x: 415, endPoint y: 164, distance: 113.0
click at [415, 164] on div "Laws, he said, are not direct generalizations of experience; they aren't mere s…" at bounding box center [403, 155] width 166 height 19
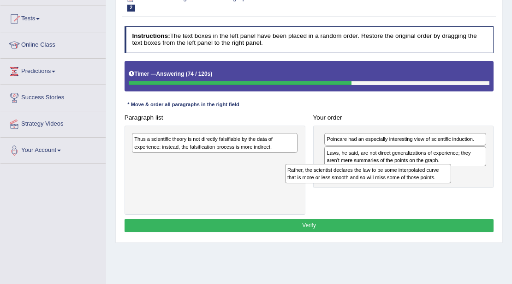
drag, startPoint x: 250, startPoint y: 141, endPoint x: 432, endPoint y: 177, distance: 186.0
click at [432, 178] on div "Rather, the scientist declares the law to be some interpolated curve that is mo…" at bounding box center [368, 173] width 166 height 19
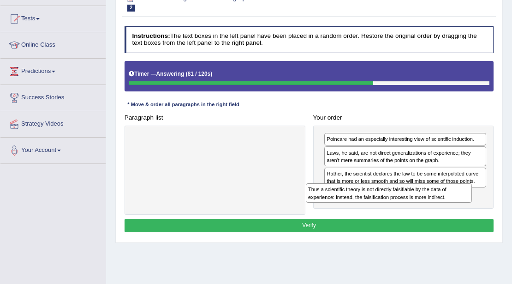
drag, startPoint x: 223, startPoint y: 148, endPoint x: 428, endPoint y: 210, distance: 213.7
click at [428, 210] on div "Paragraph list Thus a scientific theory is not directly falsifiable by the data…" at bounding box center [309, 163] width 378 height 104
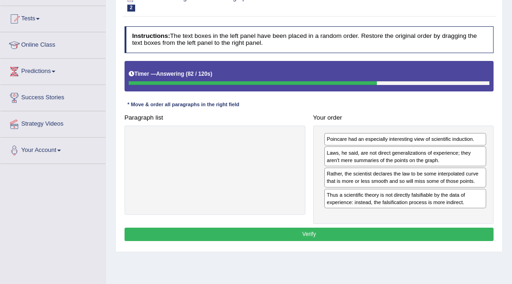
click at [343, 232] on button "Verify" at bounding box center [310, 234] width 370 height 13
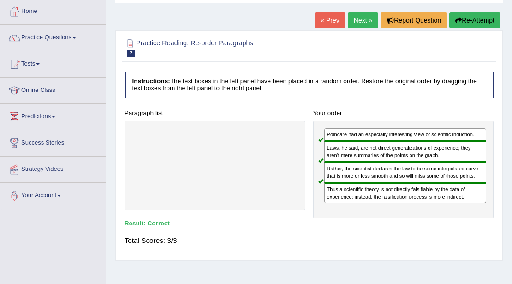
scroll to position [30, 0]
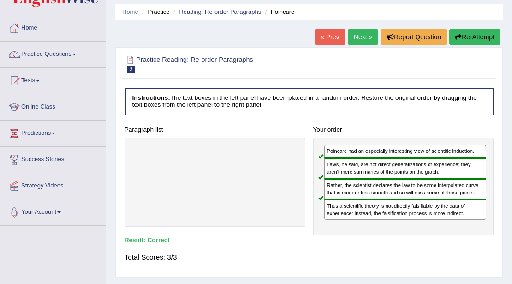
click at [355, 35] on link "Next »" at bounding box center [363, 37] width 30 height 16
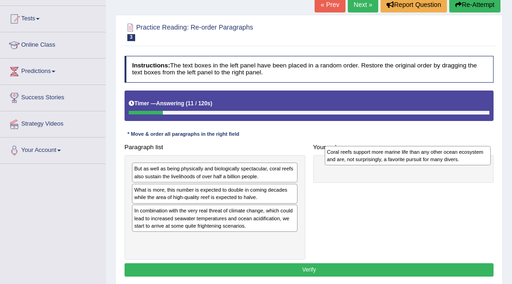
drag, startPoint x: 223, startPoint y: 210, endPoint x: 451, endPoint y: 153, distance: 236.0
click at [451, 153] on div "Coral reefs support more marine life than any other ocean ecosystem and are, no…" at bounding box center [408, 155] width 166 height 19
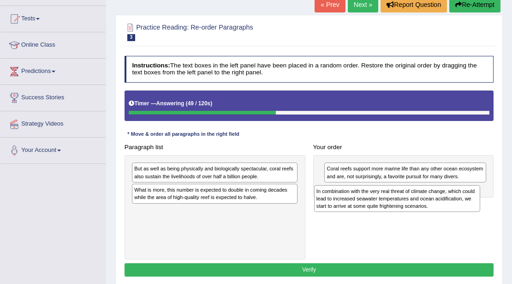
drag, startPoint x: 220, startPoint y: 219, endPoint x: 433, endPoint y: 206, distance: 213.2
click at [434, 206] on div "In combination with the very real threat of climate change, which could lead to…" at bounding box center [397, 198] width 166 height 27
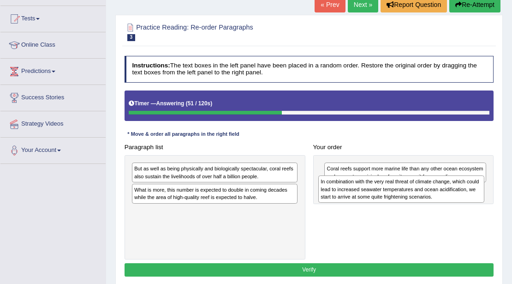
drag, startPoint x: 222, startPoint y: 220, endPoint x: 443, endPoint y: 198, distance: 222.7
click at [443, 198] on div "In combination with the very real threat of climate change, which could lead to…" at bounding box center [402, 188] width 166 height 27
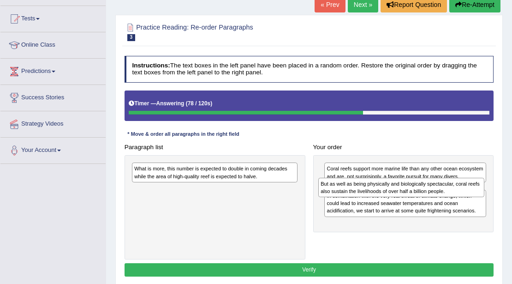
drag, startPoint x: 226, startPoint y: 171, endPoint x: 448, endPoint y: 193, distance: 222.7
click at [448, 193] on div "But as well as being physically and biologically spectacular, coral reefs also …" at bounding box center [402, 187] width 166 height 19
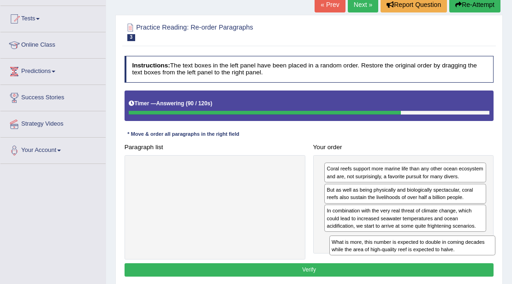
drag, startPoint x: 207, startPoint y: 172, endPoint x: 435, endPoint y: 257, distance: 243.6
click at [437, 258] on div "Instructions: The text boxes in the left panel have been placed in a random ord…" at bounding box center [308, 167] width 373 height 231
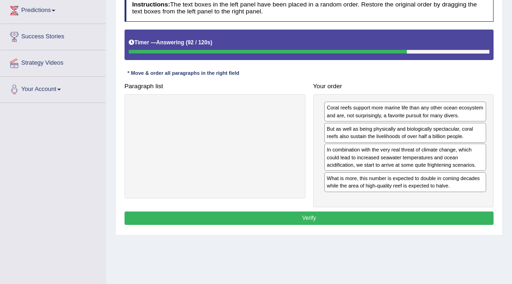
scroll to position [154, 0]
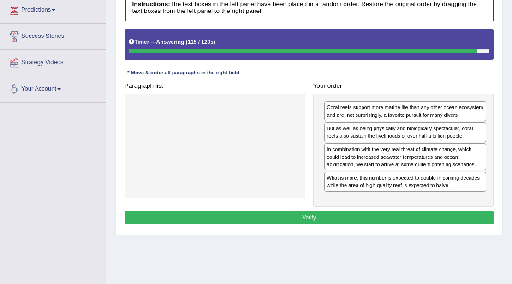
click at [323, 214] on button "Verify" at bounding box center [310, 217] width 370 height 13
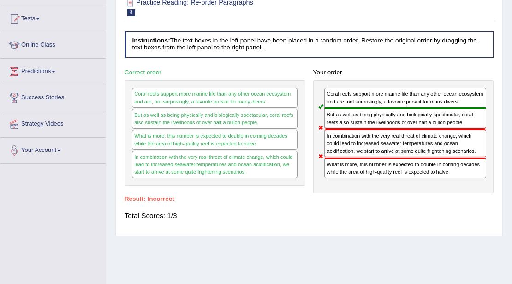
scroll to position [0, 0]
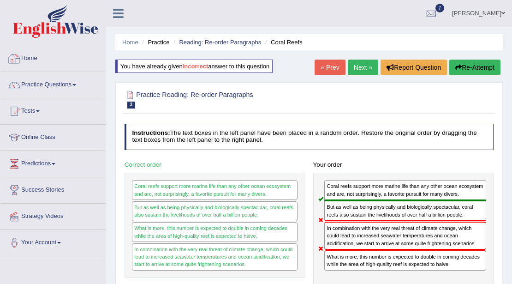
click at [30, 56] on link "Home" at bounding box center [52, 57] width 105 height 23
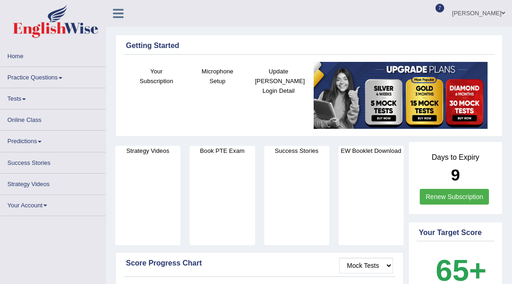
click at [57, 78] on link "Practice Questions" at bounding box center [52, 76] width 105 height 18
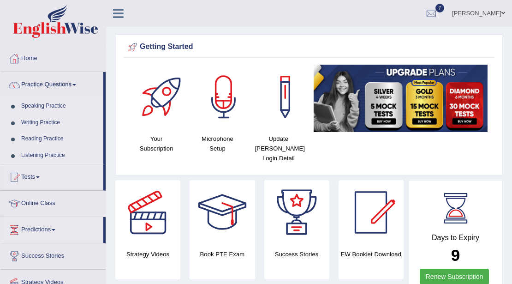
click at [53, 138] on link "Reading Practice" at bounding box center [60, 139] width 86 height 17
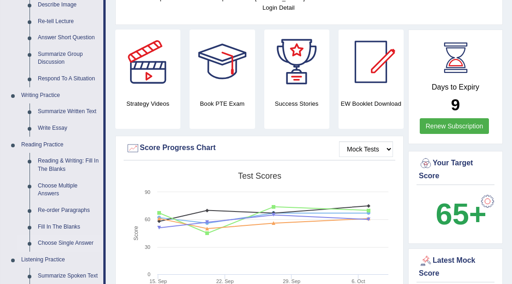
scroll to position [154, 0]
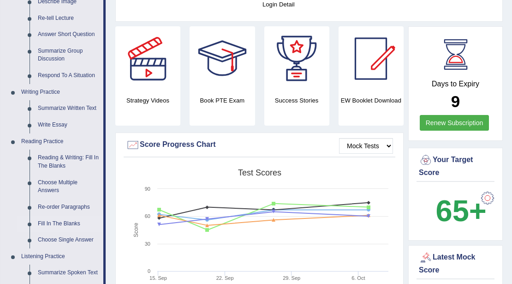
click at [72, 223] on link "Fill In The Blanks" at bounding box center [69, 224] width 70 height 17
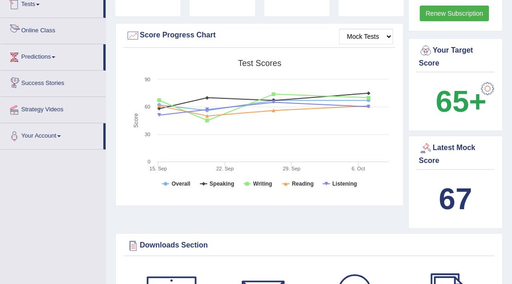
scroll to position [644, 0]
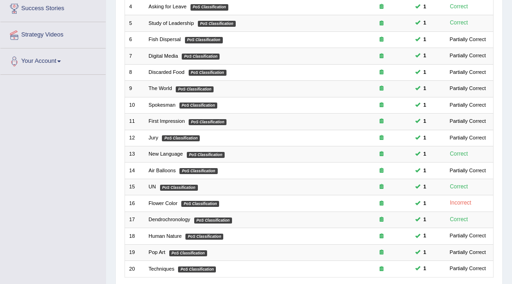
scroll to position [246, 0]
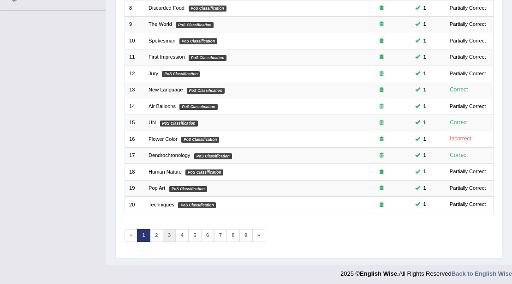
click at [165, 233] on link "3" at bounding box center [169, 235] width 13 height 13
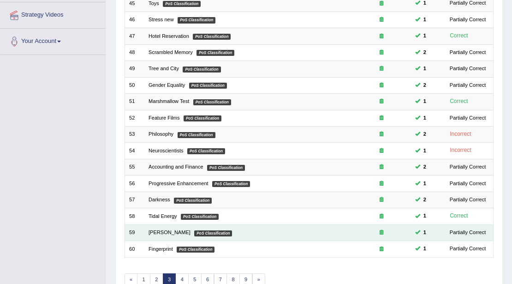
scroll to position [246, 0]
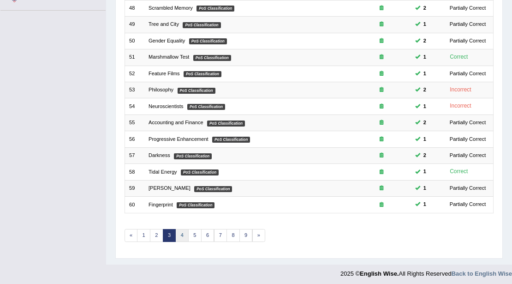
click at [178, 233] on link "4" at bounding box center [181, 235] width 13 height 13
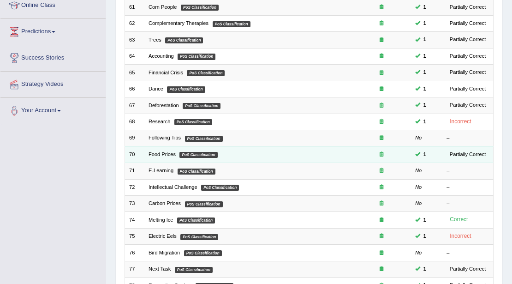
scroll to position [123, 0]
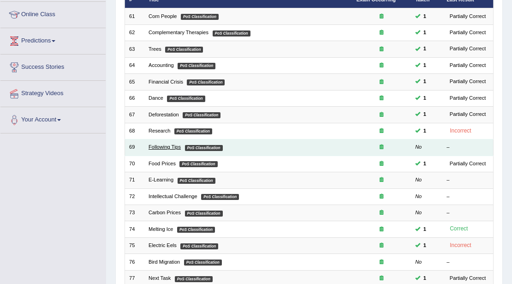
click at [166, 147] on link "Following Tips" at bounding box center [165, 147] width 32 height 6
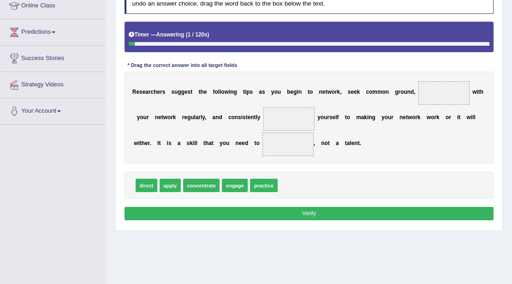
scroll to position [123, 0]
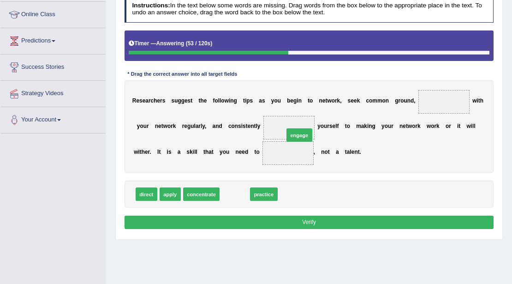
drag, startPoint x: 235, startPoint y: 192, endPoint x: 311, endPoint y: 122, distance: 102.9
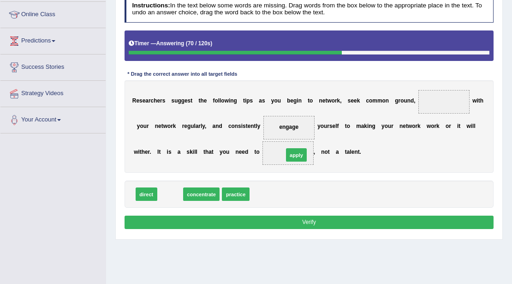
drag, startPoint x: 171, startPoint y: 191, endPoint x: 317, endPoint y: 146, distance: 153.0
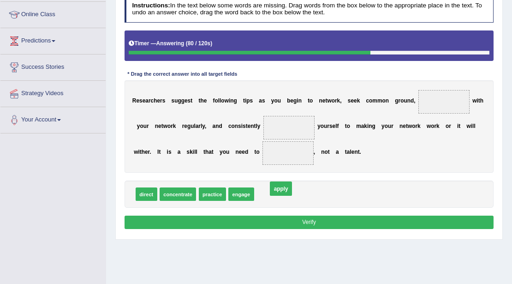
drag, startPoint x: 289, startPoint y: 151, endPoint x: 276, endPoint y: 208, distance: 57.8
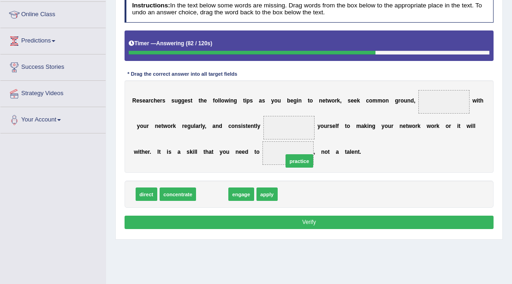
drag, startPoint x: 218, startPoint y: 191, endPoint x: 320, endPoint y: 152, distance: 109.6
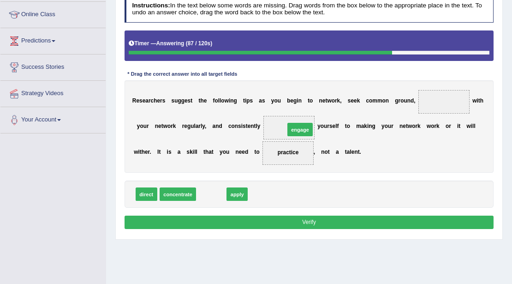
drag, startPoint x: 209, startPoint y: 193, endPoint x: 313, endPoint y: 117, distance: 129.2
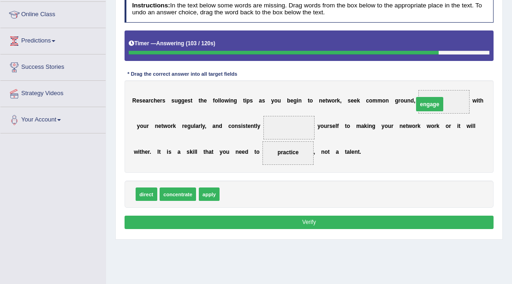
drag, startPoint x: 300, startPoint y: 127, endPoint x: 453, endPoint y: 101, distance: 155.6
drag, startPoint x: 148, startPoint y: 190, endPoint x: 329, endPoint y: 115, distance: 196.2
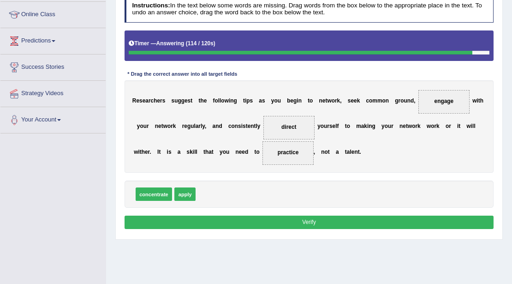
click at [322, 218] on button "Verify" at bounding box center [310, 222] width 370 height 13
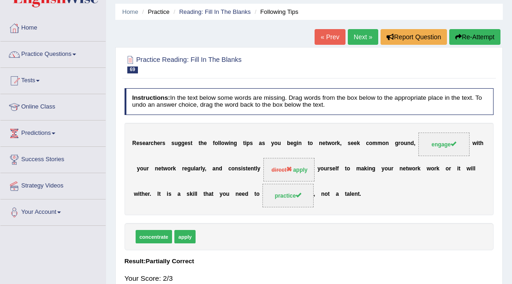
scroll to position [0, 0]
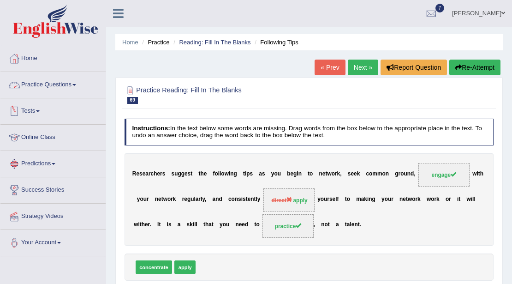
click at [76, 84] on span at bounding box center [74, 85] width 4 height 2
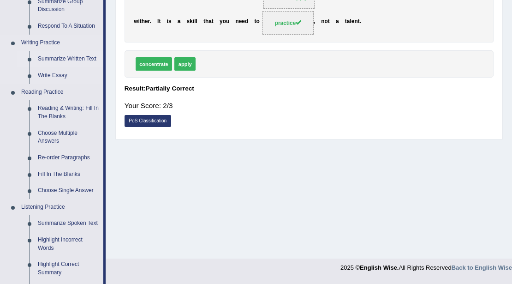
scroll to position [215, 0]
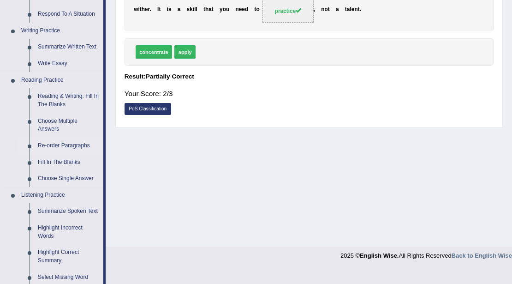
click at [69, 145] on link "Re-order Paragraphs" at bounding box center [69, 146] width 70 height 17
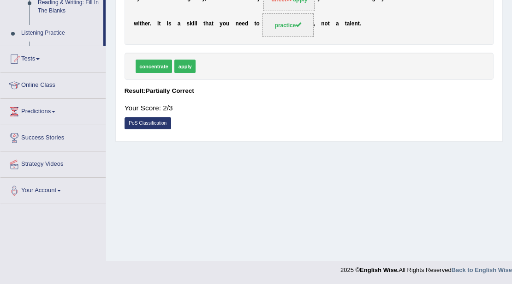
scroll to position [173, 0]
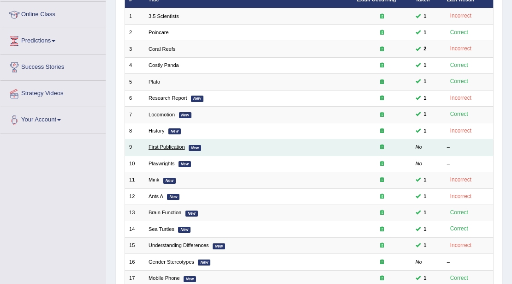
click at [171, 148] on link "First Publication" at bounding box center [167, 147] width 36 height 6
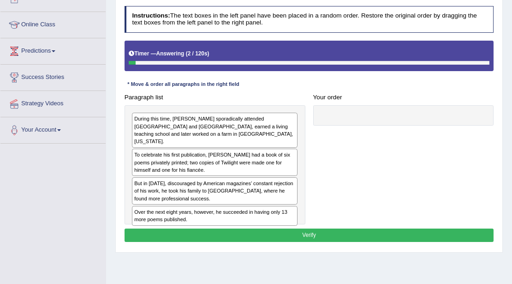
scroll to position [123, 0]
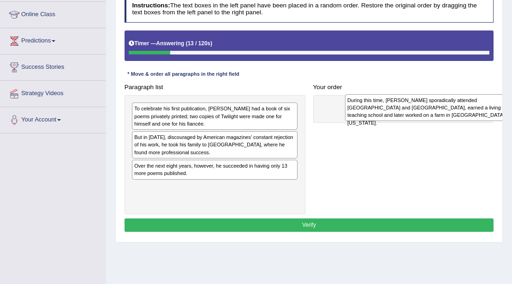
drag, startPoint x: 227, startPoint y: 112, endPoint x: 473, endPoint y: 105, distance: 245.7
click at [473, 105] on div "During this time, Frost sporadically attended Dartmouth and Harvard, earned a l…" at bounding box center [428, 107] width 166 height 27
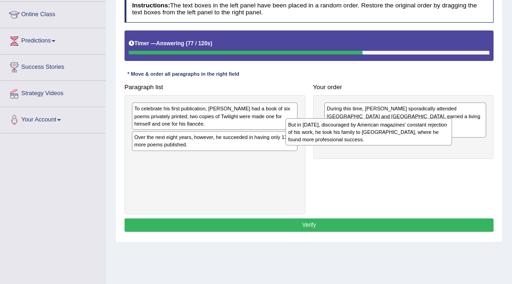
drag, startPoint x: 252, startPoint y: 143, endPoint x: 435, endPoint y: 138, distance: 183.3
click at [435, 138] on div "But in 1912, discouraged by American magazines’ constant rejection of his work,…" at bounding box center [369, 131] width 166 height 27
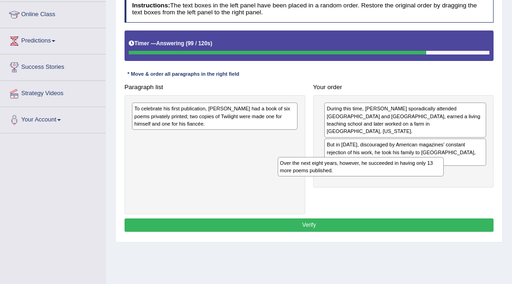
drag, startPoint x: 259, startPoint y: 138, endPoint x: 439, endPoint y: 171, distance: 182.1
click at [439, 175] on div "Paragraph list To celebrate his first publication, Frost had a book of six poem…" at bounding box center [309, 147] width 378 height 134
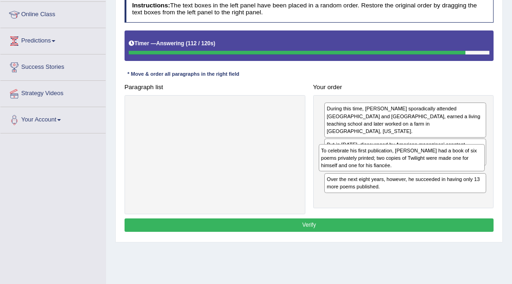
drag, startPoint x: 255, startPoint y: 115, endPoint x: 477, endPoint y: 168, distance: 228.7
click at [476, 169] on div "To celebrate his first publication, Frost had a book of six poems privately pri…" at bounding box center [402, 157] width 166 height 27
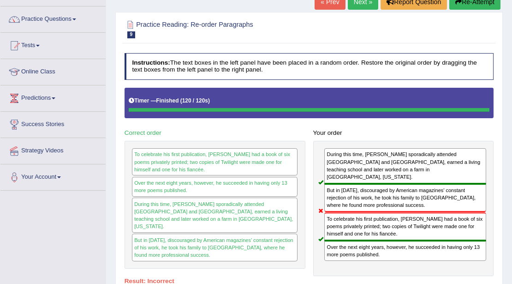
scroll to position [0, 0]
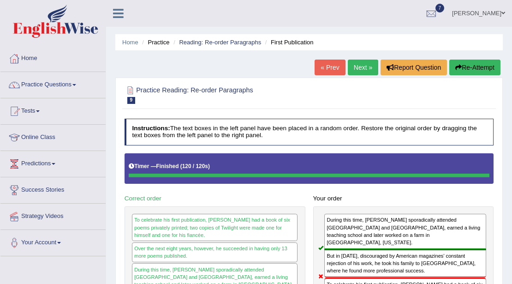
click at [365, 65] on link "Next »" at bounding box center [363, 68] width 30 height 16
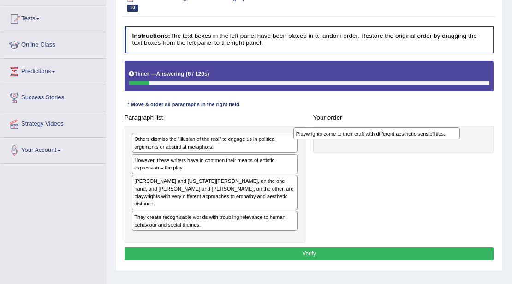
drag, startPoint x: 205, startPoint y: 163, endPoint x: 397, endPoint y: 140, distance: 193.9
click at [397, 140] on div "Paragraph list Others dismiss the “illusion of the real” to engage us in politi…" at bounding box center [309, 177] width 378 height 132
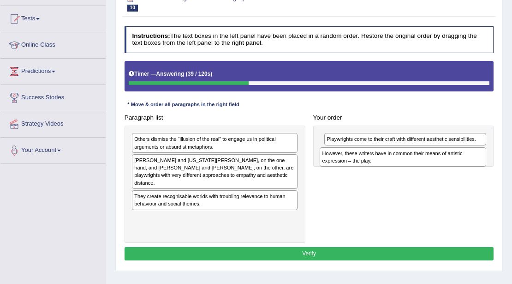
drag, startPoint x: 174, startPoint y: 161, endPoint x: 397, endPoint y: 161, distance: 223.4
click at [397, 161] on div "However, these writers have in common their means of artistic expression – the …" at bounding box center [403, 156] width 166 height 19
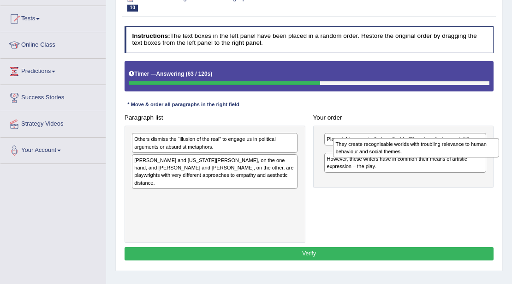
drag, startPoint x: 184, startPoint y: 192, endPoint x: 423, endPoint y: 152, distance: 242.3
click at [423, 152] on div "They create recognisable worlds with troubling relevance to human behaviour and…" at bounding box center [416, 147] width 166 height 19
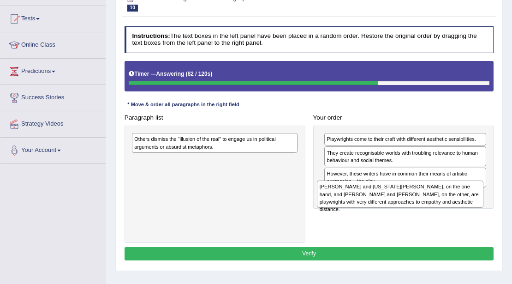
drag, startPoint x: 222, startPoint y: 171, endPoint x: 441, endPoint y: 208, distance: 222.9
click at [441, 211] on div "Paragraph list Others dismiss the “illusion of the real” to engage us in politi…" at bounding box center [309, 177] width 378 height 132
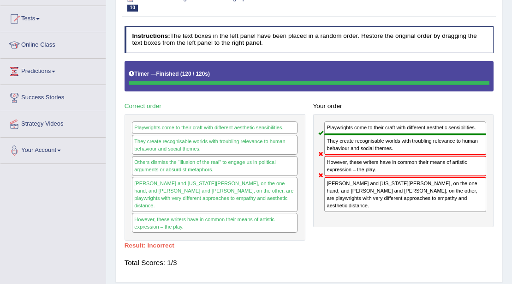
click at [55, 213] on div "Toggle navigation Home Practice Questions Speaking Practice Read Aloud Repeat S…" at bounding box center [256, 148] width 512 height 480
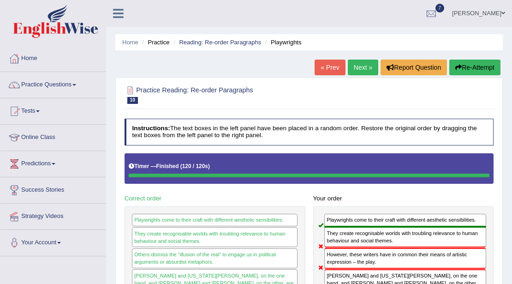
click at [357, 66] on link "Next »" at bounding box center [363, 68] width 30 height 16
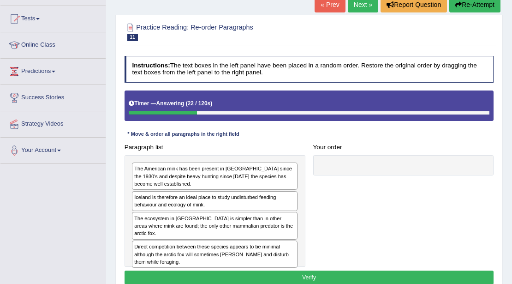
scroll to position [123, 0]
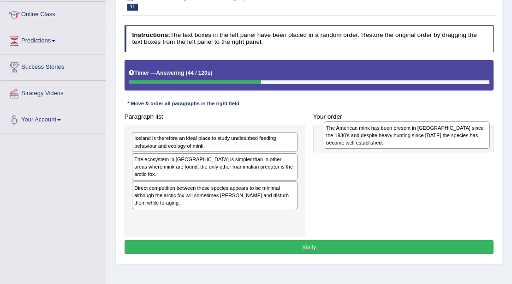
drag, startPoint x: 223, startPoint y: 140, endPoint x: 451, endPoint y: 132, distance: 228.2
click at [451, 132] on div "The American mink has been present in Iceland since the 1930's and despite heav…" at bounding box center [407, 134] width 166 height 27
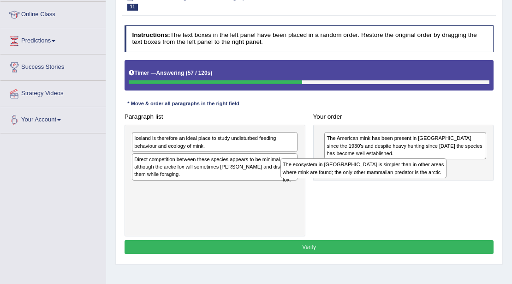
drag, startPoint x: 228, startPoint y: 163, endPoint x: 398, endPoint y: 175, distance: 170.8
click at [403, 175] on div "Paragraph list Iceland is therefore an ideal place to study undisturbed feeding…" at bounding box center [309, 173] width 378 height 126
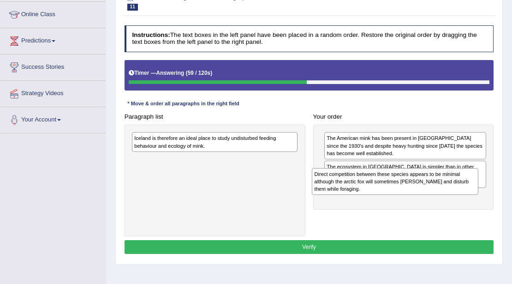
drag, startPoint x: 223, startPoint y: 172, endPoint x: 439, endPoint y: 197, distance: 218.5
click at [439, 197] on div "Paragraph list Iceland is therefore an ideal place to study undisturbed feeding…" at bounding box center [309, 173] width 378 height 126
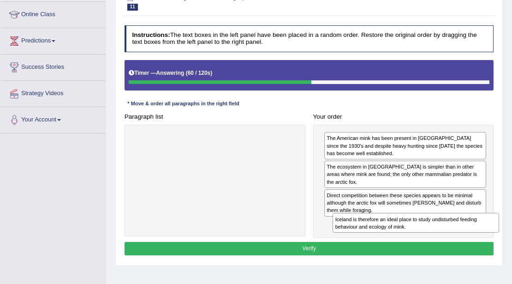
drag, startPoint x: 217, startPoint y: 143, endPoint x: 449, endPoint y: 236, distance: 249.2
click at [449, 236] on div "Instructions: The text boxes in the left panel have been placed in a random ord…" at bounding box center [308, 142] width 373 height 240
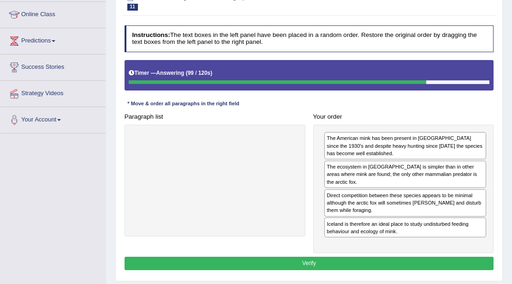
click at [372, 257] on button "Verify" at bounding box center [310, 263] width 370 height 13
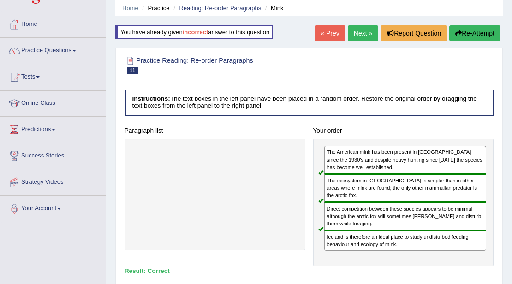
scroll to position [0, 0]
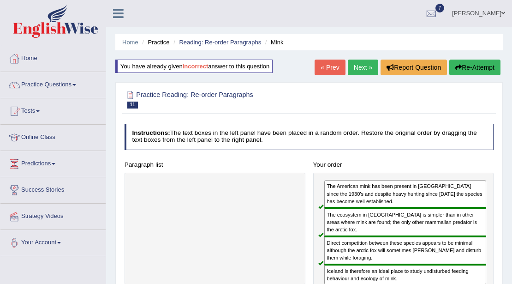
click at [358, 67] on link "Next »" at bounding box center [363, 68] width 30 height 16
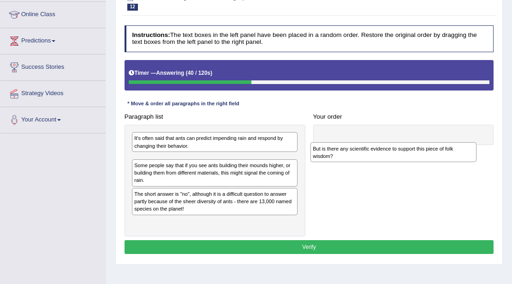
drag, startPoint x: 220, startPoint y: 162, endPoint x: 460, endPoint y: 158, distance: 240.1
click at [461, 158] on div "But is there any scientific evidence to support this piece of folk wisdom?" at bounding box center [394, 151] width 166 height 19
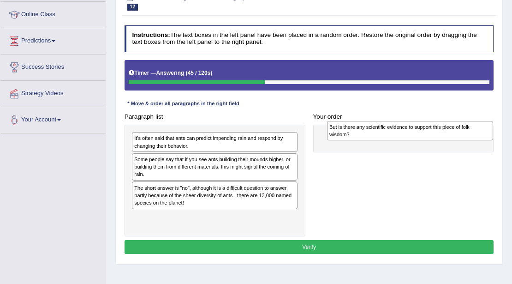
drag, startPoint x: 182, startPoint y: 163, endPoint x: 413, endPoint y: 133, distance: 232.7
click at [414, 133] on div "But is there any scientific evidence to support this piece of folk wisdom?" at bounding box center [410, 130] width 166 height 19
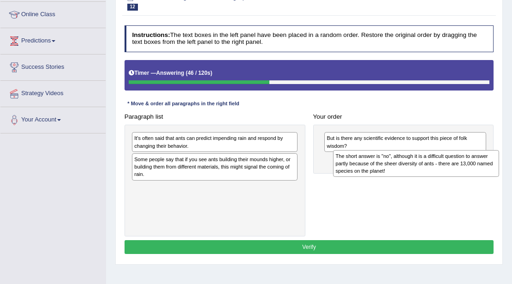
drag, startPoint x: 239, startPoint y: 199, endPoint x: 473, endPoint y: 175, distance: 235.3
click at [476, 175] on div "The short answer is "no", although it is a difficult question to answer partly …" at bounding box center [416, 163] width 166 height 27
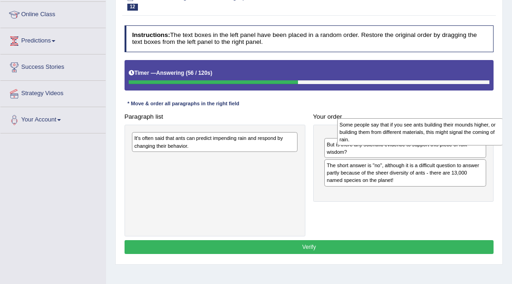
drag, startPoint x: 319, startPoint y: 163, endPoint x: 469, endPoint y: 132, distance: 152.7
click at [469, 132] on div "Some people say that if you see ants building their mounds higher, or building …" at bounding box center [420, 131] width 166 height 27
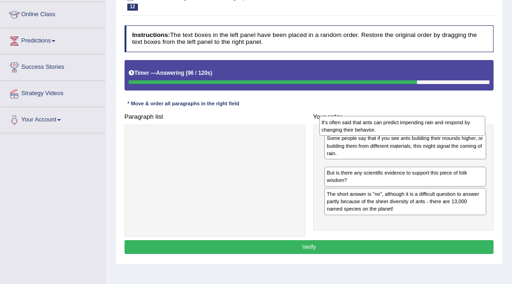
drag, startPoint x: 175, startPoint y: 136, endPoint x: 398, endPoint y: 121, distance: 223.0
click at [398, 121] on div "It's often said that ants can predict impending rain and respond by changing th…" at bounding box center [402, 125] width 166 height 19
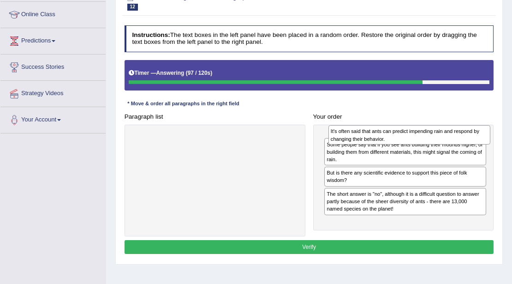
drag, startPoint x: 341, startPoint y: 168, endPoint x: 343, endPoint y: 118, distance: 49.9
click at [346, 131] on div "It's often said that ants can predict impending rain and respond by changing th…" at bounding box center [410, 134] width 163 height 19
click at [342, 115] on h4 "Your order" at bounding box center [403, 117] width 181 height 7
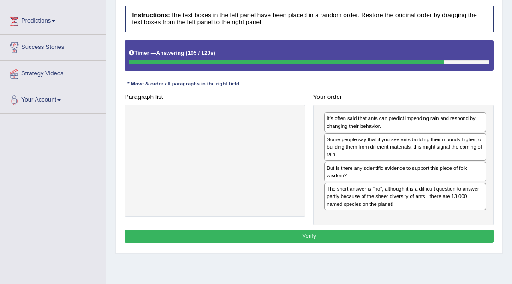
scroll to position [154, 0]
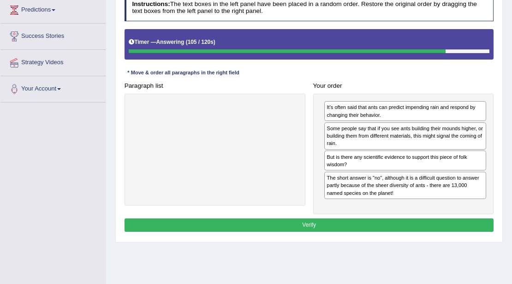
click at [318, 220] on button "Verify" at bounding box center [310, 224] width 370 height 13
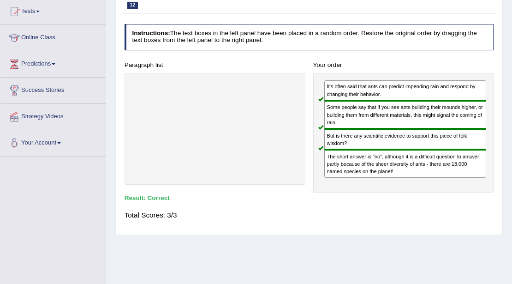
scroll to position [30, 0]
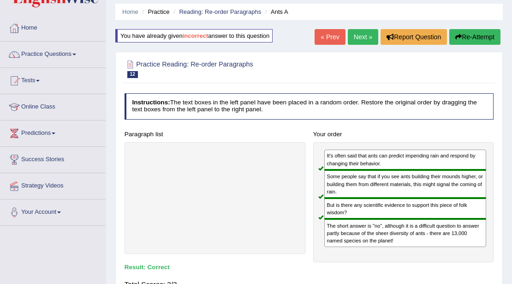
click at [356, 41] on link "Next »" at bounding box center [363, 37] width 30 height 16
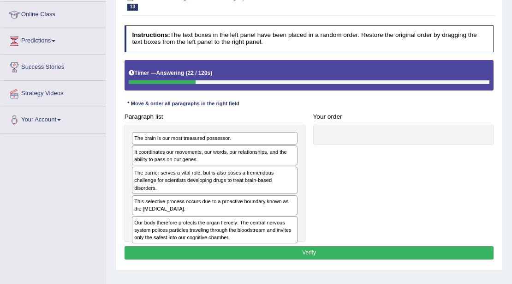
drag, startPoint x: 361, startPoint y: 202, endPoint x: 366, endPoint y: 194, distance: 10.0
click at [366, 194] on div "Paragraph list The brain is our most treasured possessor. It coordinates our mo…" at bounding box center [309, 176] width 378 height 132
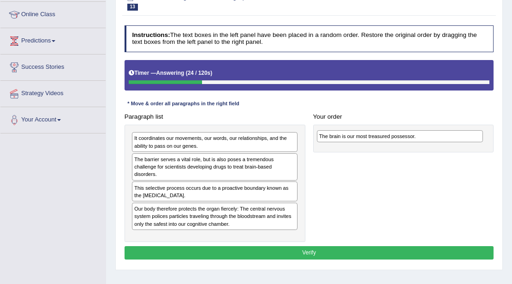
drag, startPoint x: 197, startPoint y: 138, endPoint x: 416, endPoint y: 140, distance: 219.8
click at [416, 140] on div "The brain is our most treasured possessor." at bounding box center [400, 136] width 166 height 12
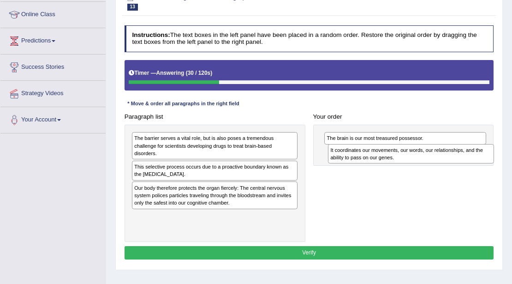
drag, startPoint x: 185, startPoint y: 141, endPoint x: 418, endPoint y: 159, distance: 233.8
click at [418, 159] on div "It coordinates our movements, our words, our relationships, and the ability to …" at bounding box center [411, 153] width 166 height 19
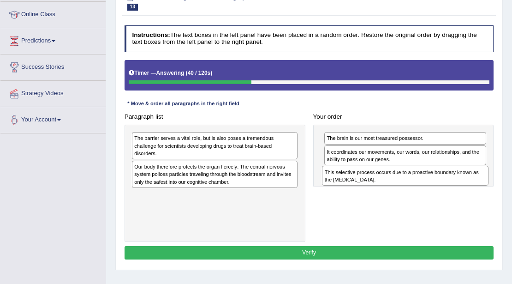
drag, startPoint x: 177, startPoint y: 161, endPoint x: 403, endPoint y: 184, distance: 227.4
click at [403, 184] on div "Paragraph list The barrier serves a vital role, but is also poses a tremendous …" at bounding box center [309, 176] width 378 height 132
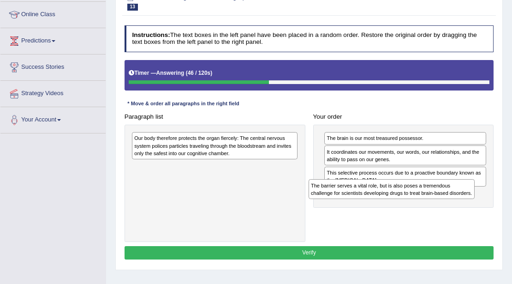
drag, startPoint x: 205, startPoint y: 142, endPoint x: 415, endPoint y: 201, distance: 218.7
click at [415, 201] on div "Paragraph list The barrier serves a vital role, but is also poses a tremendous …" at bounding box center [309, 176] width 378 height 132
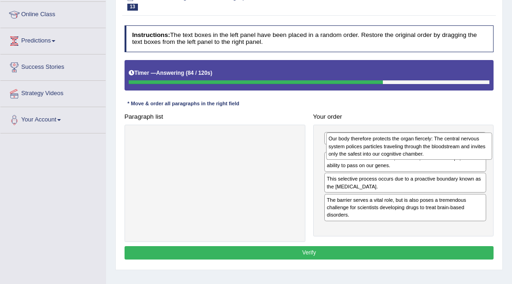
drag, startPoint x: 249, startPoint y: 150, endPoint x: 454, endPoint y: 147, distance: 205.5
click at [454, 147] on div "Our body therefore protects the organ fiercely: The central nervous system poli…" at bounding box center [409, 145] width 166 height 27
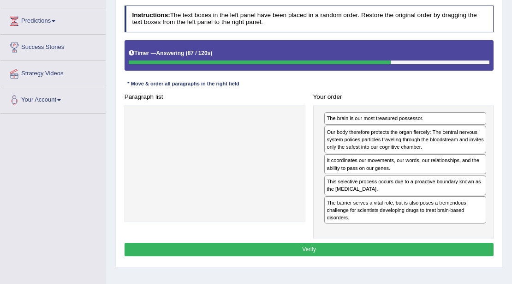
scroll to position [154, 0]
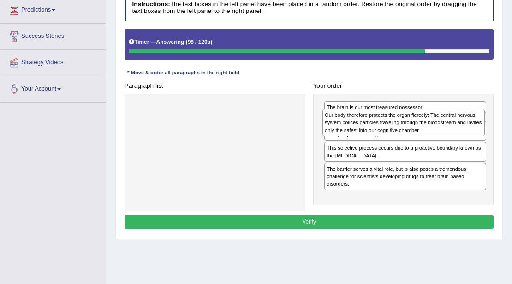
click at [394, 130] on div "Our body therefore protects the organ fiercely: The central nervous system poli…" at bounding box center [404, 122] width 163 height 27
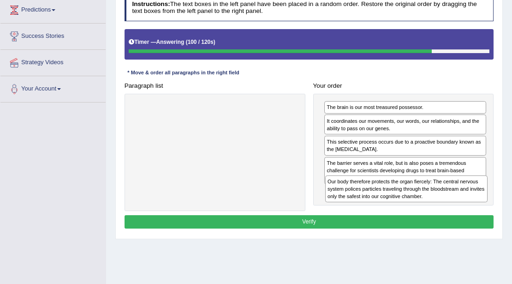
drag, startPoint x: 405, startPoint y: 129, endPoint x: 409, endPoint y: 208, distance: 78.6
click at [409, 208] on div "Paragraph list Correct order The brain is our most treasured possessor. It coor…" at bounding box center [309, 145] width 378 height 132
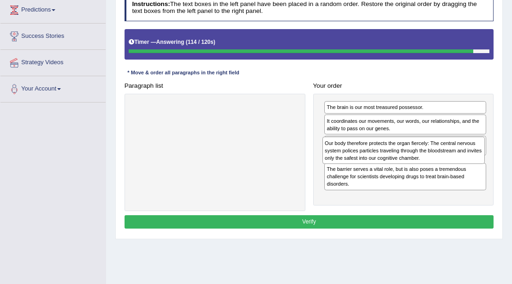
drag, startPoint x: 385, startPoint y: 199, endPoint x: 385, endPoint y: 163, distance: 36.5
click at [385, 163] on div "The brain is our most treasured possessor. It coordinates our movements, our wo…" at bounding box center [403, 150] width 181 height 112
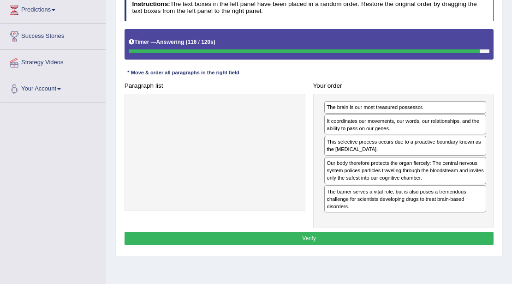
click at [366, 232] on button "Verify" at bounding box center [310, 238] width 370 height 13
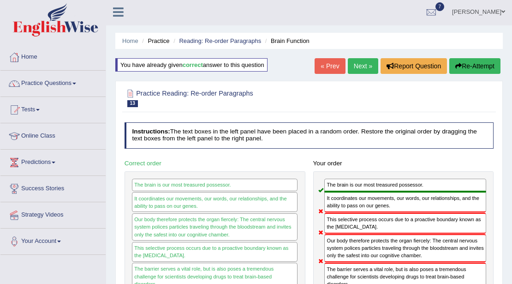
scroll to position [0, 0]
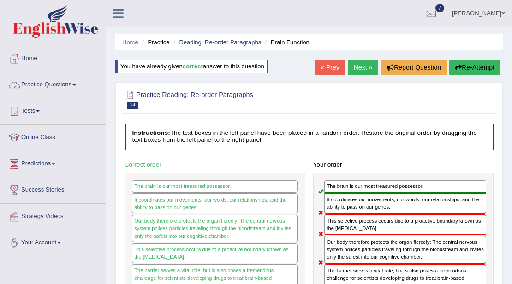
click at [45, 86] on link "Practice Questions" at bounding box center [52, 83] width 105 height 23
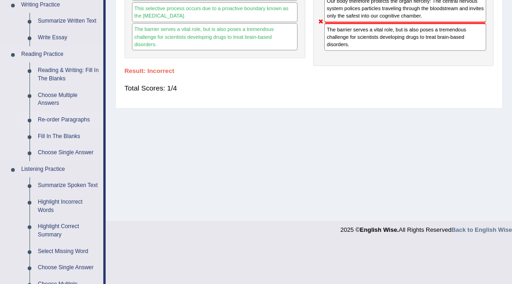
scroll to position [246, 0]
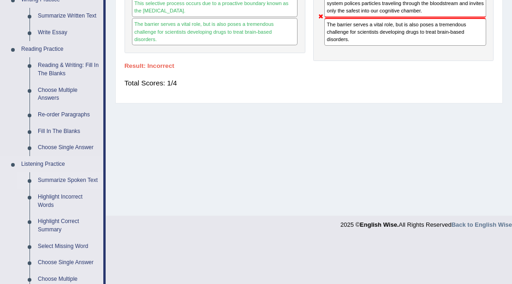
click at [68, 181] on link "Summarize Spoken Text" at bounding box center [69, 180] width 70 height 17
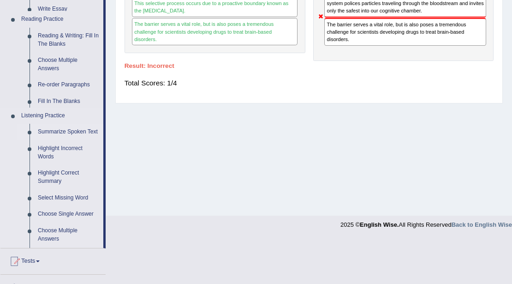
scroll to position [164, 0]
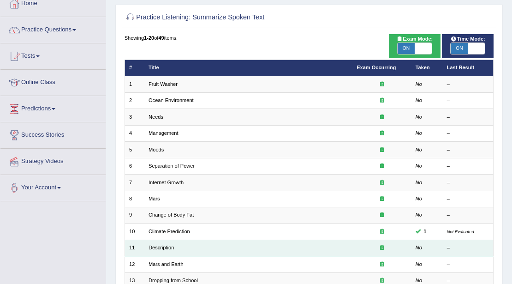
scroll to position [30, 0]
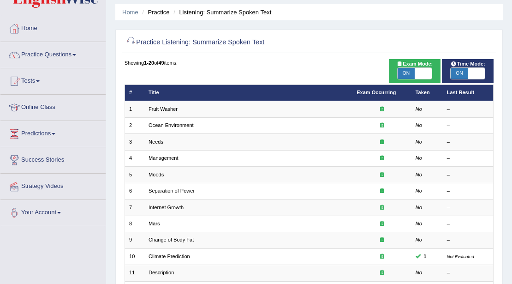
click at [278, 69] on div "Showing 1-20 of 49 items. # Title Exam Occurring Taken Last Result 1 Fruit Wash…" at bounding box center [310, 263] width 370 height 408
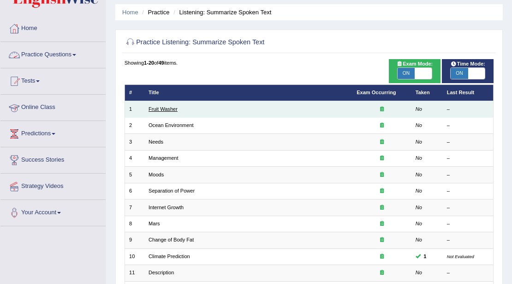
click at [170, 108] on link "Fruit Washer" at bounding box center [163, 109] width 29 height 6
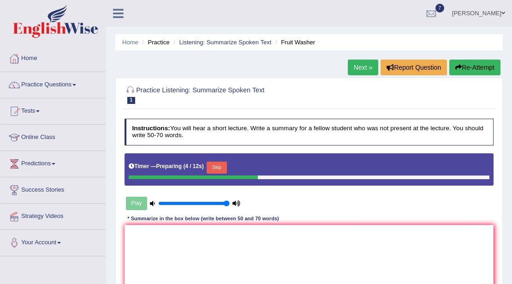
click at [222, 166] on button "Skip" at bounding box center [217, 168] width 20 height 12
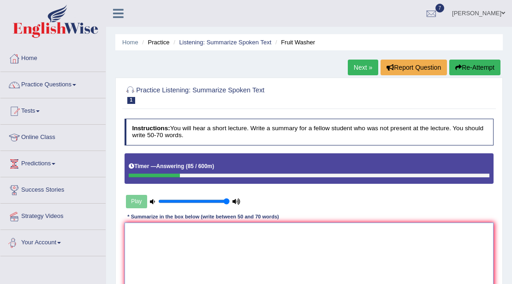
click at [135, 234] on textarea at bounding box center [310, 261] width 370 height 76
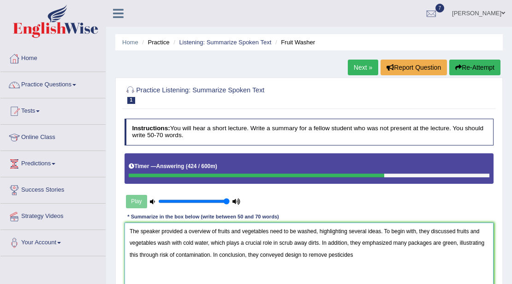
click at [345, 253] on textarea "The speaker provided a overview of fruits and vegetables need to be washed, hig…" at bounding box center [310, 261] width 370 height 76
click at [362, 255] on textarea "The speaker provided a overview of fruits and vegetables need to be washed, hig…" at bounding box center [310, 261] width 370 height 76
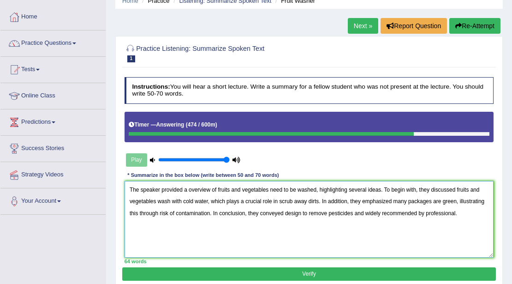
scroll to position [30, 0]
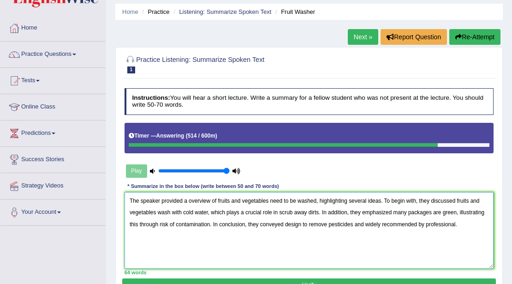
click at [209, 222] on textarea "The speaker provided a overview of fruits and vegetables need to be washed, hig…" at bounding box center [310, 230] width 370 height 76
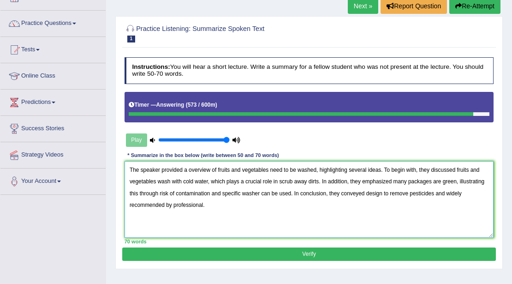
type textarea "The speaker provided a overview of fruits and vegetables need to be washed, hig…"
click at [336, 253] on button "Verify" at bounding box center [308, 253] width 373 height 13
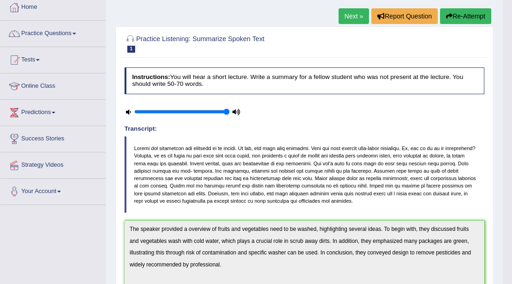
scroll to position [7, 0]
